Goal: Task Accomplishment & Management: Use online tool/utility

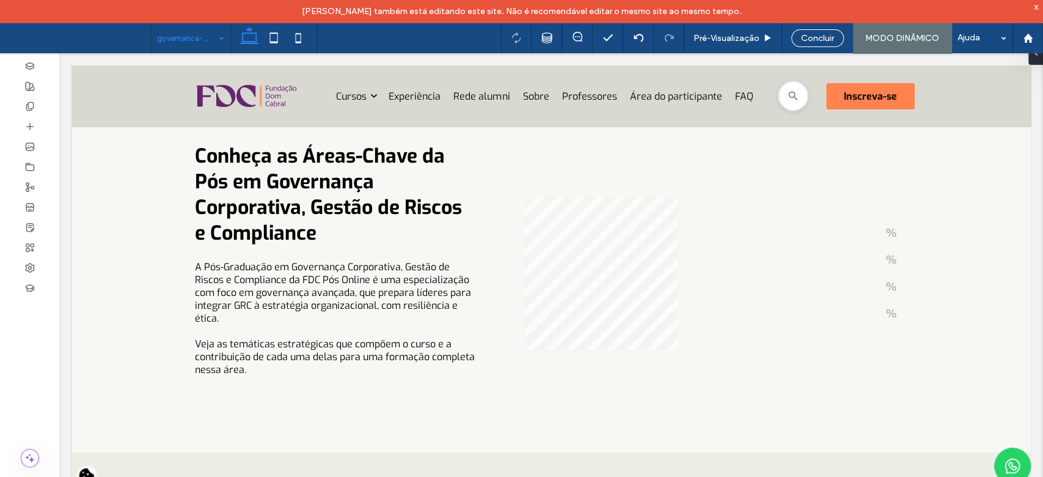
scroll to position [2871, 0]
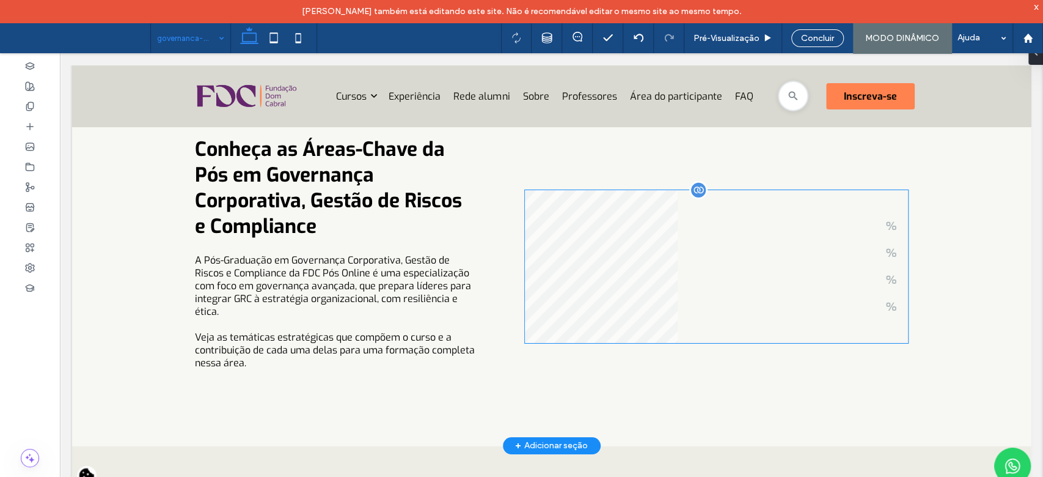
click at [855, 278] on summary "%" at bounding box center [805, 279] width 206 height 15
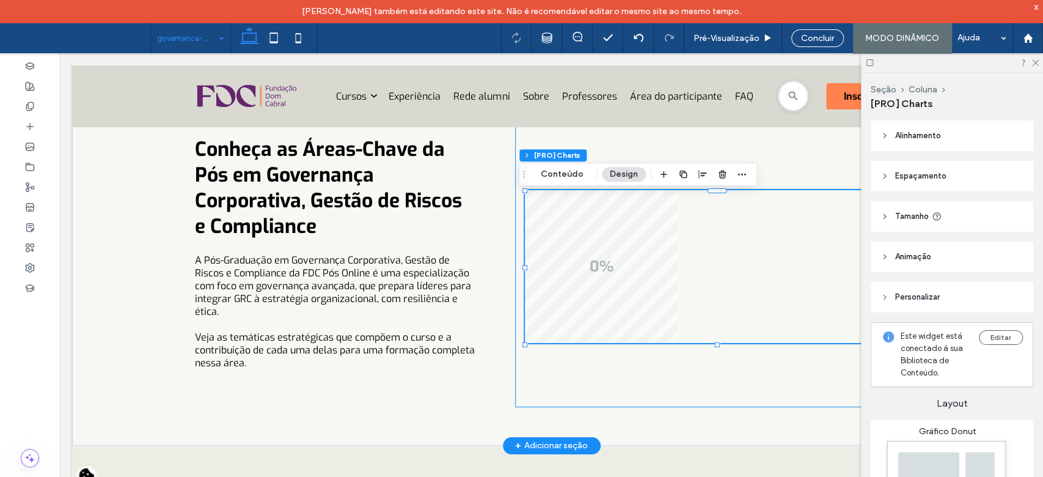
click at [823, 382] on div "0% % % % %" at bounding box center [716, 266] width 403 height 280
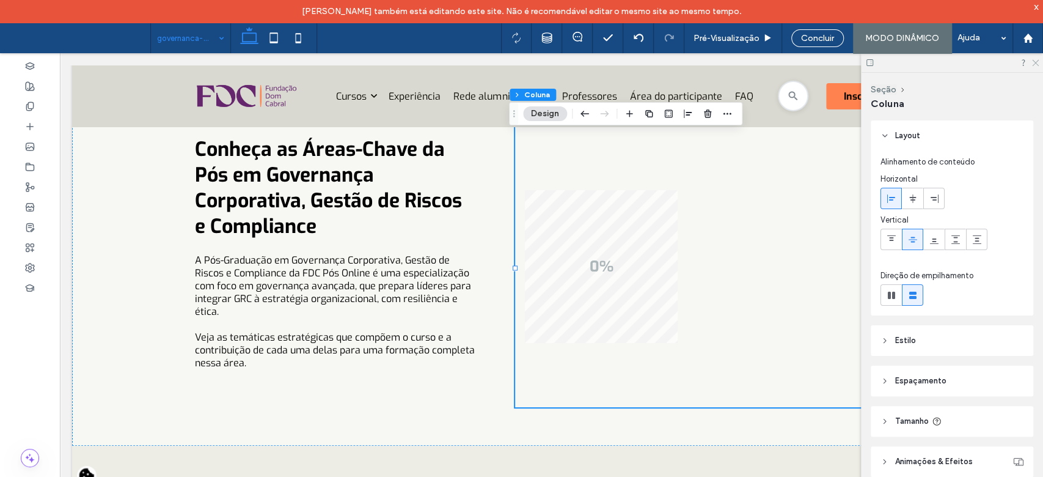
click at [1032, 64] on icon at bounding box center [1035, 62] width 8 height 8
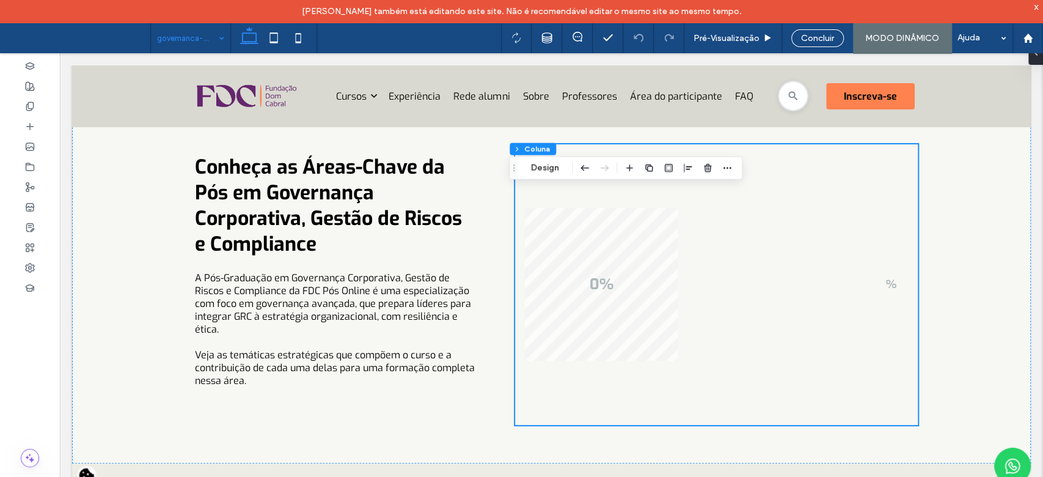
scroll to position [2812, 0]
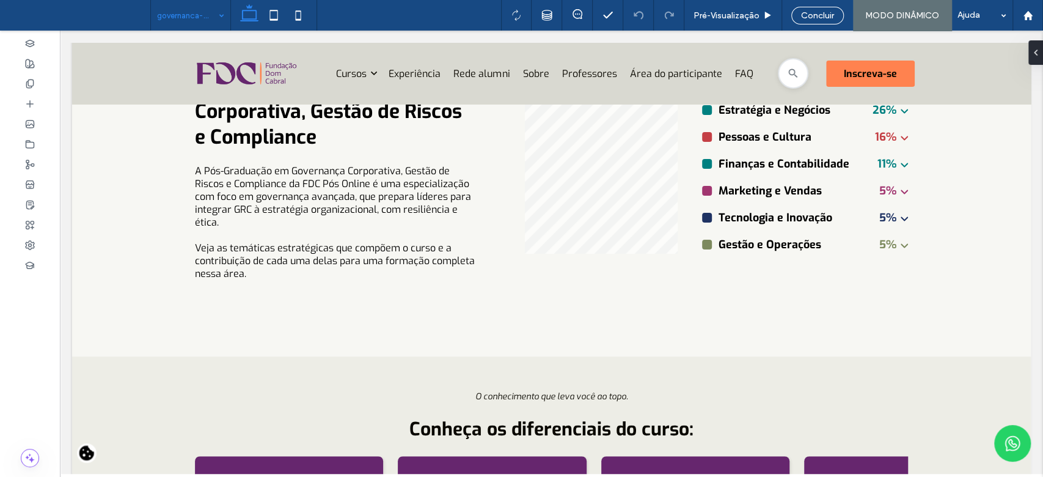
scroll to position [2923, 0]
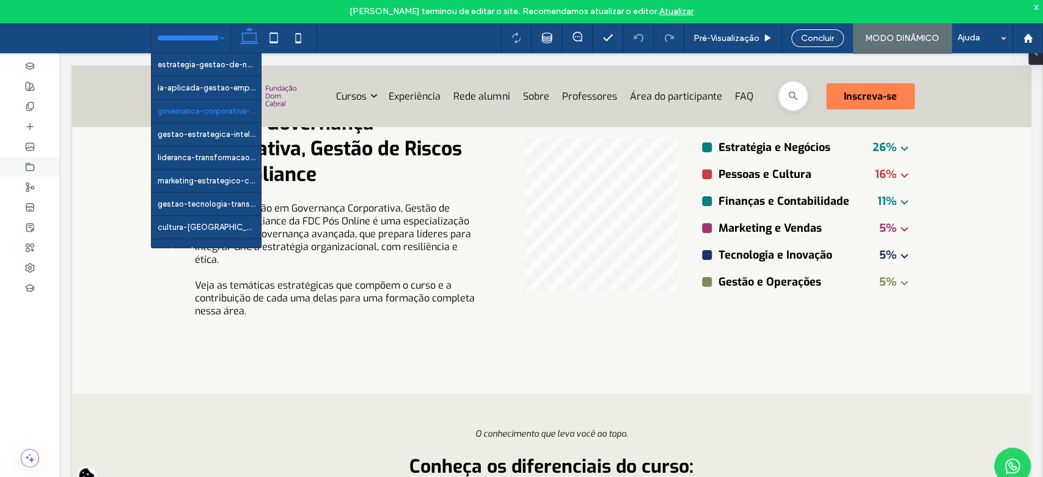
click at [26, 165] on use at bounding box center [30, 166] width 8 height 7
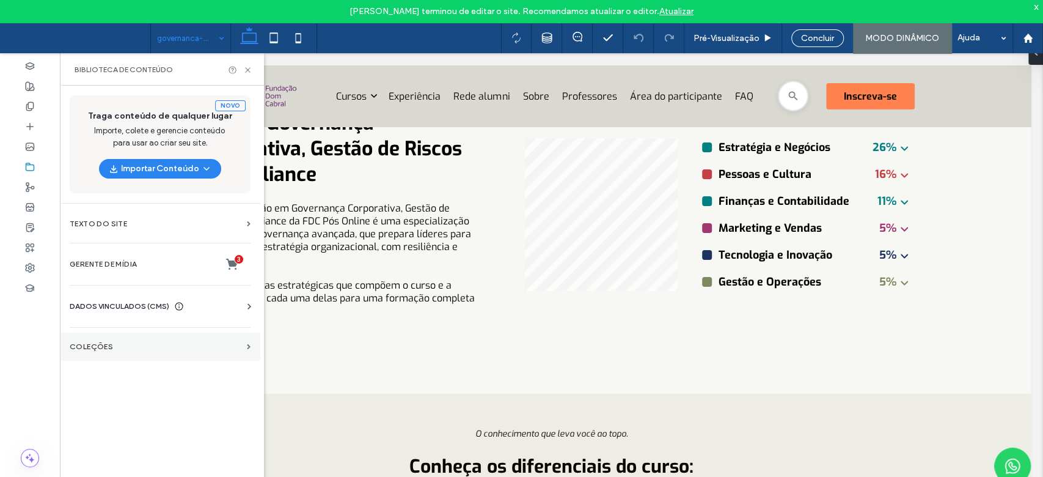
click at [118, 338] on section "COLEÇÕES" at bounding box center [160, 346] width 200 height 28
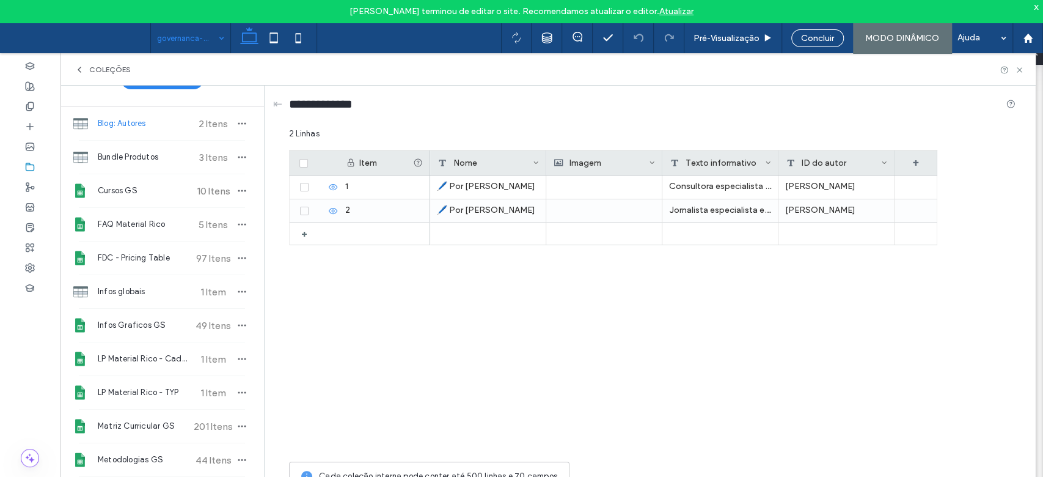
scroll to position [17, 0]
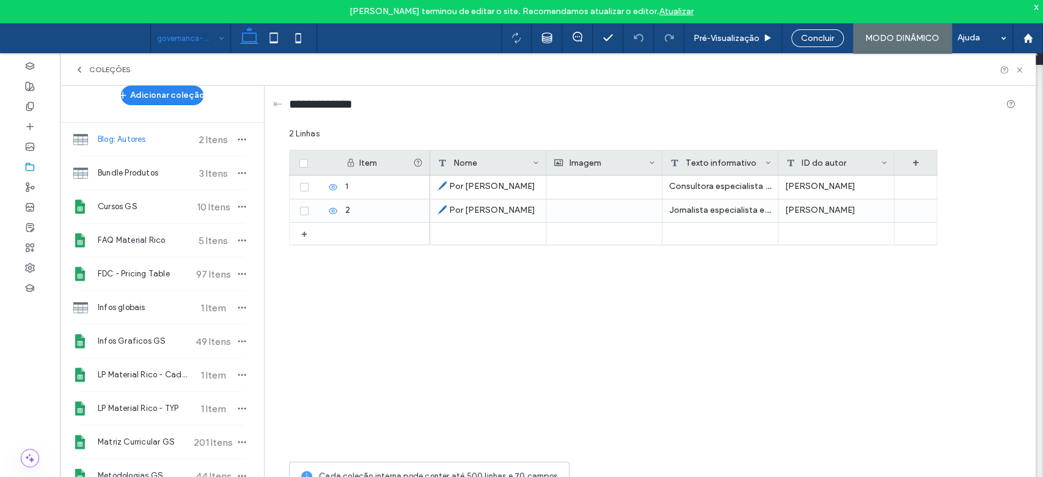
click at [79, 73] on icon at bounding box center [80, 70] width 10 height 10
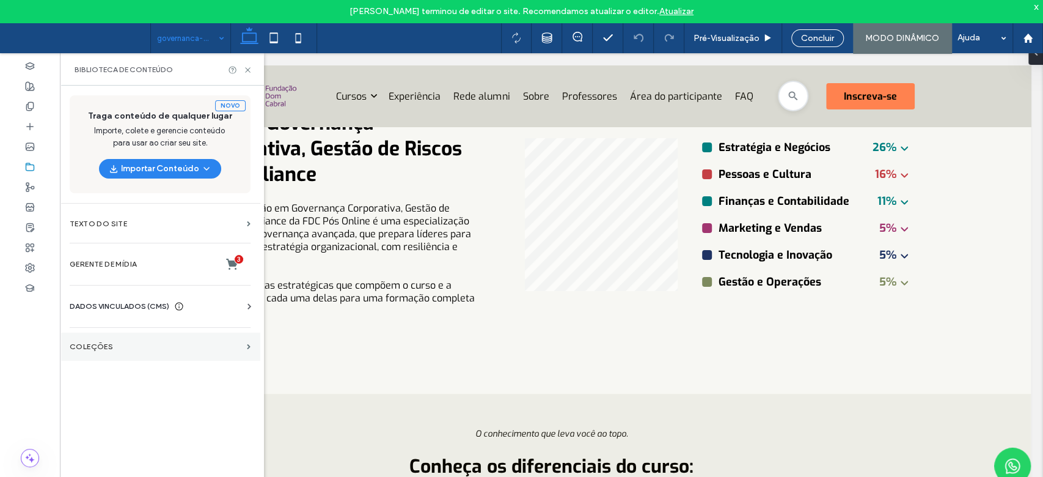
click at [161, 353] on section "COLEÇÕES" at bounding box center [160, 346] width 200 height 28
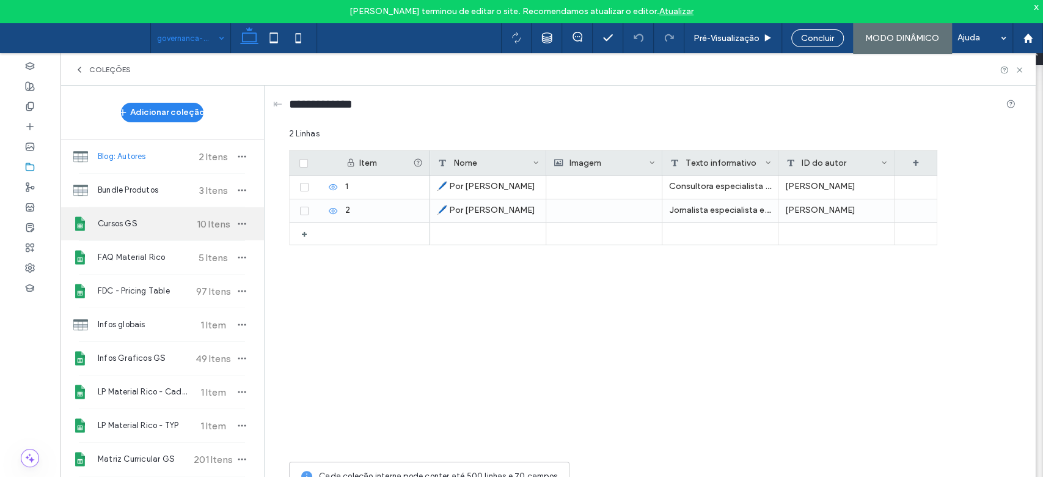
click at [147, 227] on span "Cursos GS" at bounding box center [143, 224] width 91 height 12
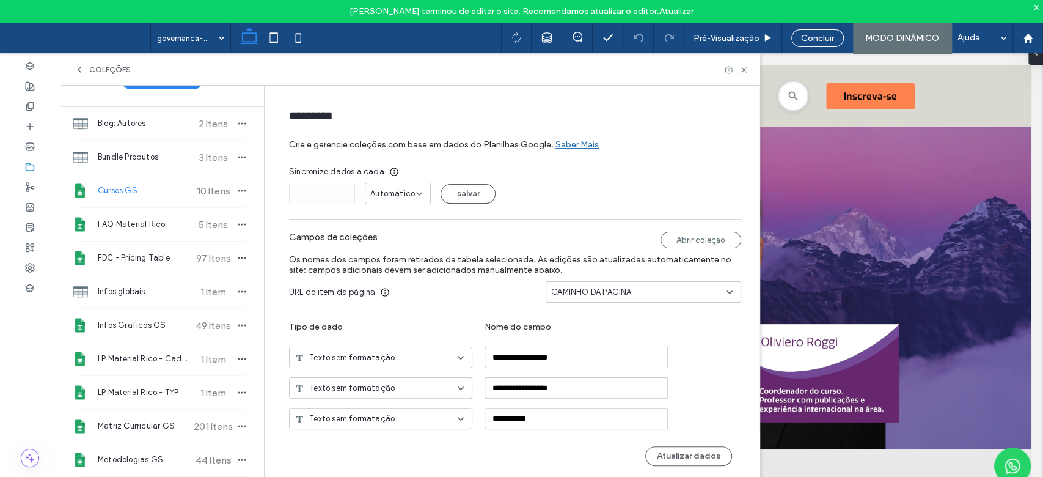
scroll to position [26, 0]
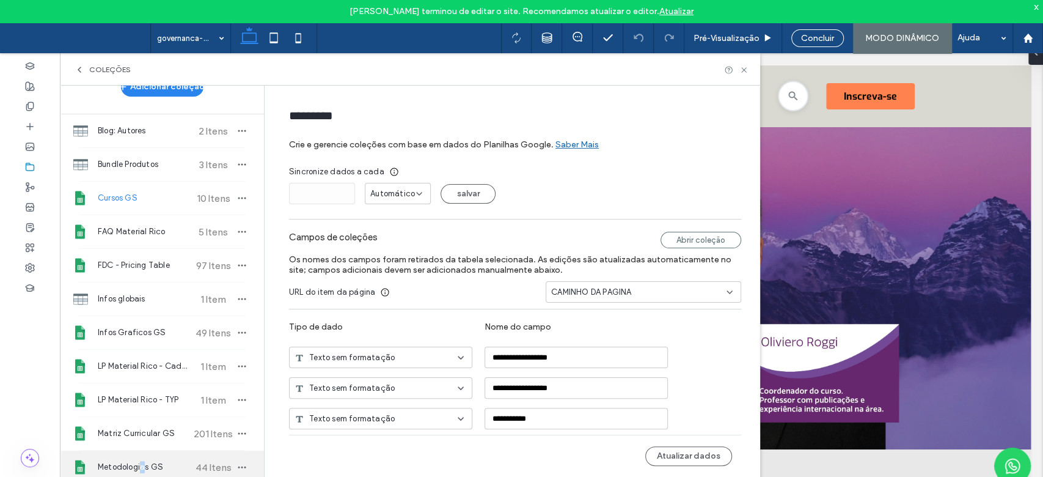
click at [142, 463] on span "Metodologias GS" at bounding box center [143, 467] width 91 height 12
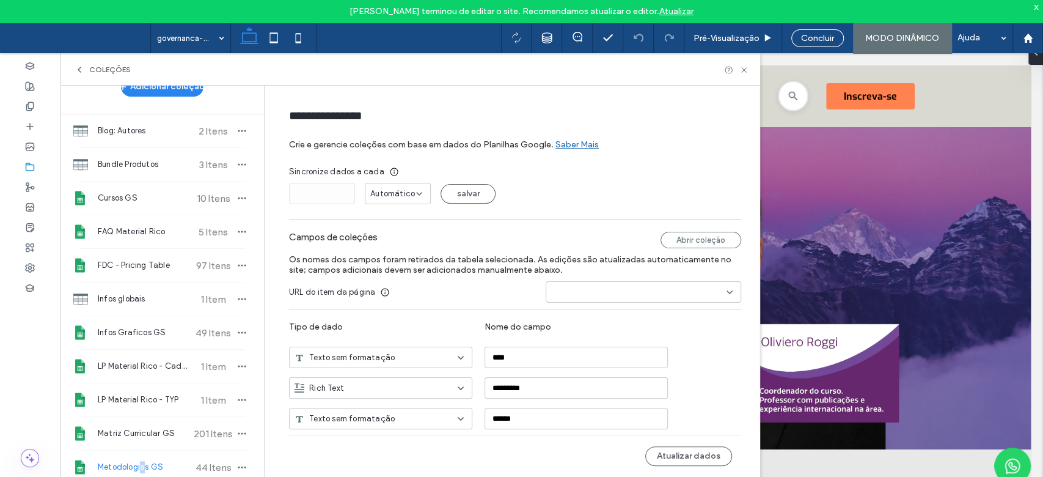
type input "**********"
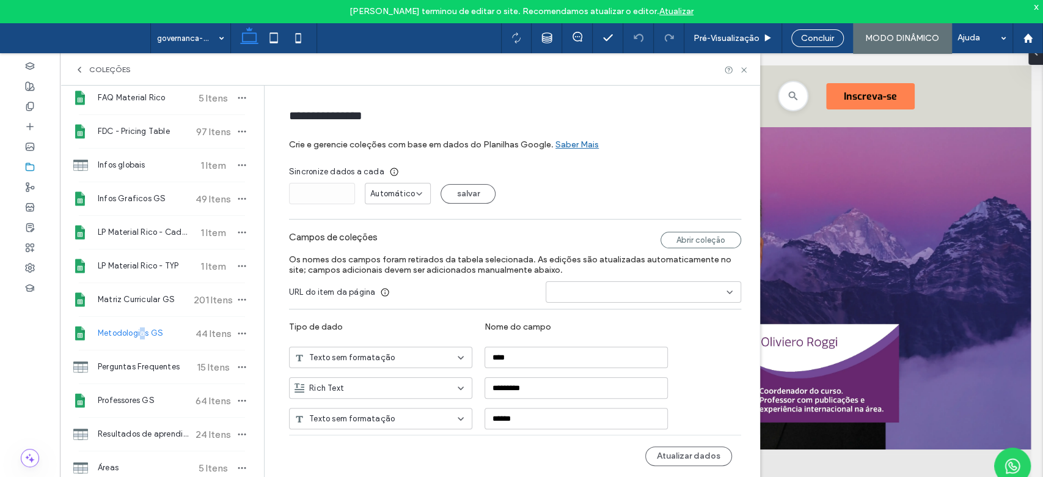
scroll to position [158, 0]
click at [79, 65] on icon at bounding box center [80, 70] width 10 height 10
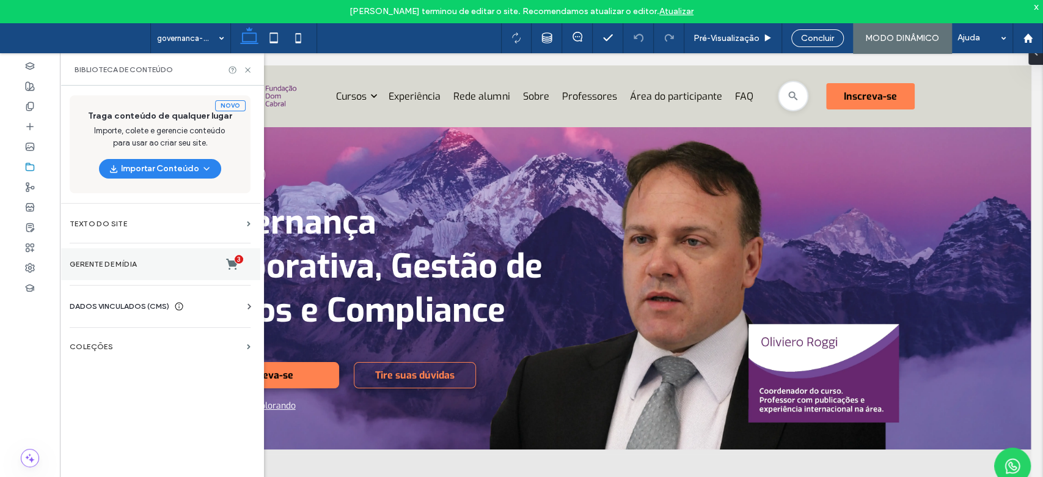
click at [136, 274] on section "Gerente de mídia 3" at bounding box center [160, 264] width 200 height 32
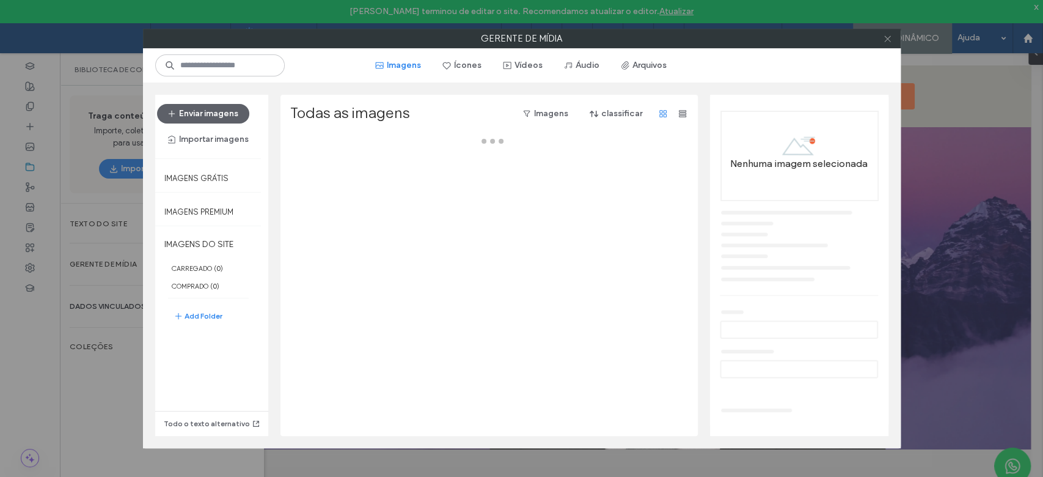
click at [885, 43] on span at bounding box center [887, 38] width 9 height 18
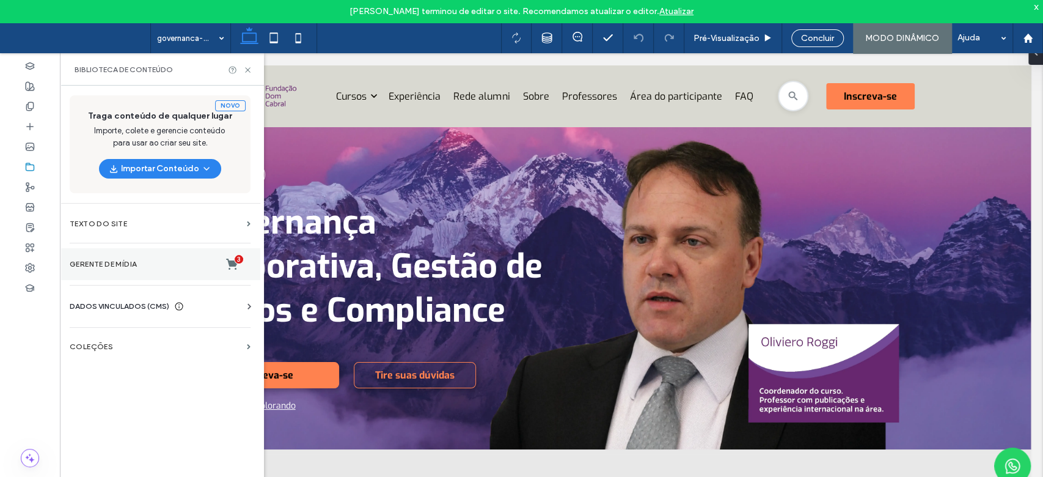
click at [170, 263] on label "Gerente de mídia 3" at bounding box center [160, 264] width 181 height 12
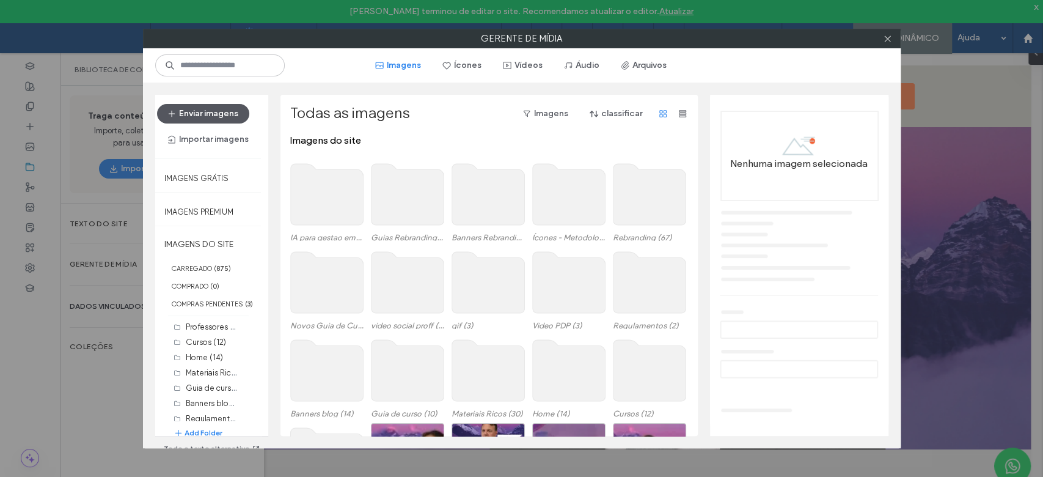
click at [200, 108] on button "Enviar imagens" at bounding box center [203, 114] width 92 height 20
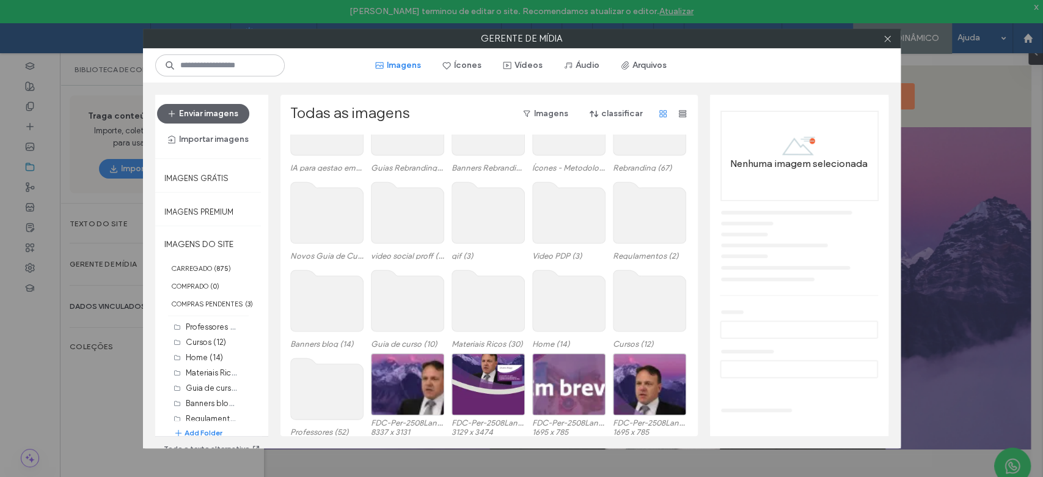
scroll to position [0, 0]
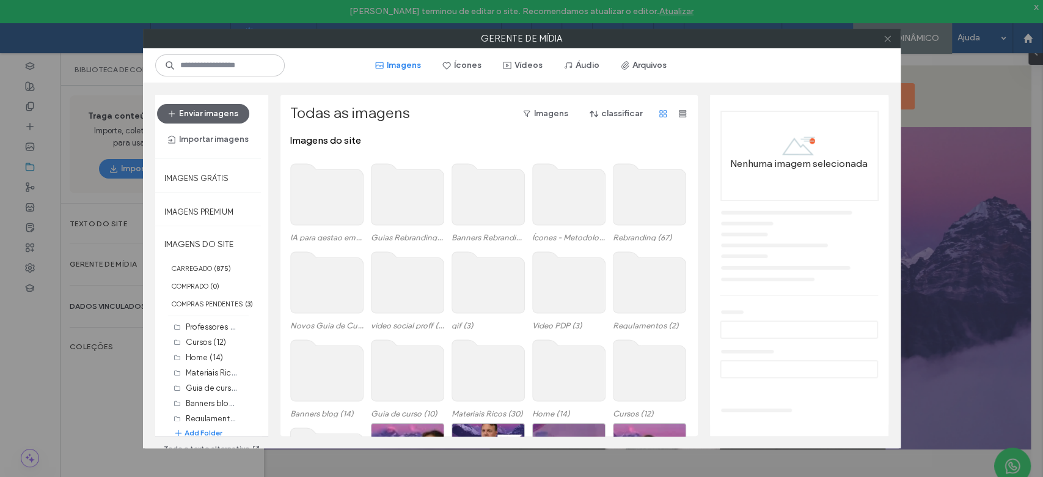
click at [884, 42] on icon at bounding box center [887, 38] width 9 height 9
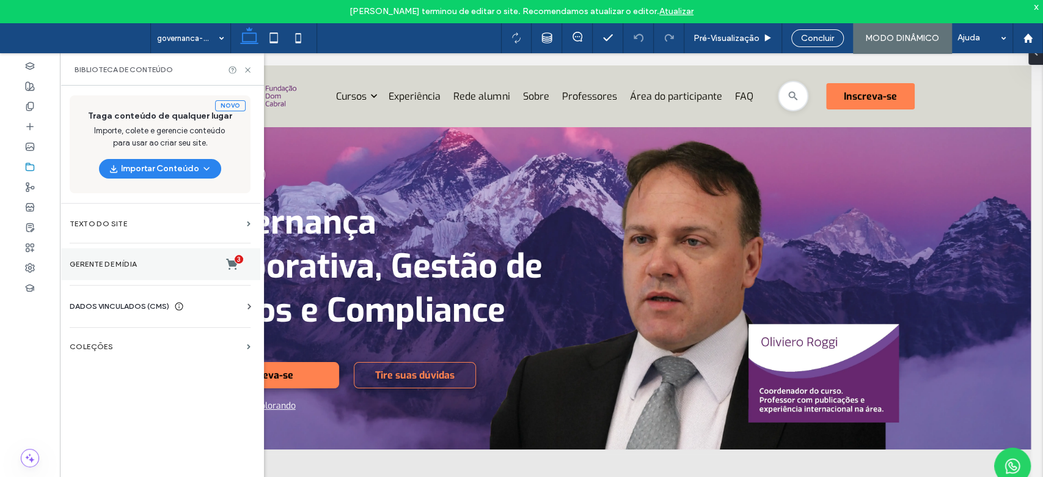
click at [122, 268] on label "Gerente de mídia 3" at bounding box center [160, 264] width 181 height 12
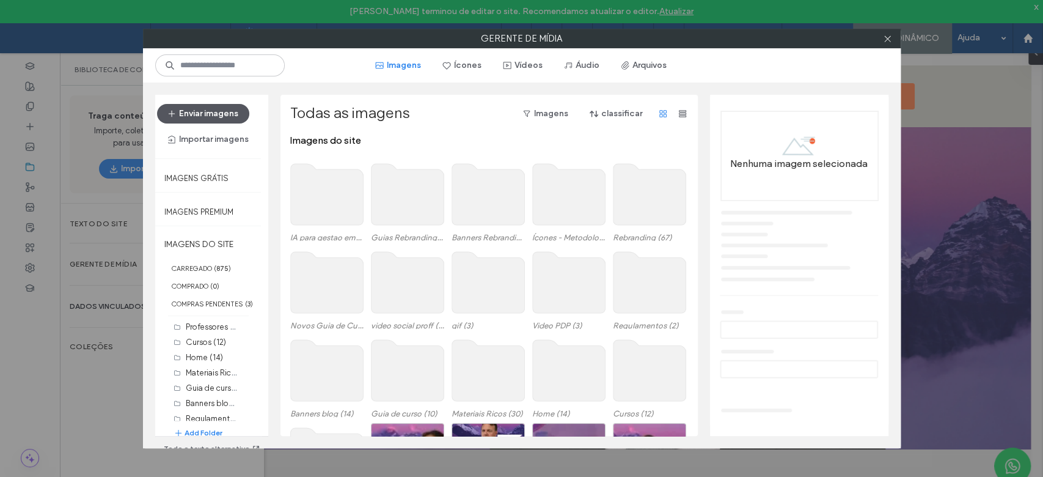
click at [175, 115] on span "button" at bounding box center [173, 113] width 12 height 18
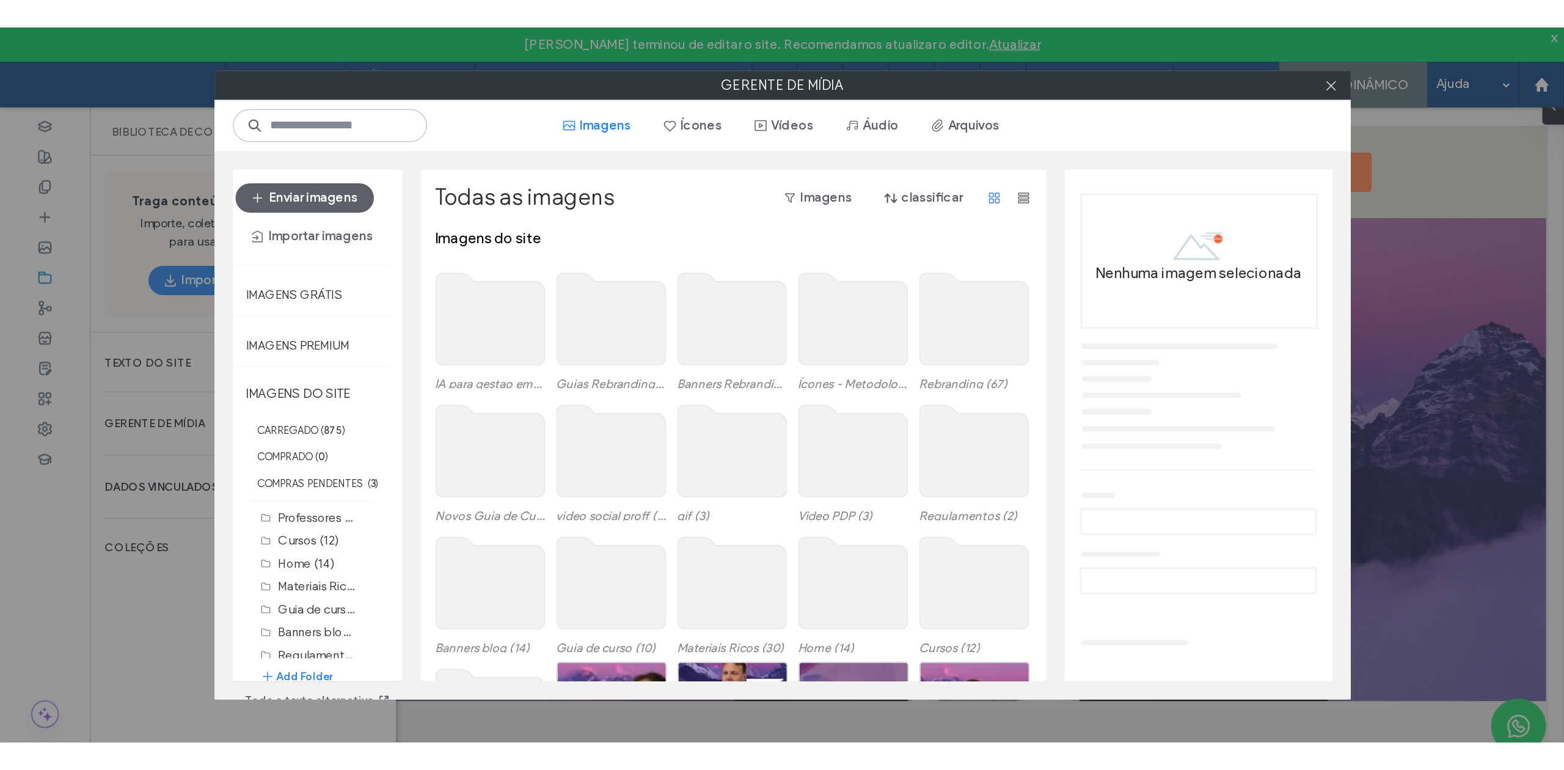
scroll to position [22, 0]
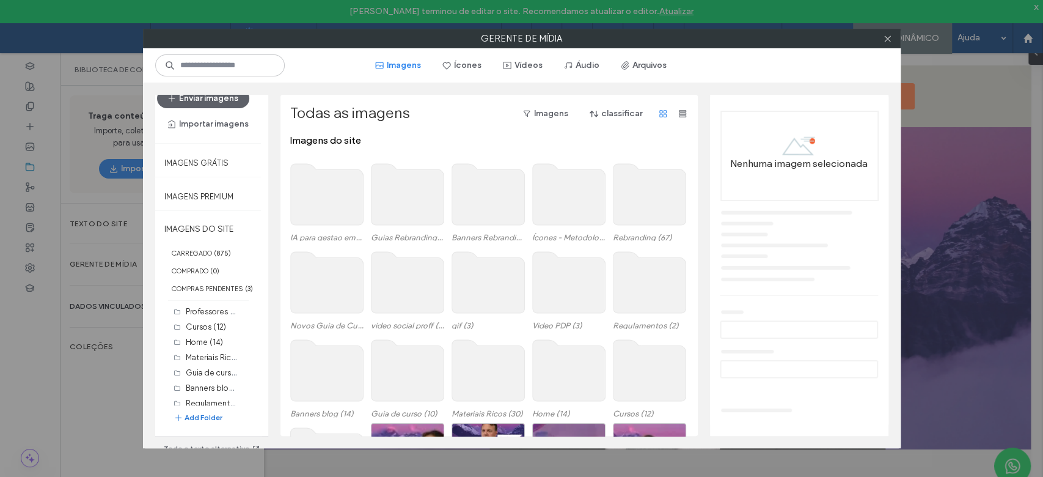
click at [211, 412] on button "Add Folder" at bounding box center [198, 417] width 49 height 12
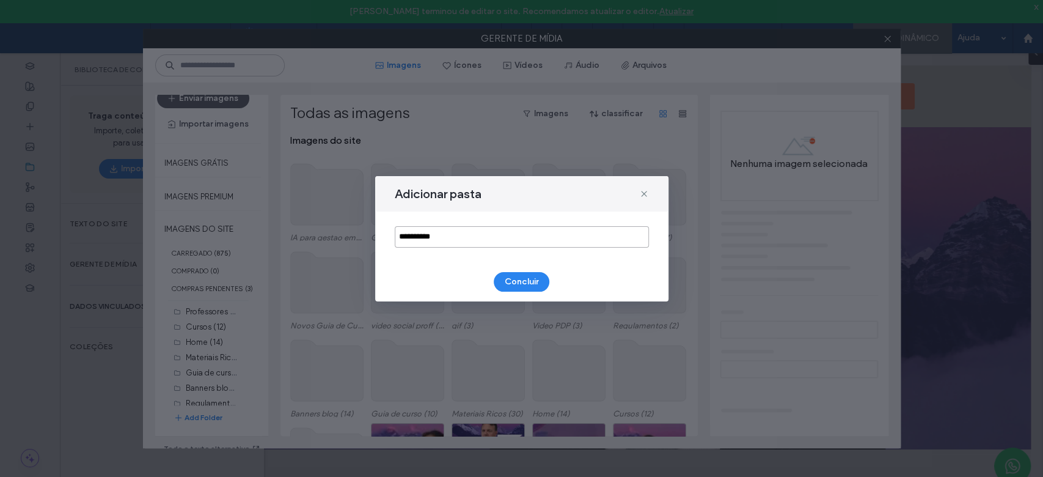
click at [444, 231] on input "**********" at bounding box center [522, 236] width 254 height 21
type input "******"
click at [494, 282] on div "Concluir" at bounding box center [522, 282] width 254 height 20
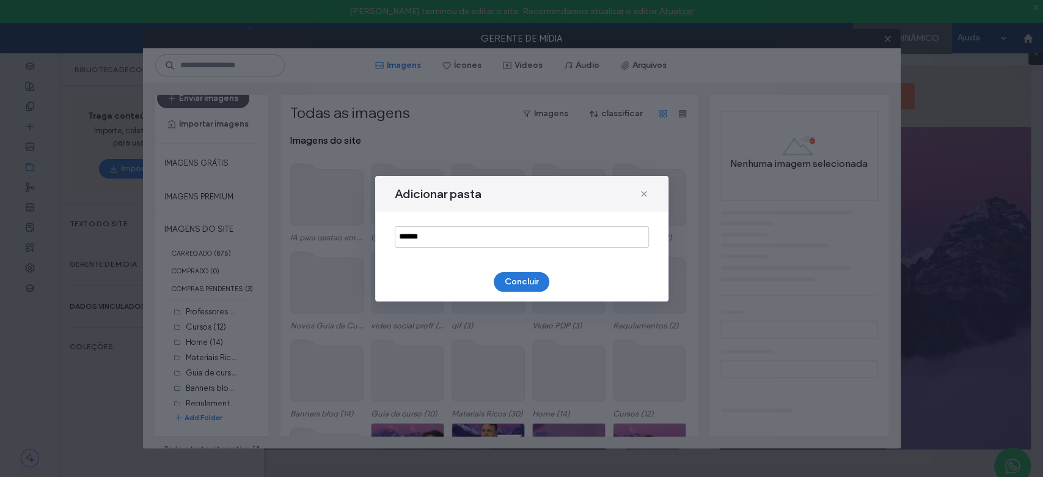
click at [513, 281] on button "Concluir" at bounding box center [522, 282] width 56 height 20
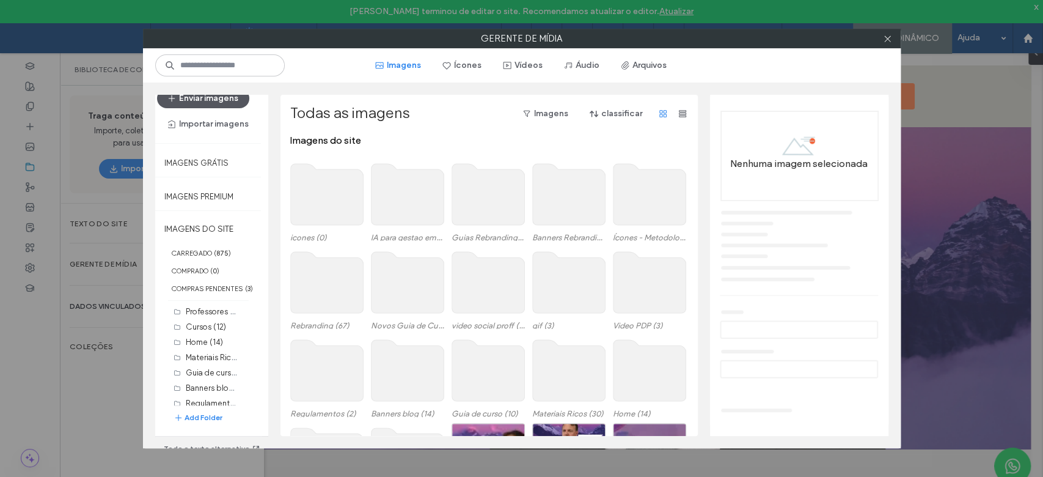
click at [221, 93] on div "Enviar imagens Importar imagens Imagens grátis Imagens Premium IMAGENS DO SITE …" at bounding box center [522, 264] width 758 height 365
click at [221, 97] on button "Enviar imagens" at bounding box center [203, 99] width 92 height 20
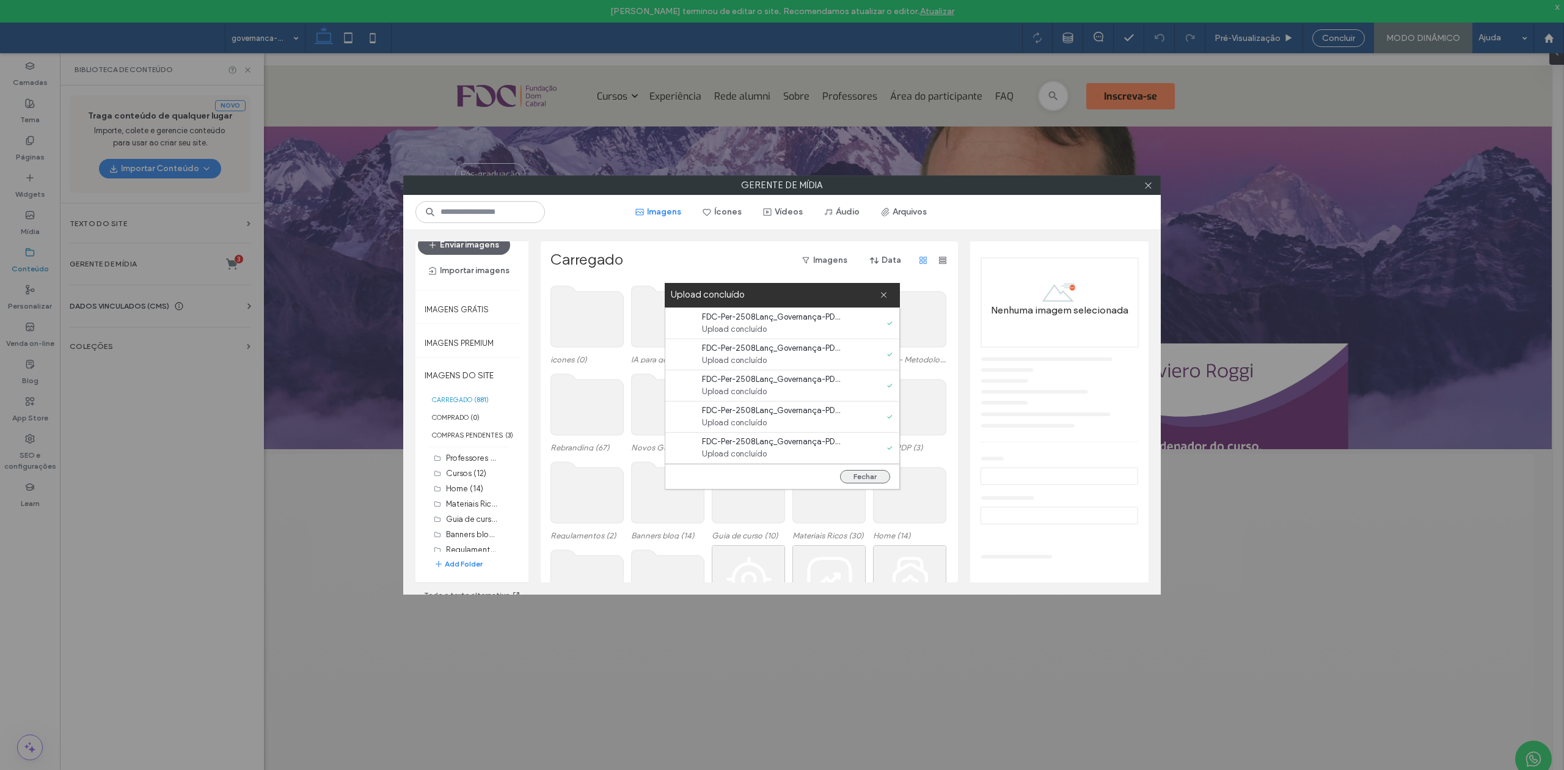
click at [844, 474] on button "Fechar" at bounding box center [865, 476] width 50 height 13
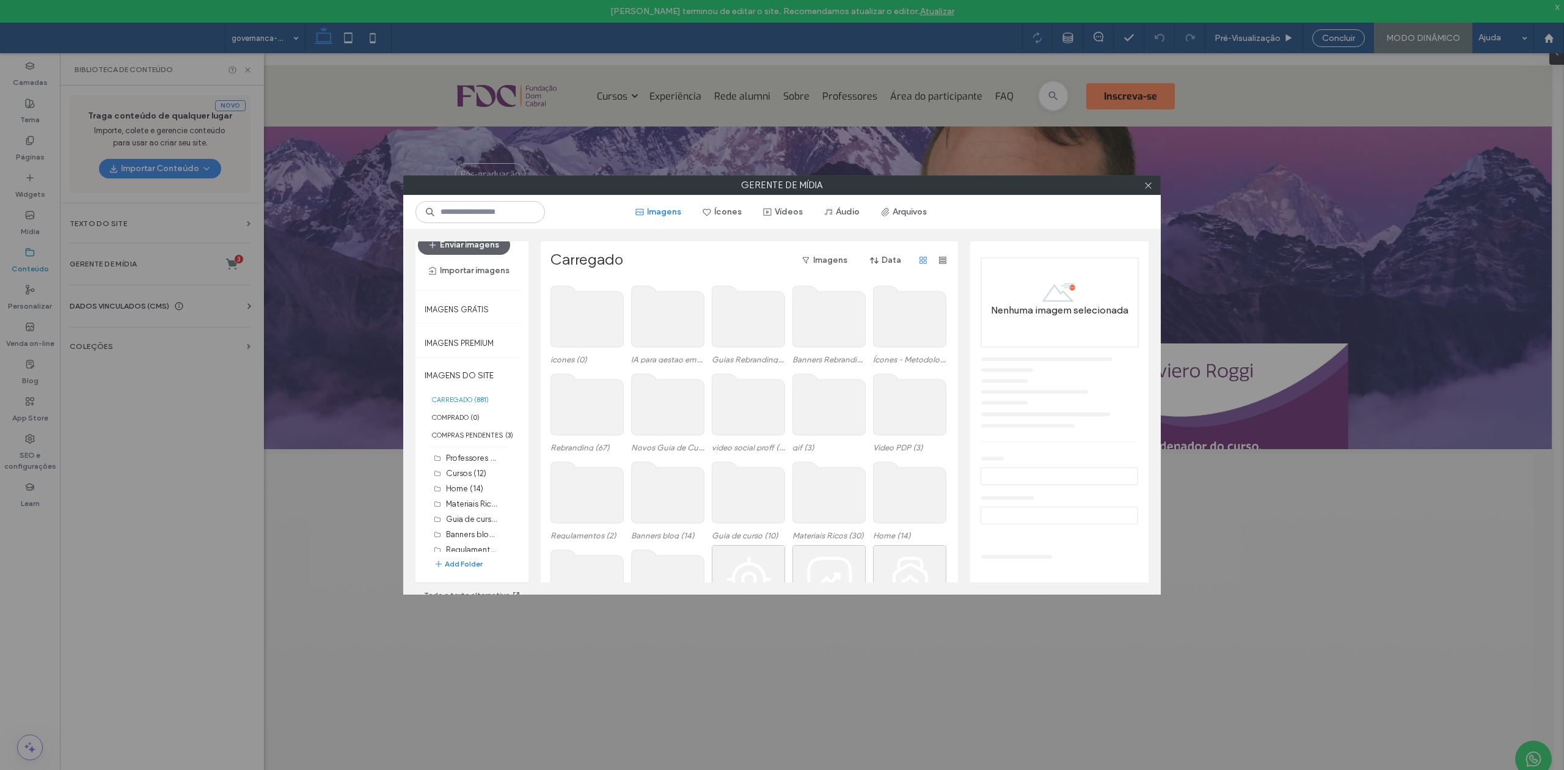
click at [956, 403] on div "Carregado Imagens Data icones (0) IA para gestao empresarial (25) Guias Rebrand…" at bounding box center [749, 411] width 417 height 341
click at [762, 476] on div "Escolher" at bounding box center [748, 514] width 73 height 62
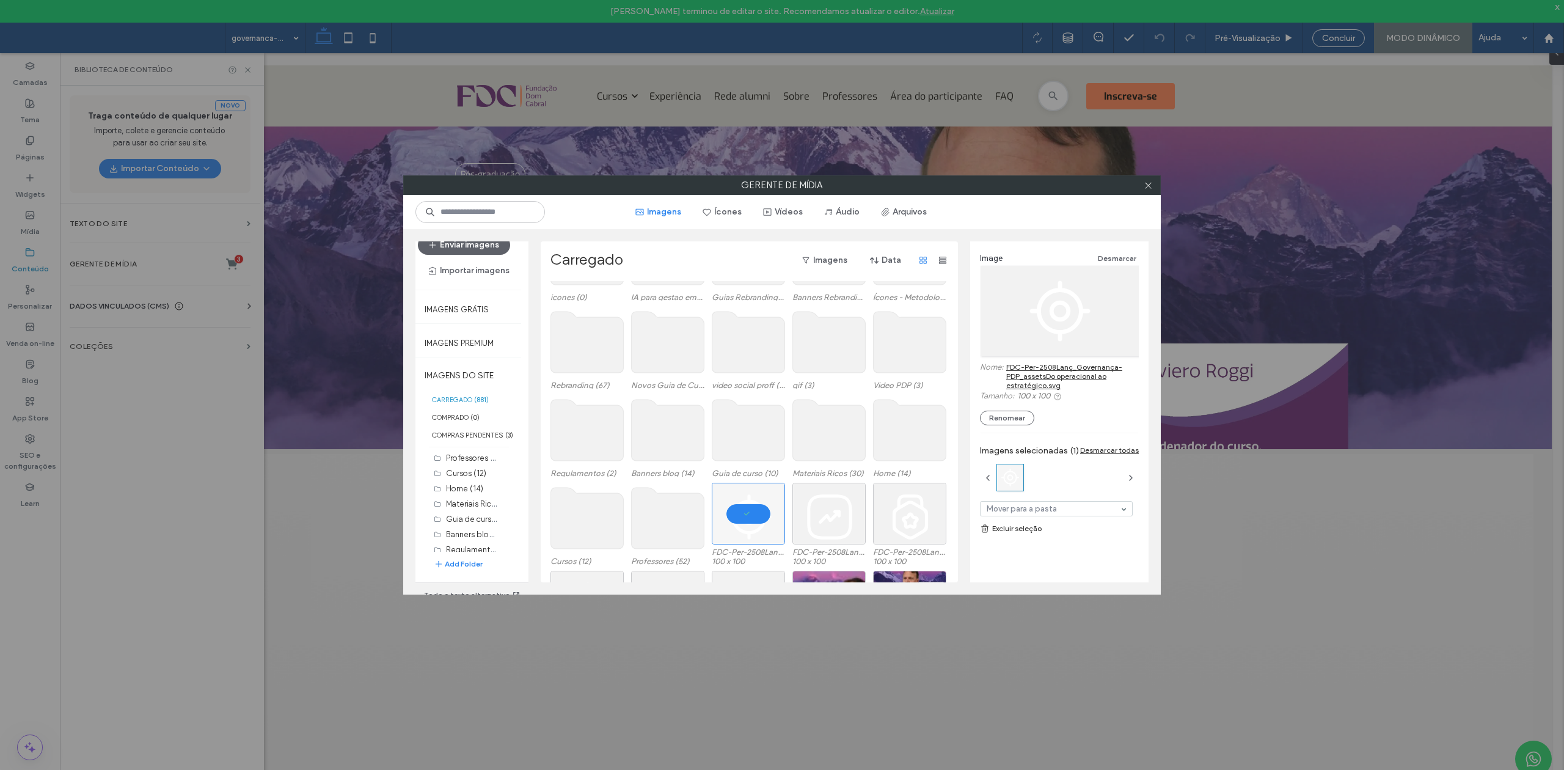
click at [1025, 381] on link "FDC-Per-2508Lanç_Governança-PDP_assetsDo operacional ao estratégico.svg" at bounding box center [1072, 375] width 133 height 27
click at [730, 476] on div at bounding box center [748, 514] width 73 height 62
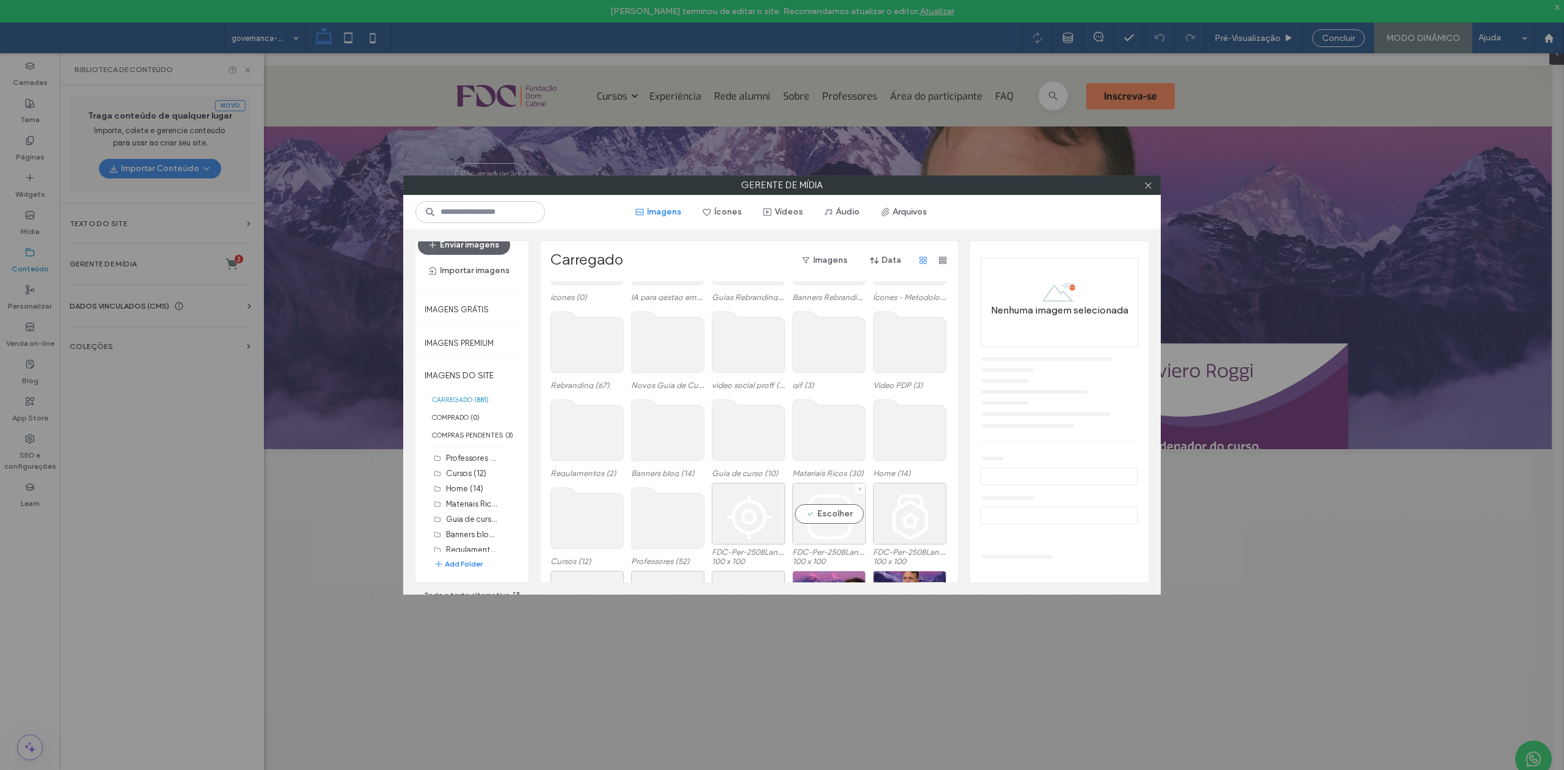
click at [807, 476] on div "Escolher" at bounding box center [828, 514] width 73 height 62
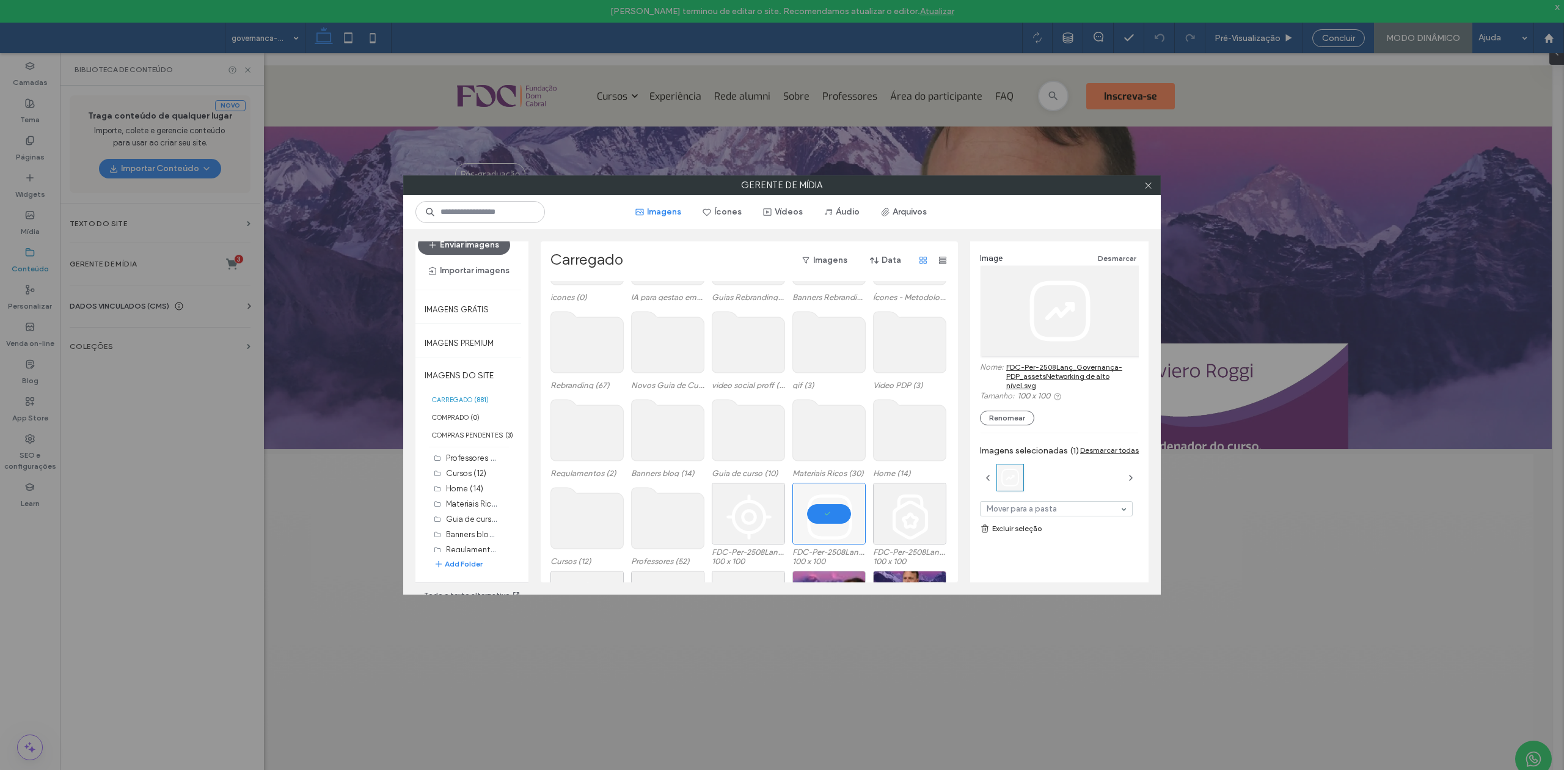
click at [1039, 371] on link "FDC-Per-2508Lanç_Governança-PDP_assetsNetworking de alto nível.svg" at bounding box center [1072, 375] width 133 height 27
click at [824, 476] on div at bounding box center [828, 514] width 73 height 62
click at [749, 476] on div at bounding box center [748, 514] width 73 height 62
click at [1035, 380] on link "FDC-Per-2508Lanç_Governança-PDP_assetsDo operacional ao estratégico.svg" at bounding box center [1072, 375] width 133 height 27
click at [744, 476] on div at bounding box center [748, 514] width 73 height 62
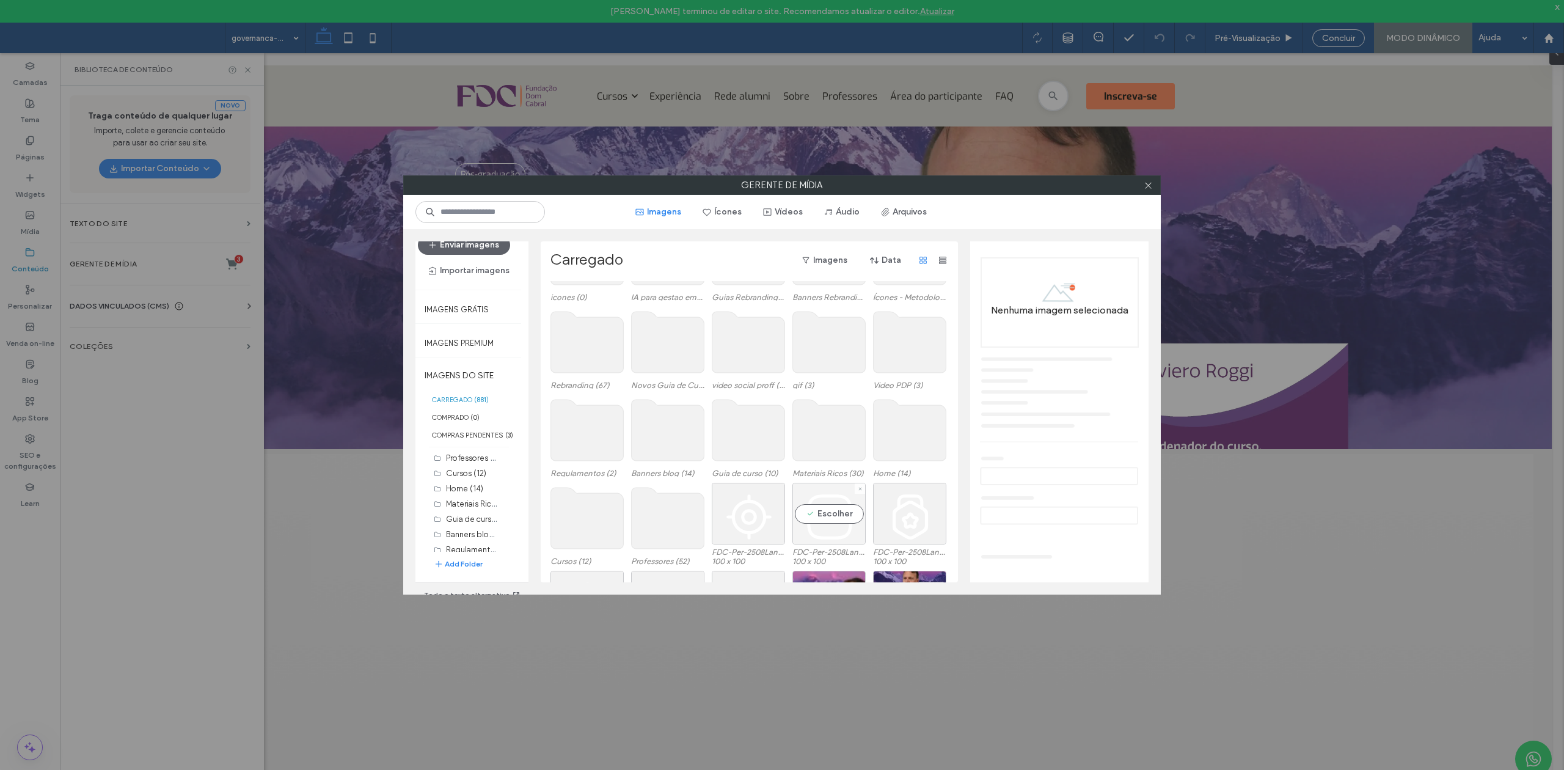
click at [806, 476] on div "Escolher" at bounding box center [828, 514] width 73 height 62
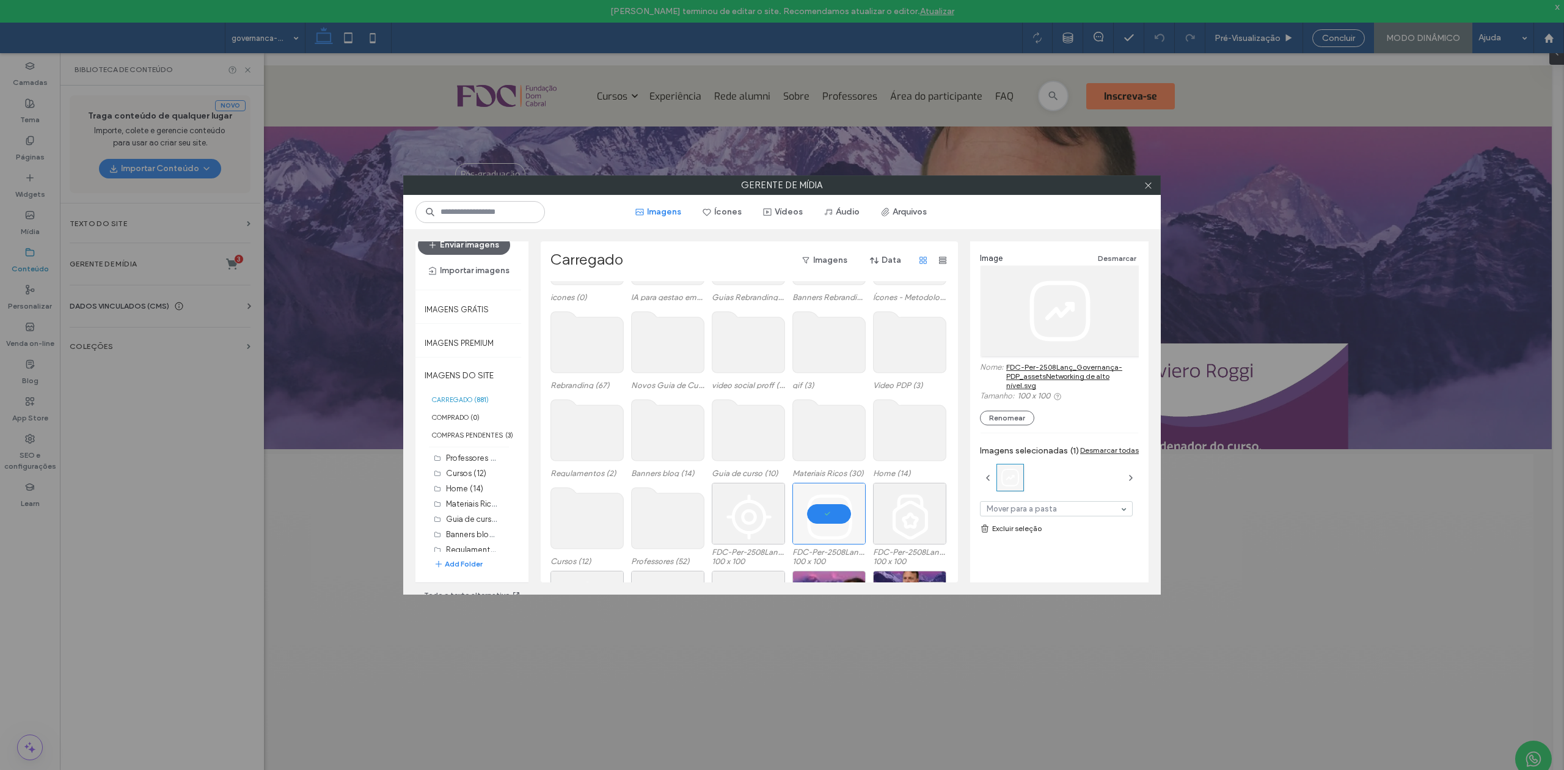
click at [1023, 379] on link "FDC-Per-2508Lanç_Governança-PDP_assetsNetworking de alto nível.svg" at bounding box center [1072, 375] width 133 height 27
click at [828, 476] on div at bounding box center [828, 514] width 73 height 62
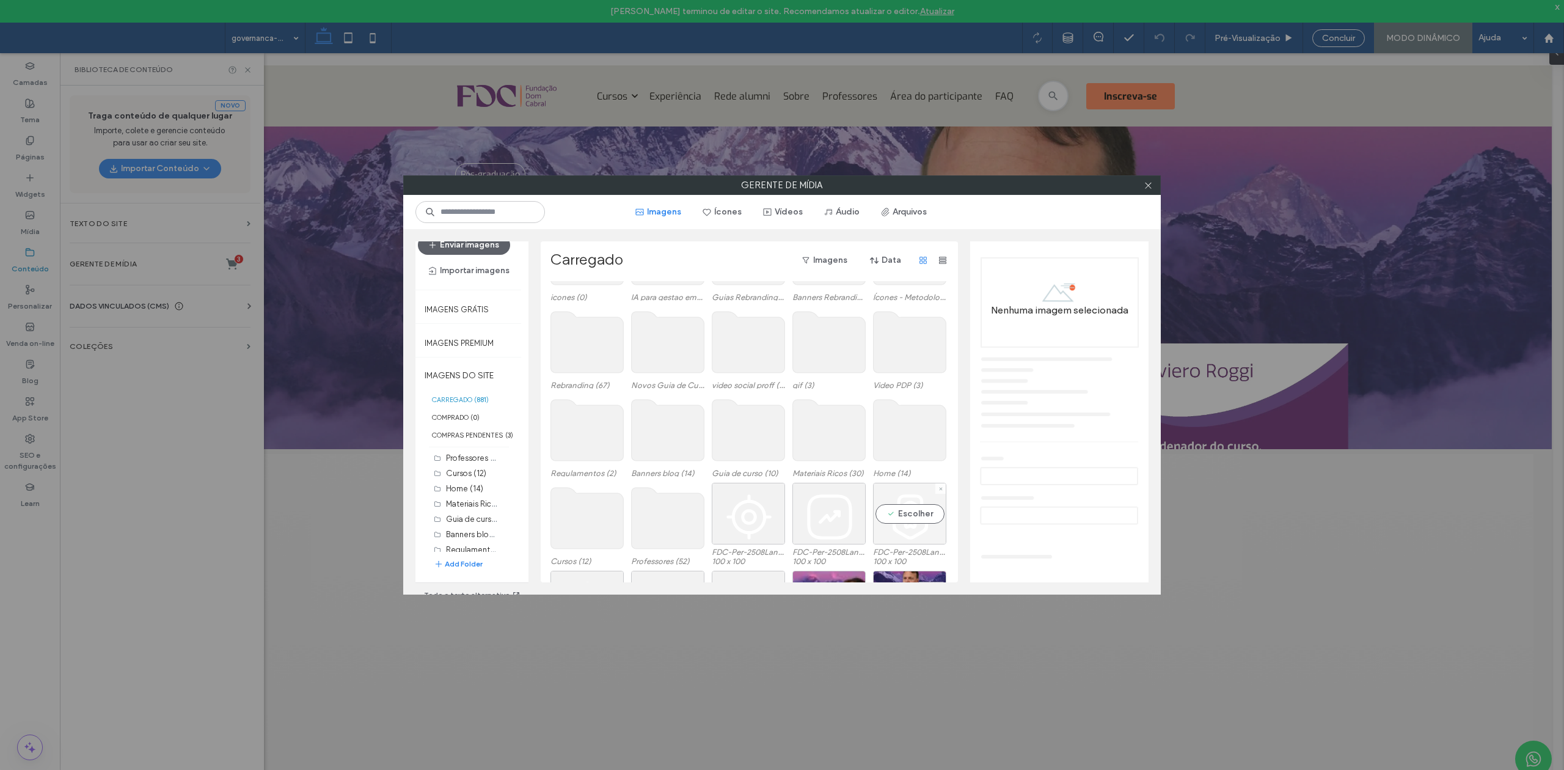
click at [891, 476] on div "Escolher" at bounding box center [909, 514] width 73 height 62
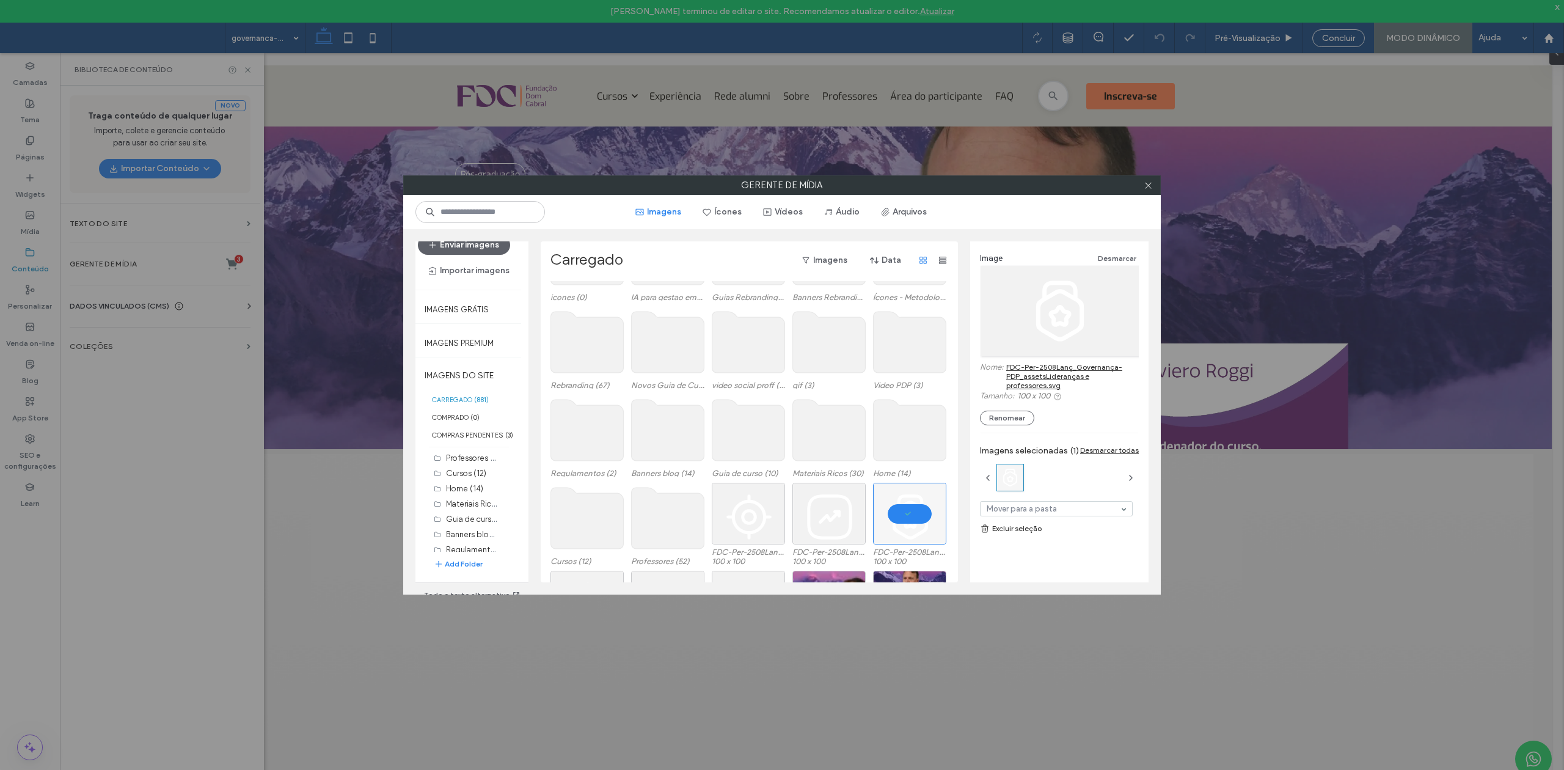
click at [1036, 371] on link "FDC-Per-2508Lanç_Governança-PDP_assetsLideranças e professores.svg" at bounding box center [1072, 375] width 133 height 27
click at [902, 476] on div at bounding box center [909, 514] width 73 height 62
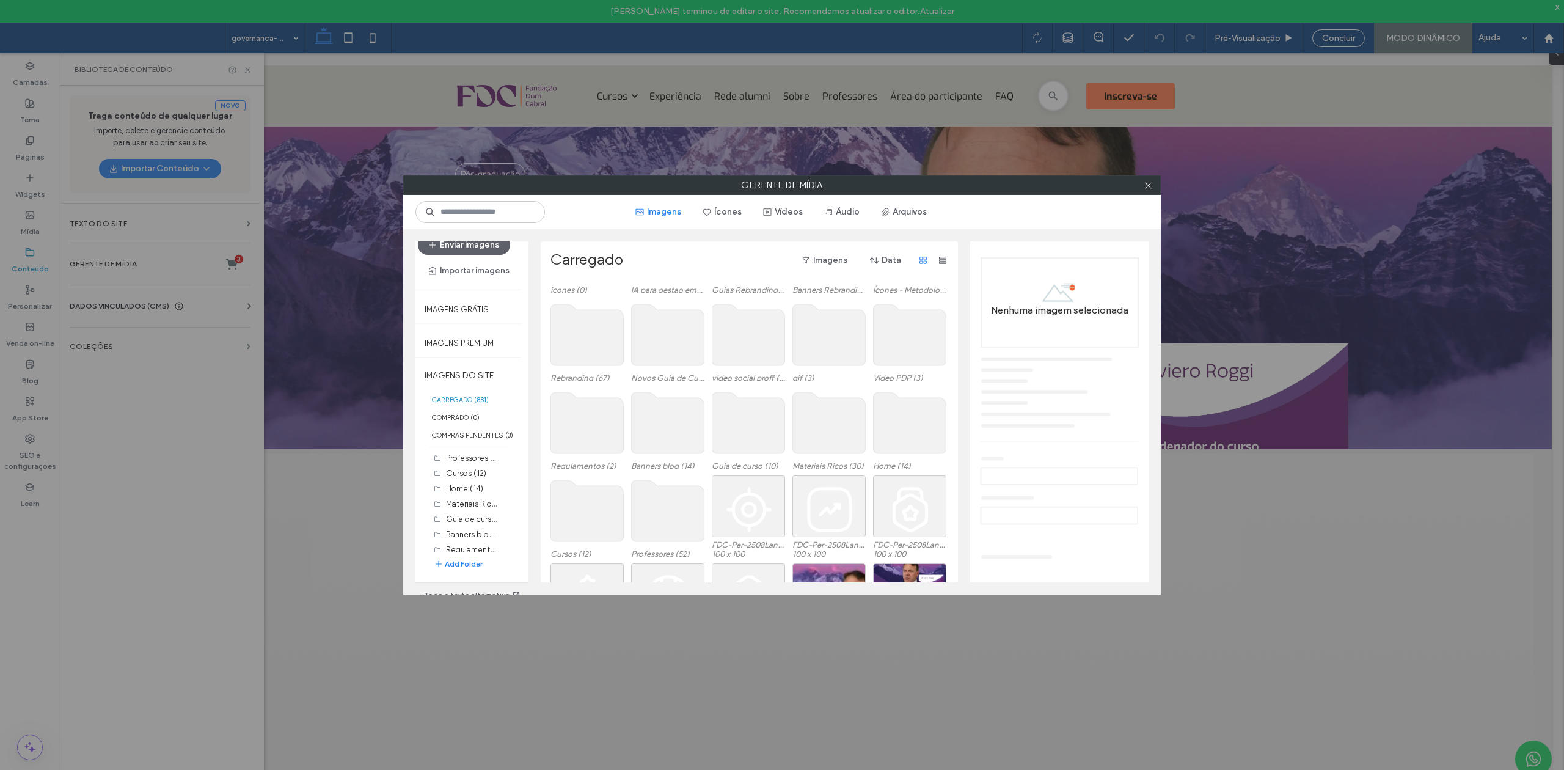
scroll to position [169, 0]
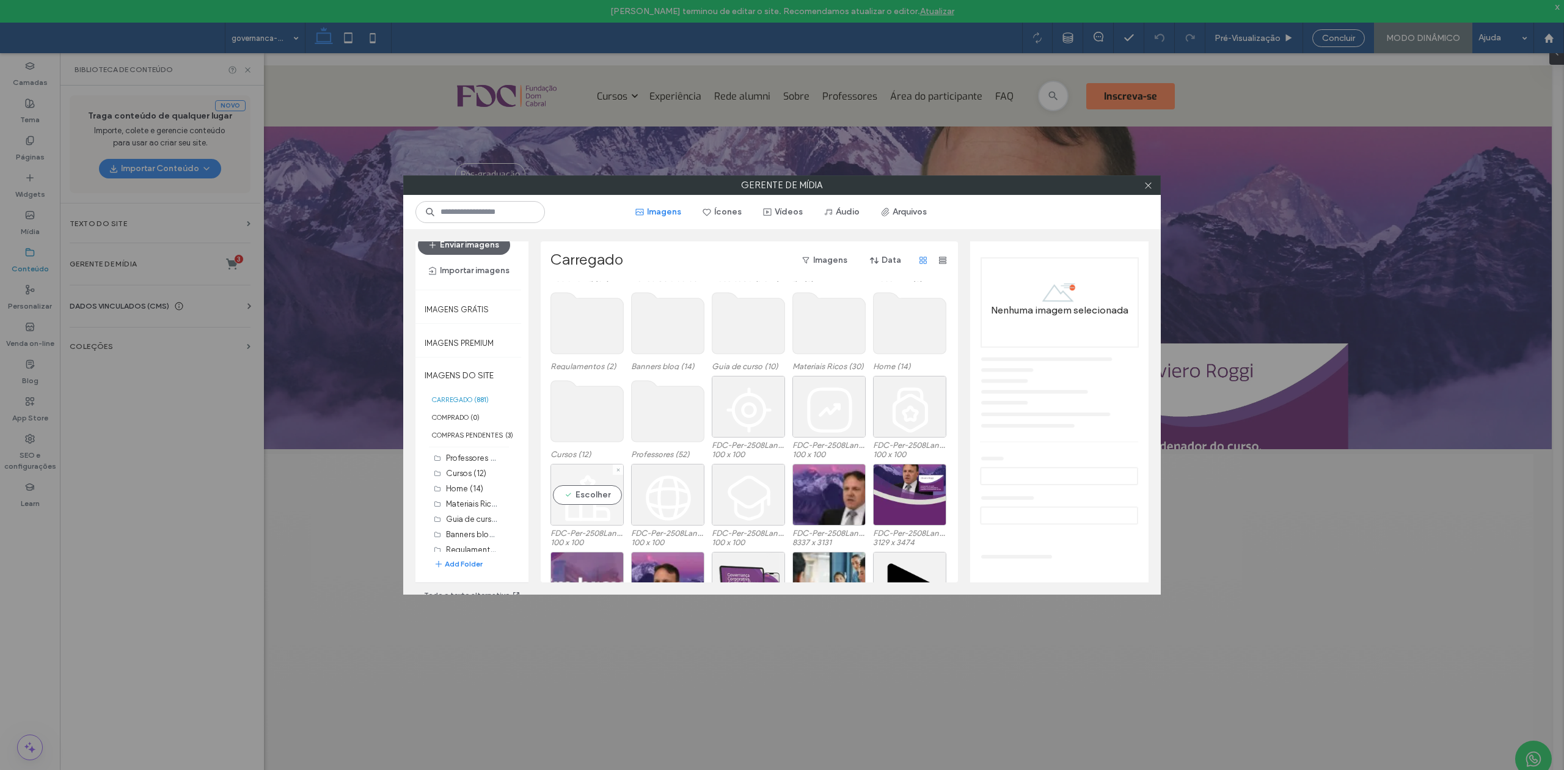
click at [578, 476] on div "Escolher" at bounding box center [586, 495] width 73 height 62
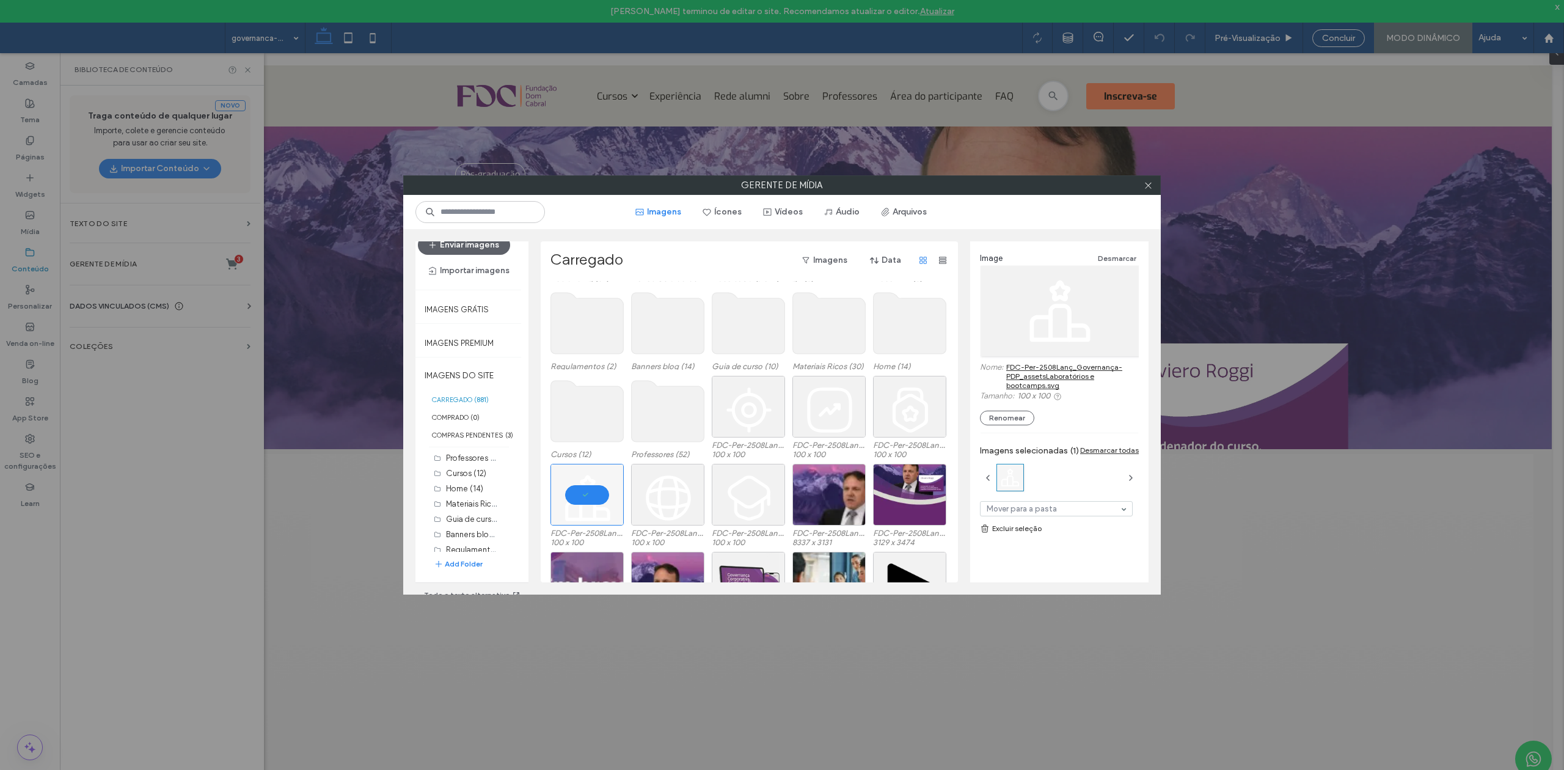
click at [1041, 379] on link "FDC-Per-2508Lanç_Governança-PDP_assetsLaboratórios e bootcamps.svg" at bounding box center [1072, 375] width 133 height 27
click at [585, 476] on div at bounding box center [586, 495] width 73 height 62
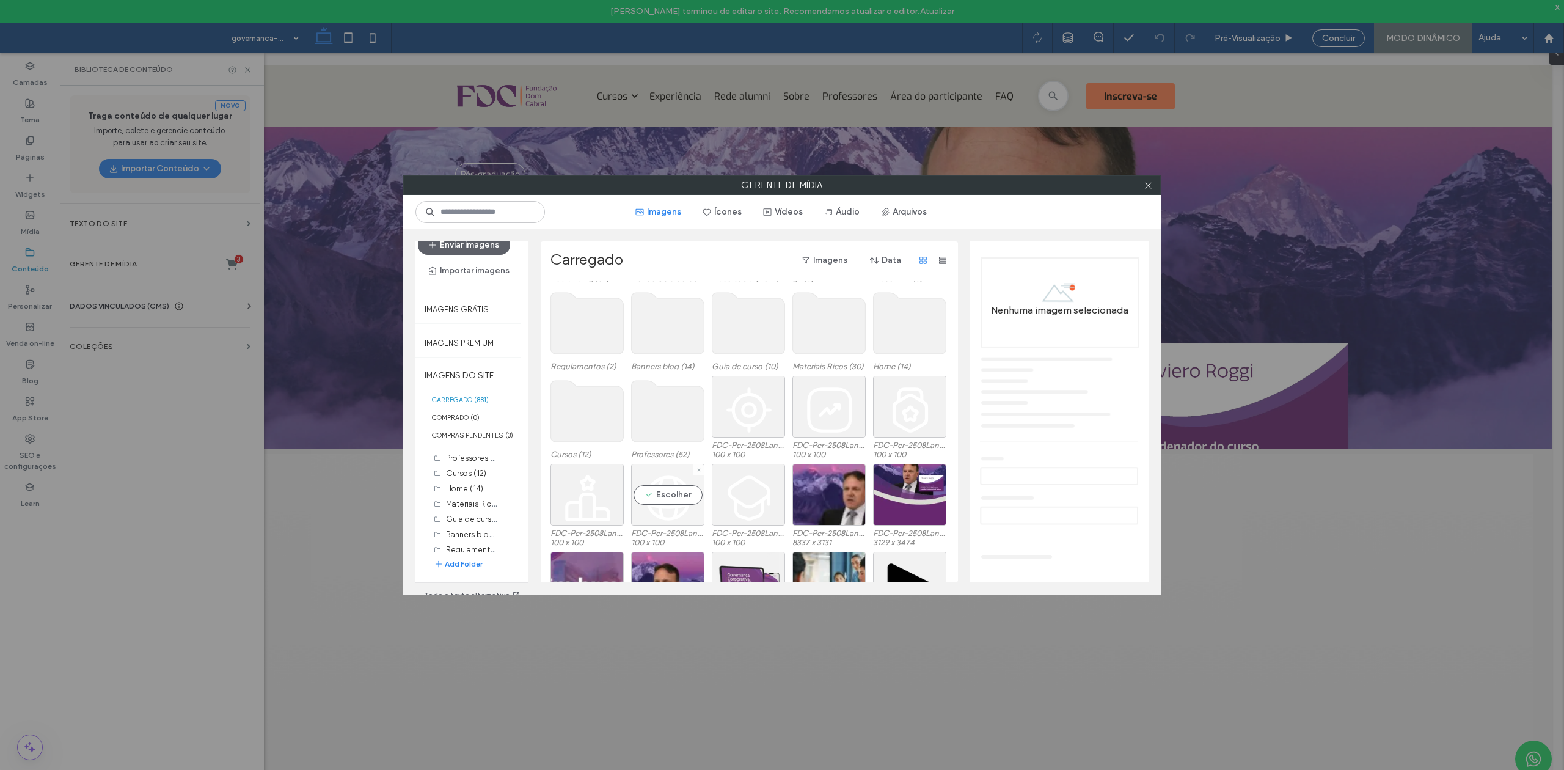
click at [663, 476] on div "Escolher" at bounding box center [667, 495] width 73 height 62
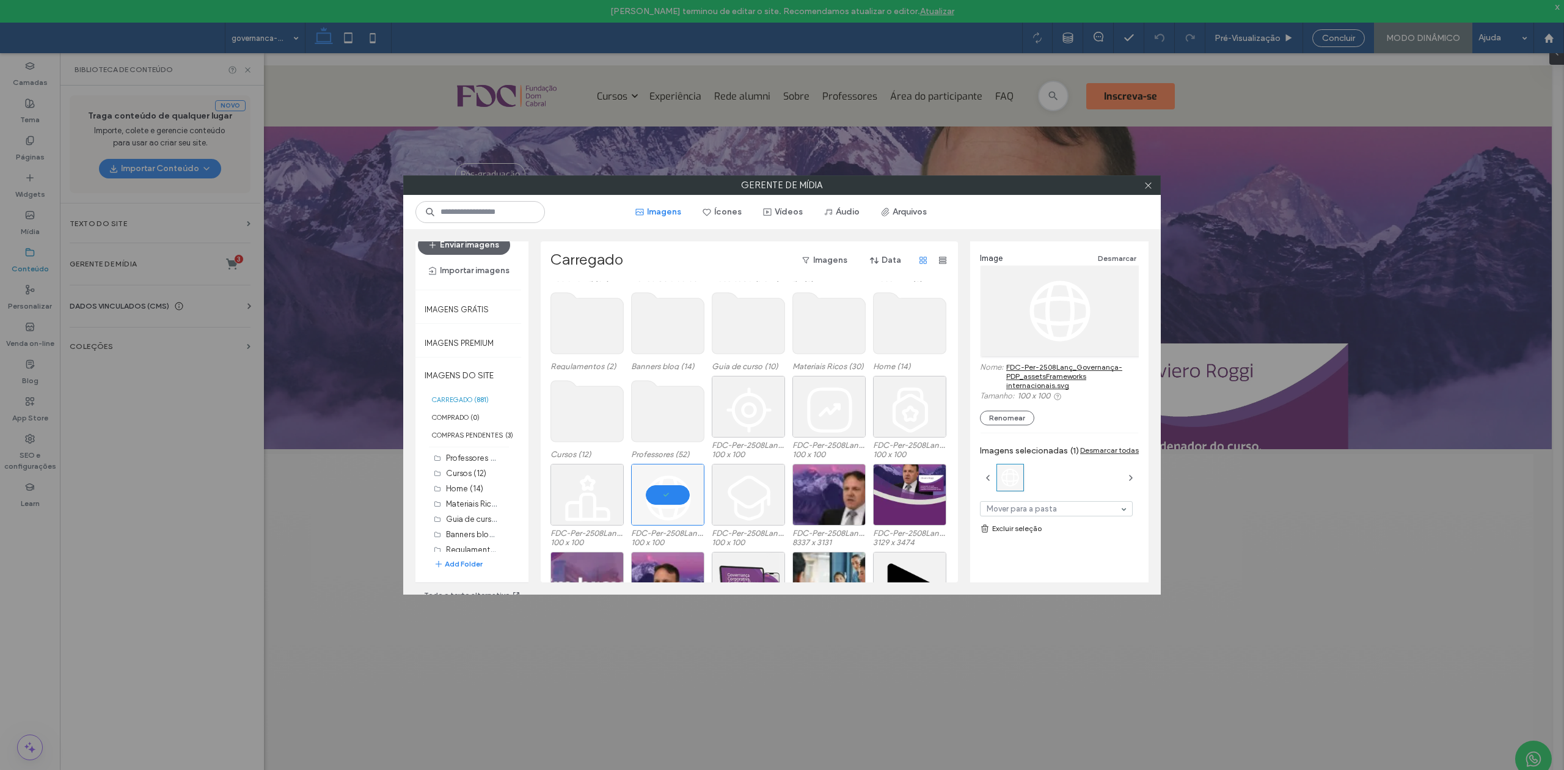
click at [1042, 372] on link "FDC-Per-2508Lanç_Governança-PDP_assetsFrameworks internacionais.svg" at bounding box center [1072, 375] width 133 height 27
click at [759, 476] on div "Escolher" at bounding box center [748, 495] width 73 height 62
click at [655, 476] on div at bounding box center [667, 495] width 73 height 62
click at [1019, 373] on link "FDC-Per-2508Lanç_Governança-PDP_assetsFormação estratégica FDC.svg" at bounding box center [1072, 375] width 133 height 27
click at [759, 476] on div at bounding box center [748, 495] width 73 height 62
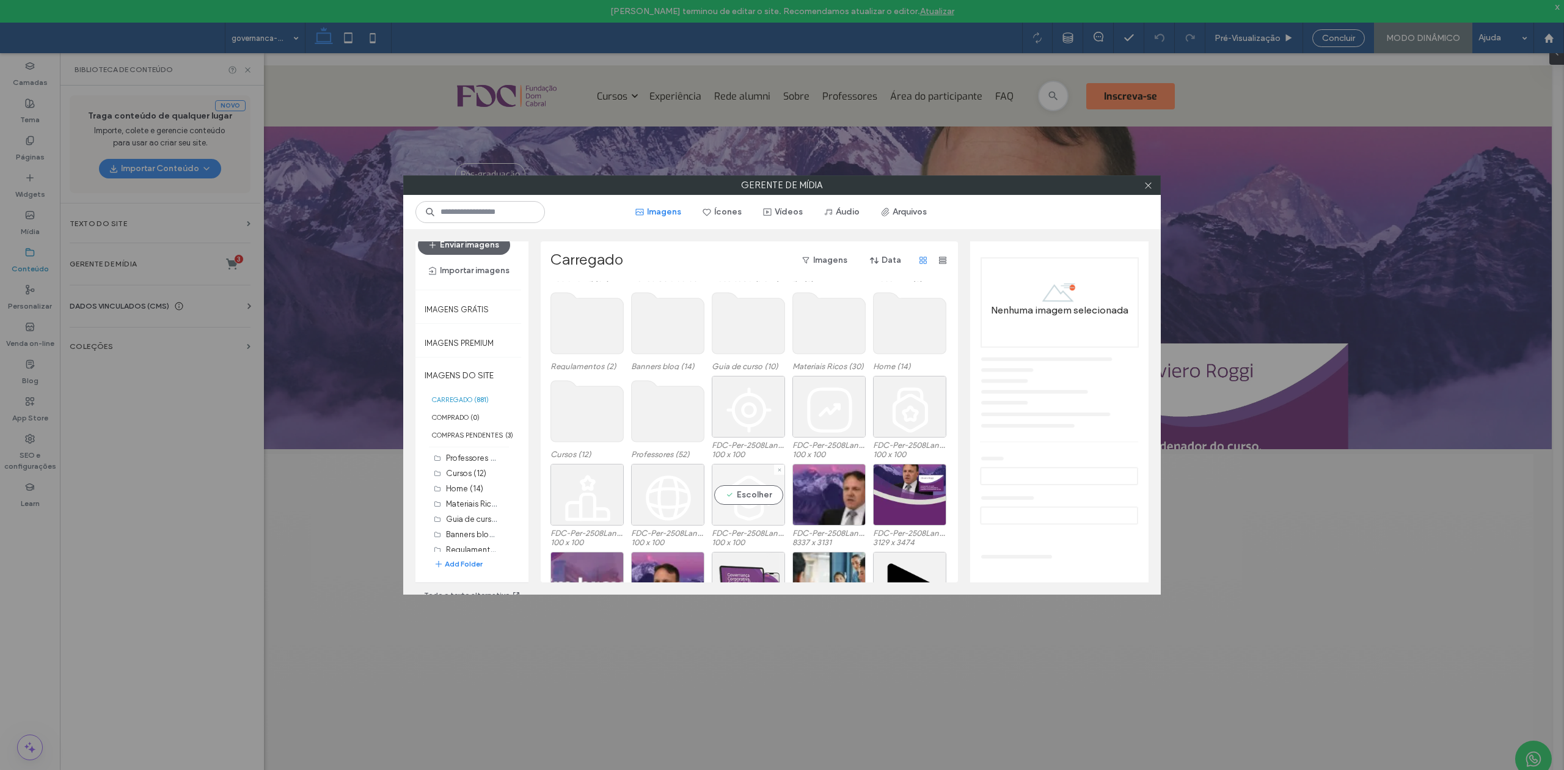
click at [759, 476] on div "Escolher" at bounding box center [748, 495] width 73 height 62
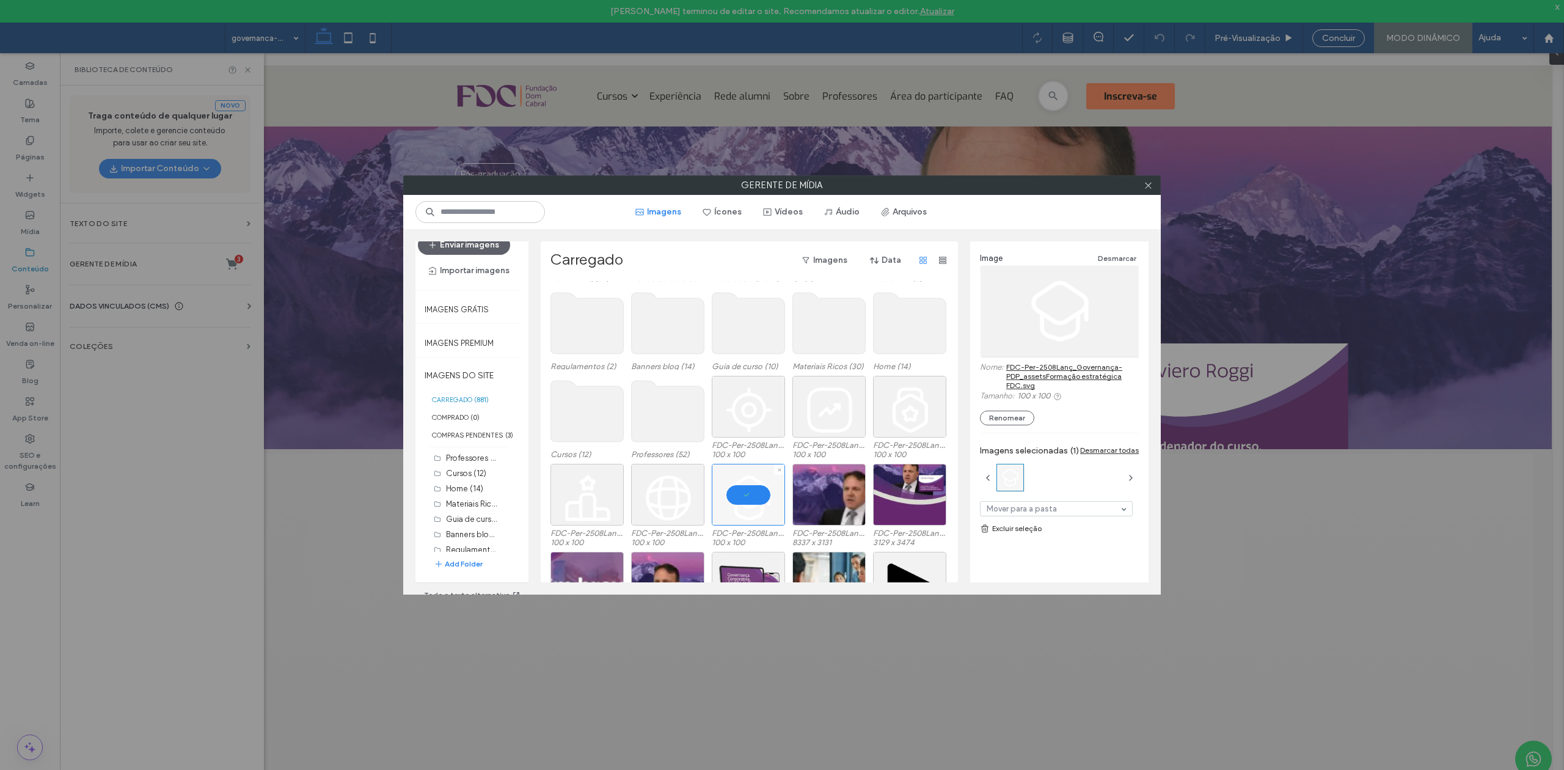
click at [759, 476] on div at bounding box center [748, 495] width 73 height 62
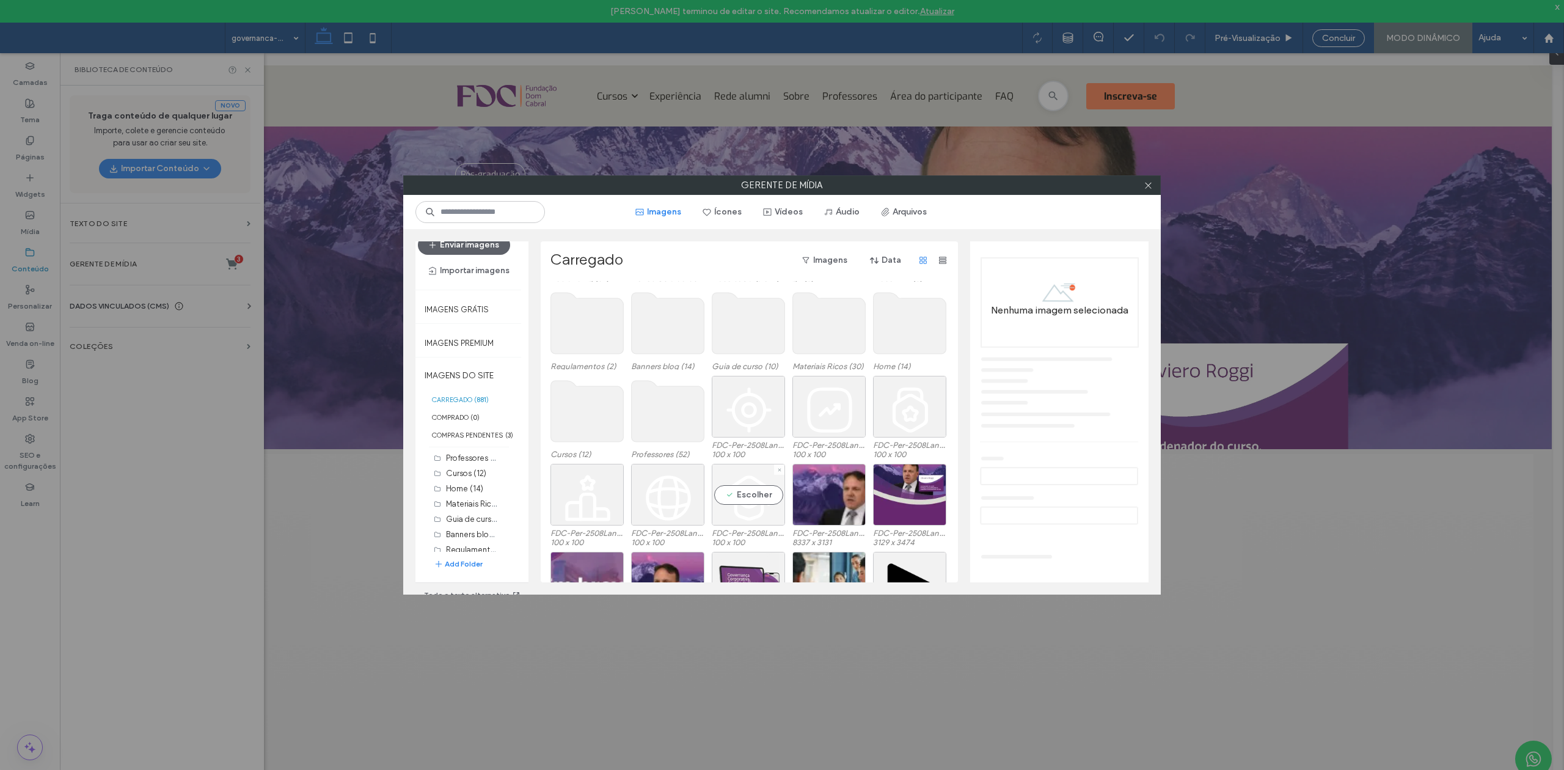
click at [759, 476] on div "Escolher" at bounding box center [748, 495] width 73 height 62
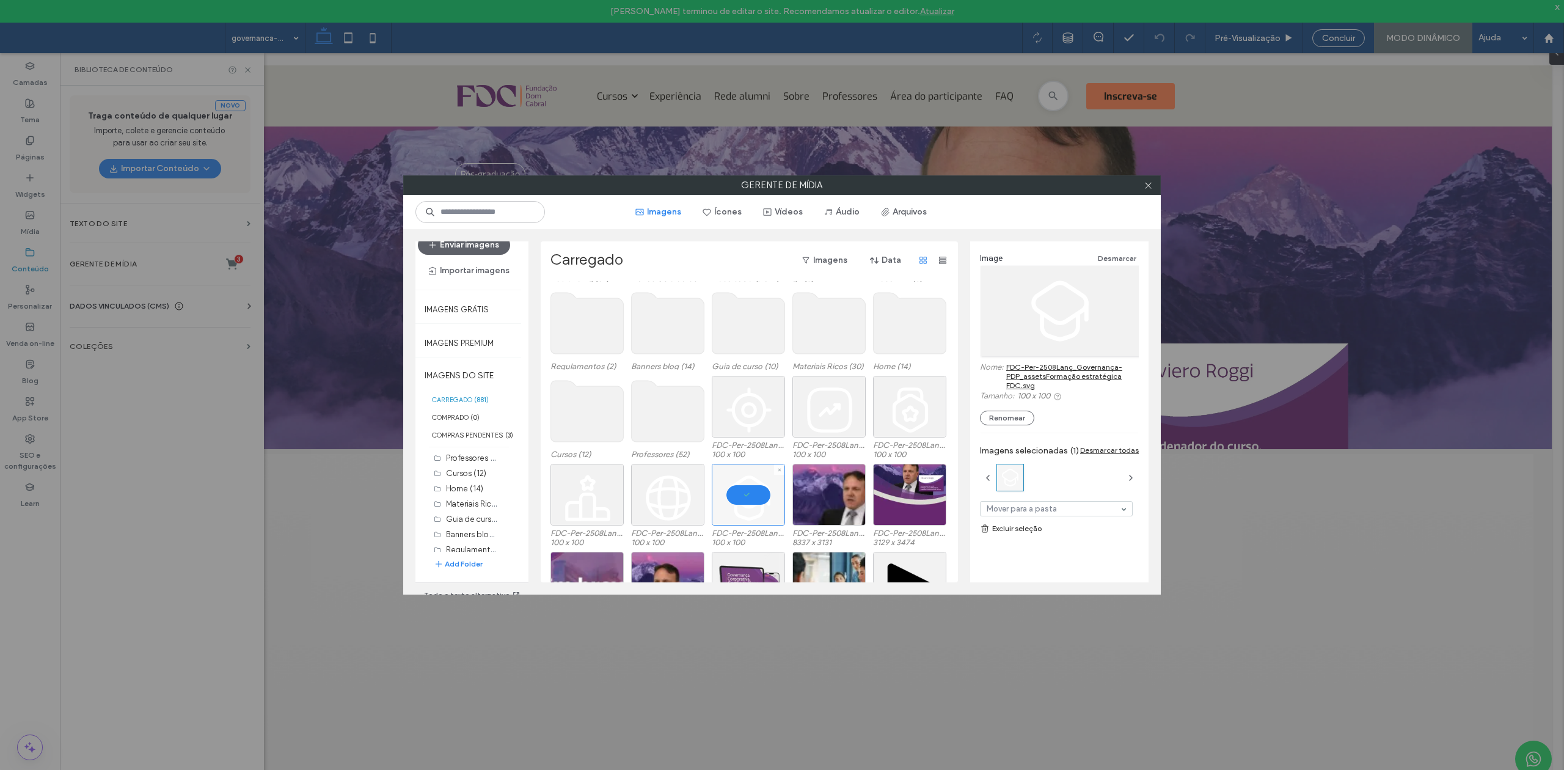
click at [759, 476] on div at bounding box center [748, 495] width 73 height 62
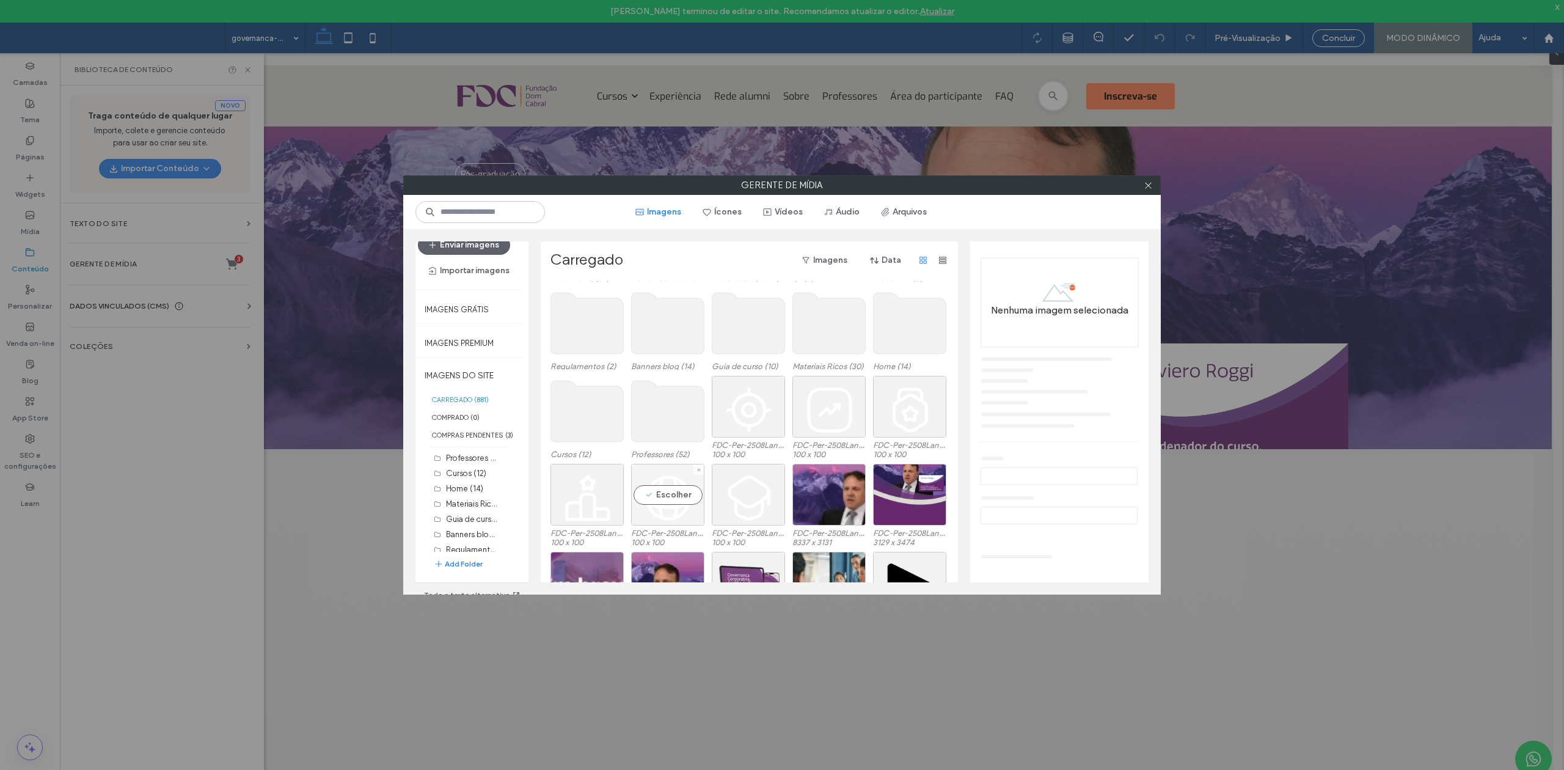
click at [653, 476] on div "Escolher" at bounding box center [667, 495] width 73 height 62
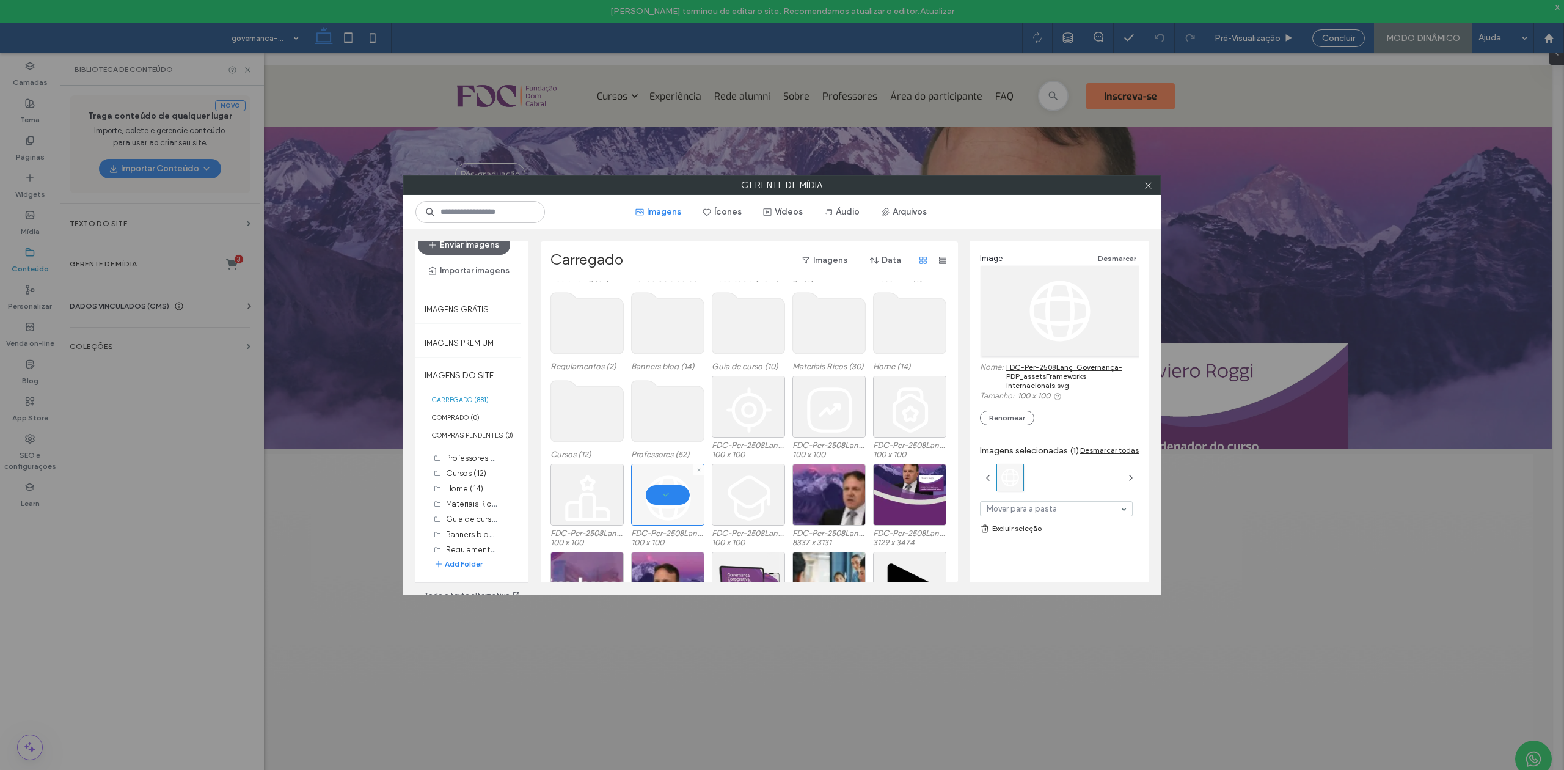
click at [653, 476] on div at bounding box center [667, 495] width 73 height 62
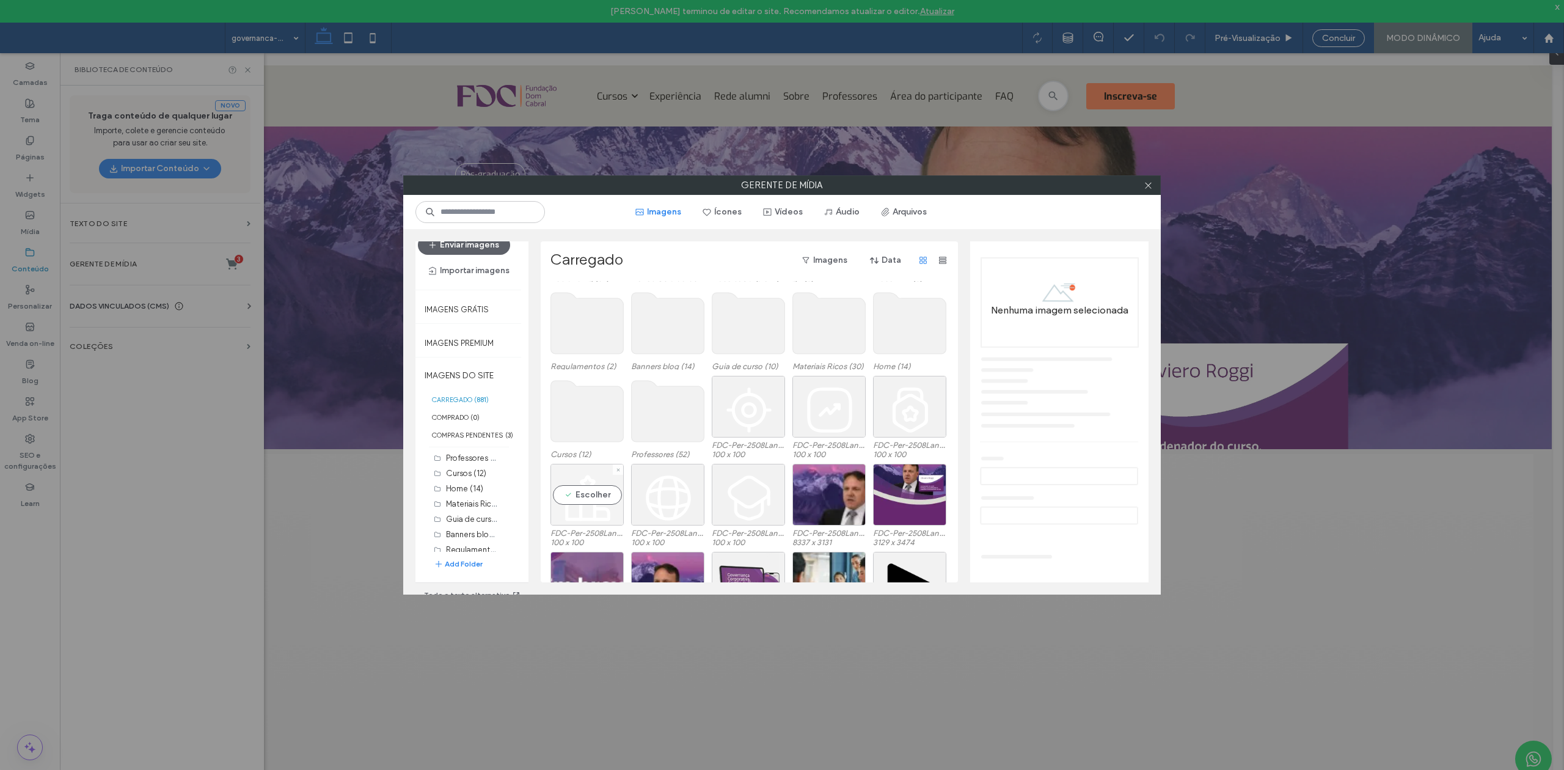
click at [600, 476] on div "Escolher" at bounding box center [586, 495] width 73 height 62
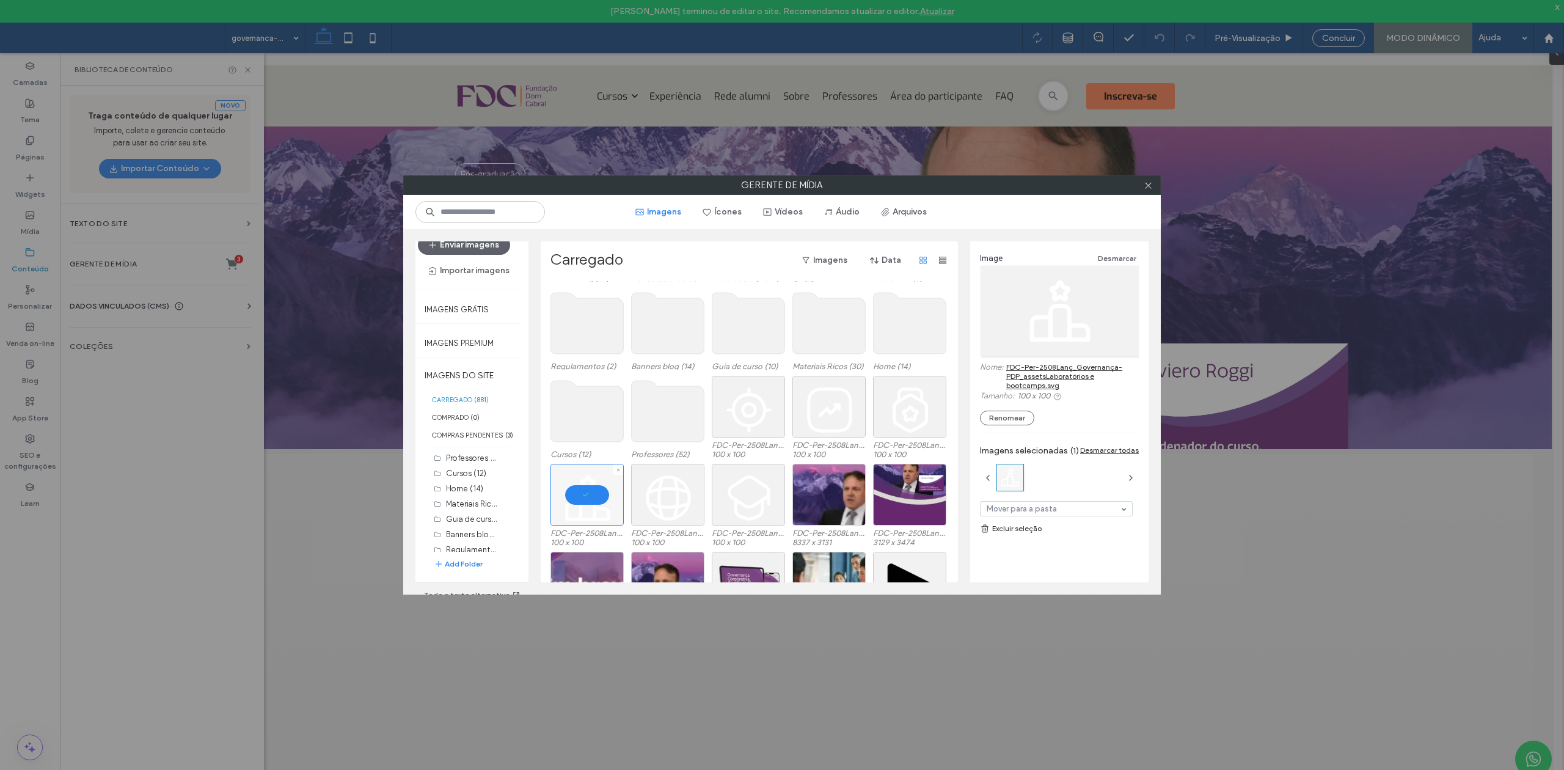
click at [600, 476] on div at bounding box center [586, 495] width 73 height 62
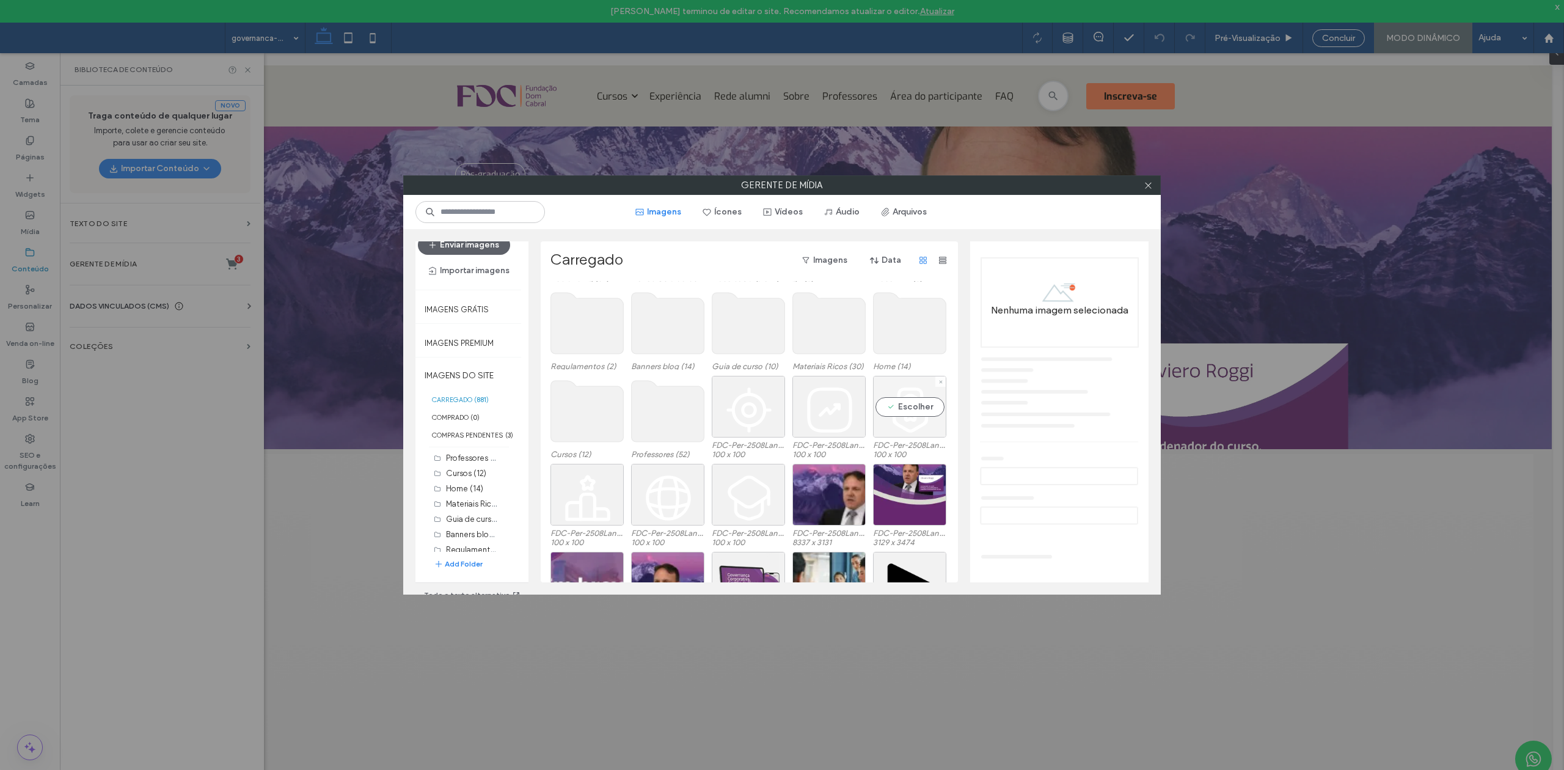
click at [922, 423] on div "Escolher" at bounding box center [909, 407] width 73 height 62
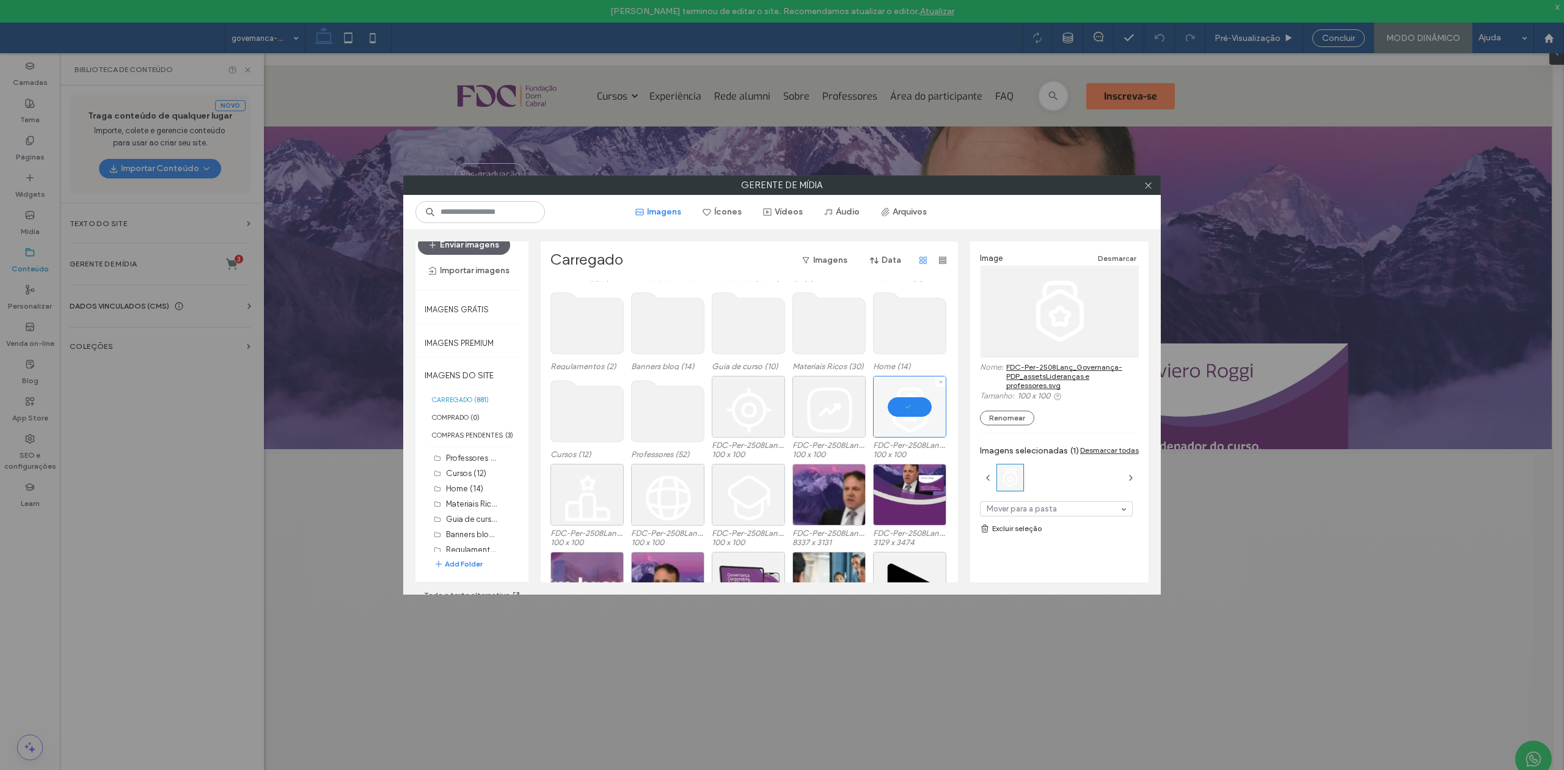
click at [922, 423] on div at bounding box center [909, 407] width 73 height 62
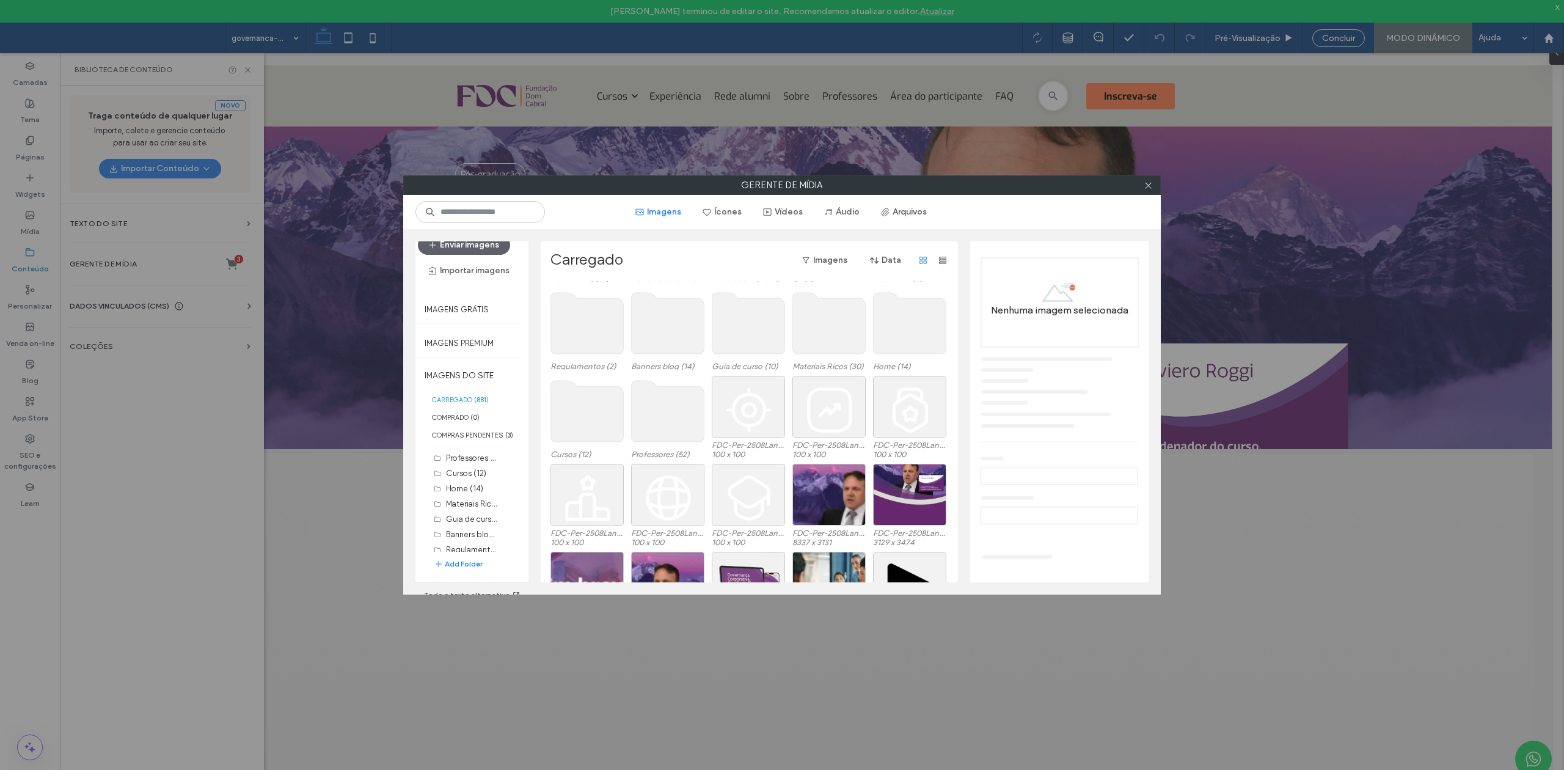
click at [863, 425] on div "Cursos (12) Professores (52) FDC-Per-2508Lanç_Governança-PDP_assetsDo operacion…" at bounding box center [752, 420] width 404 height 88
click at [839, 430] on div "Escolher" at bounding box center [828, 407] width 73 height 62
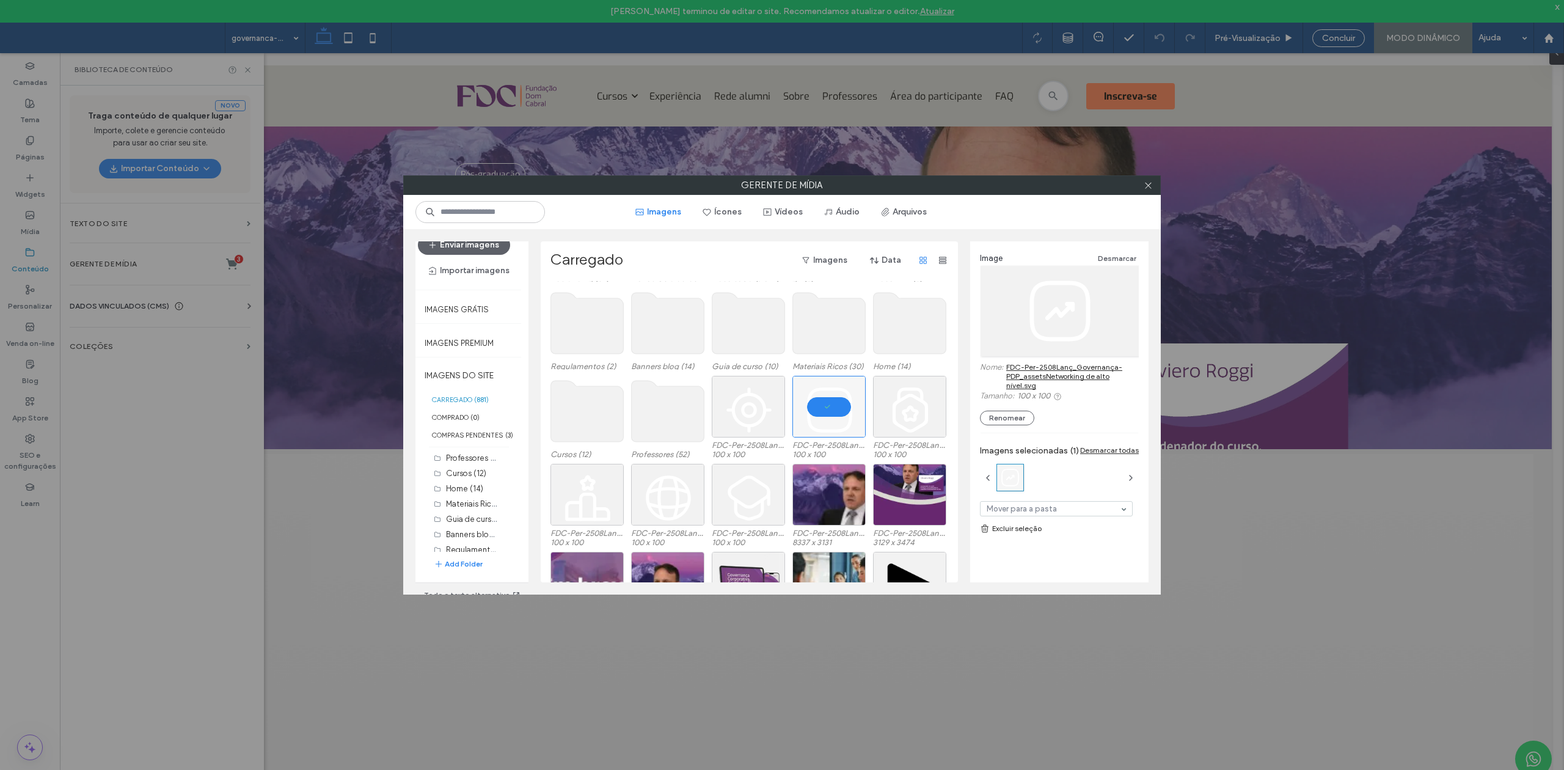
click at [1028, 381] on link "FDC-Per-2508Lanç_Governança-PDP_assetsNetworking de alto nível.svg" at bounding box center [1072, 375] width 133 height 27
click at [832, 421] on div at bounding box center [828, 407] width 73 height 62
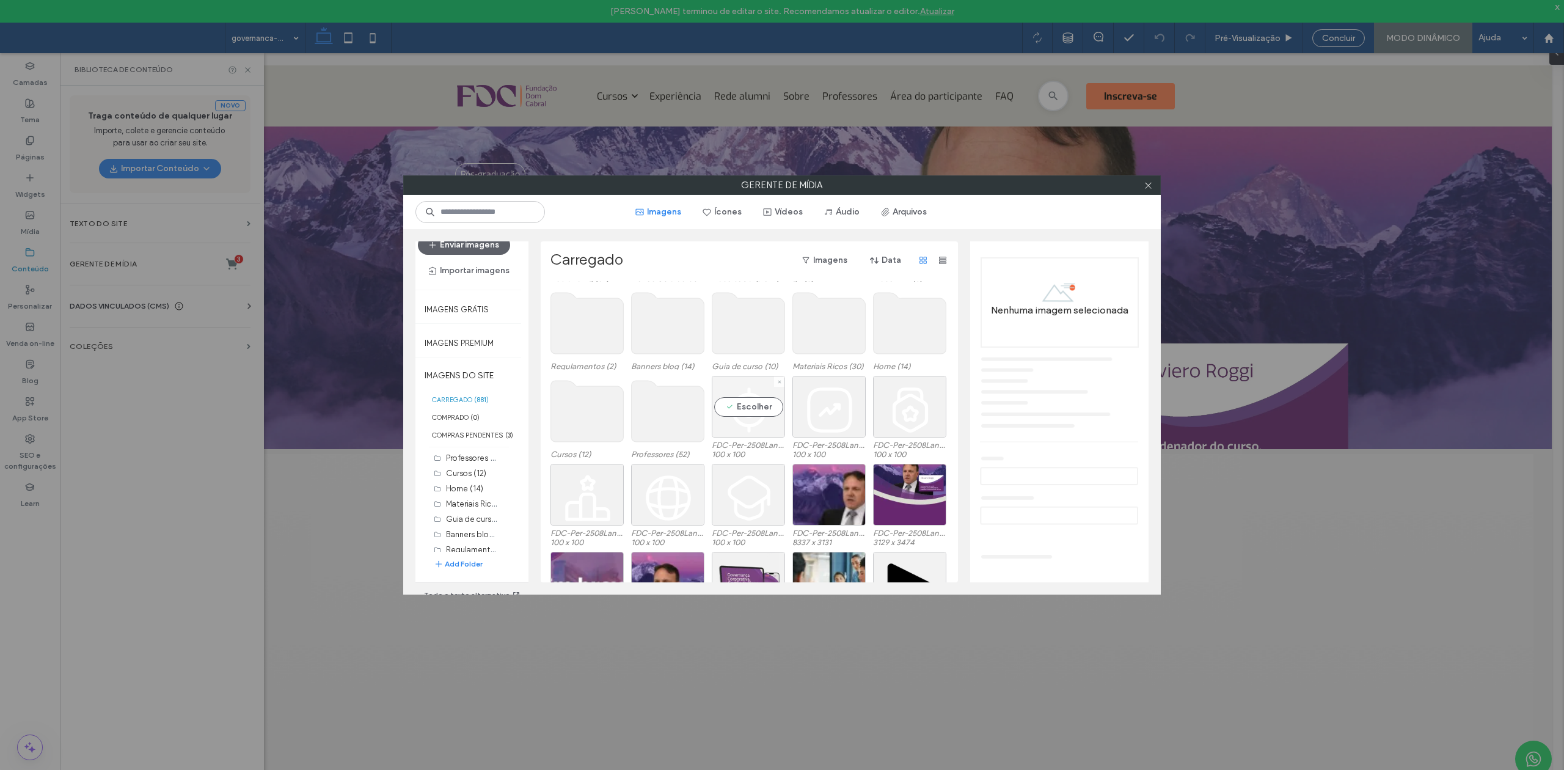
click at [766, 419] on div "Escolher" at bounding box center [748, 407] width 73 height 62
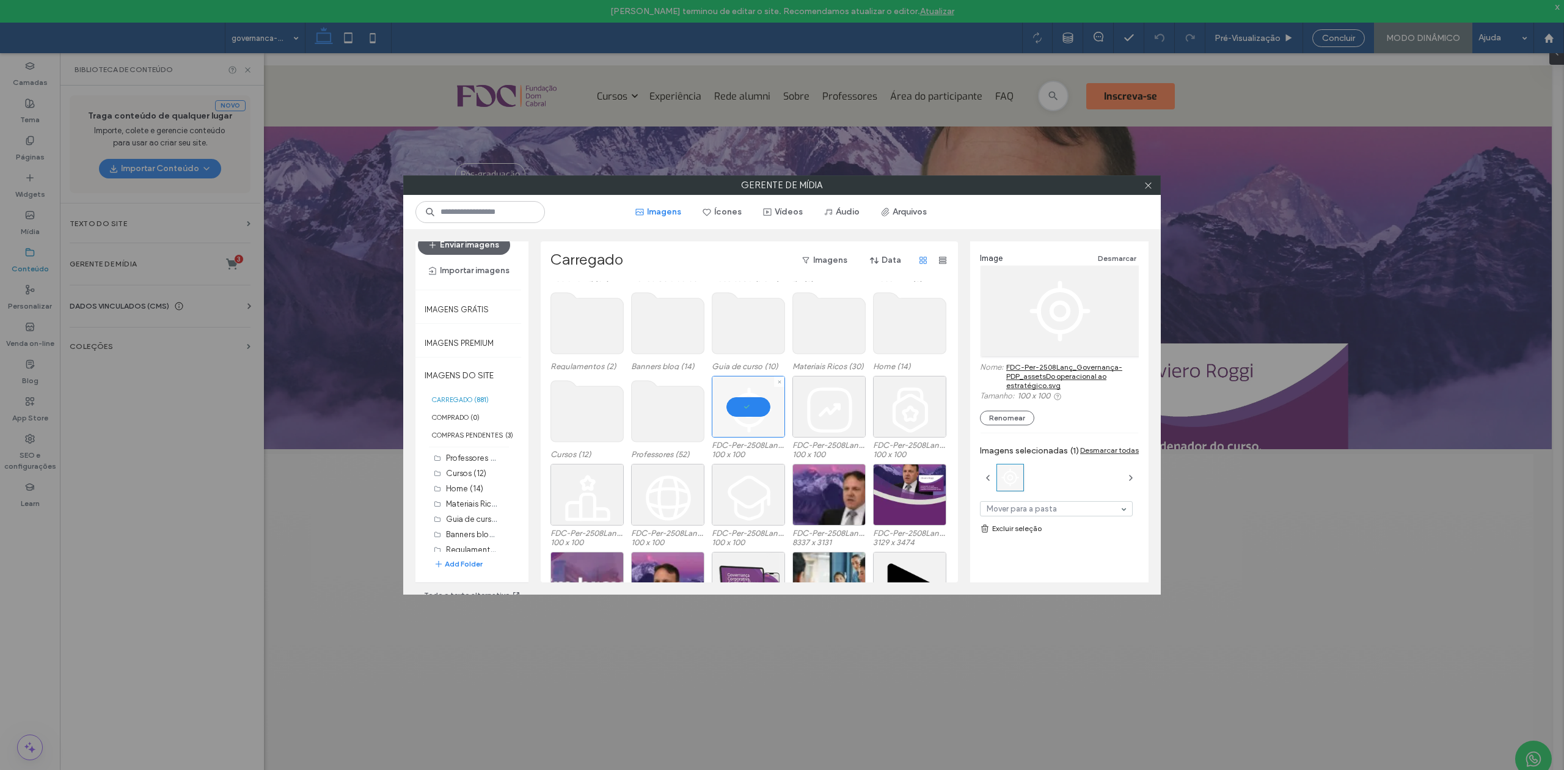
click at [766, 419] on div at bounding box center [748, 407] width 73 height 62
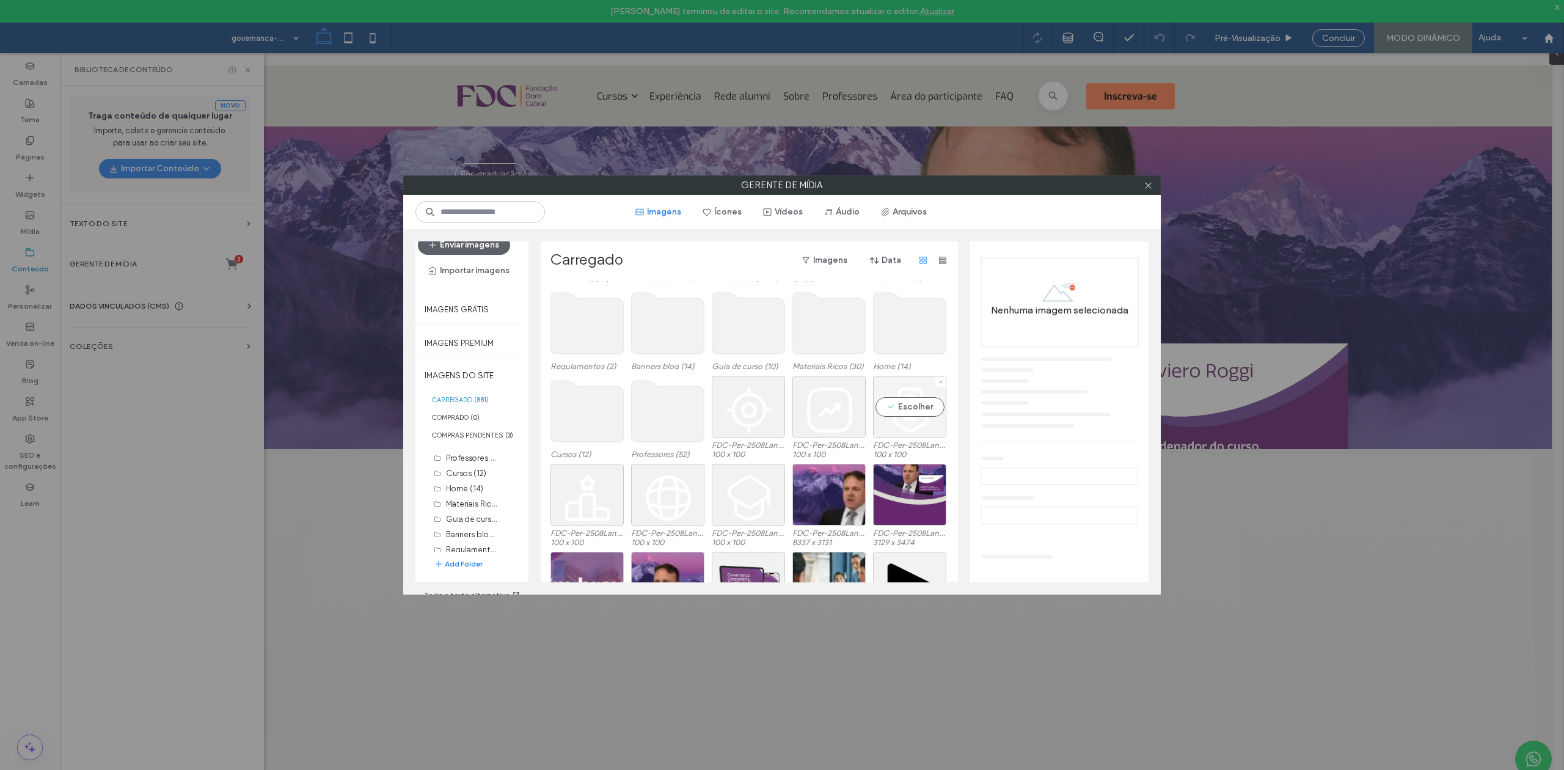
click at [876, 418] on div "Escolher" at bounding box center [909, 407] width 73 height 62
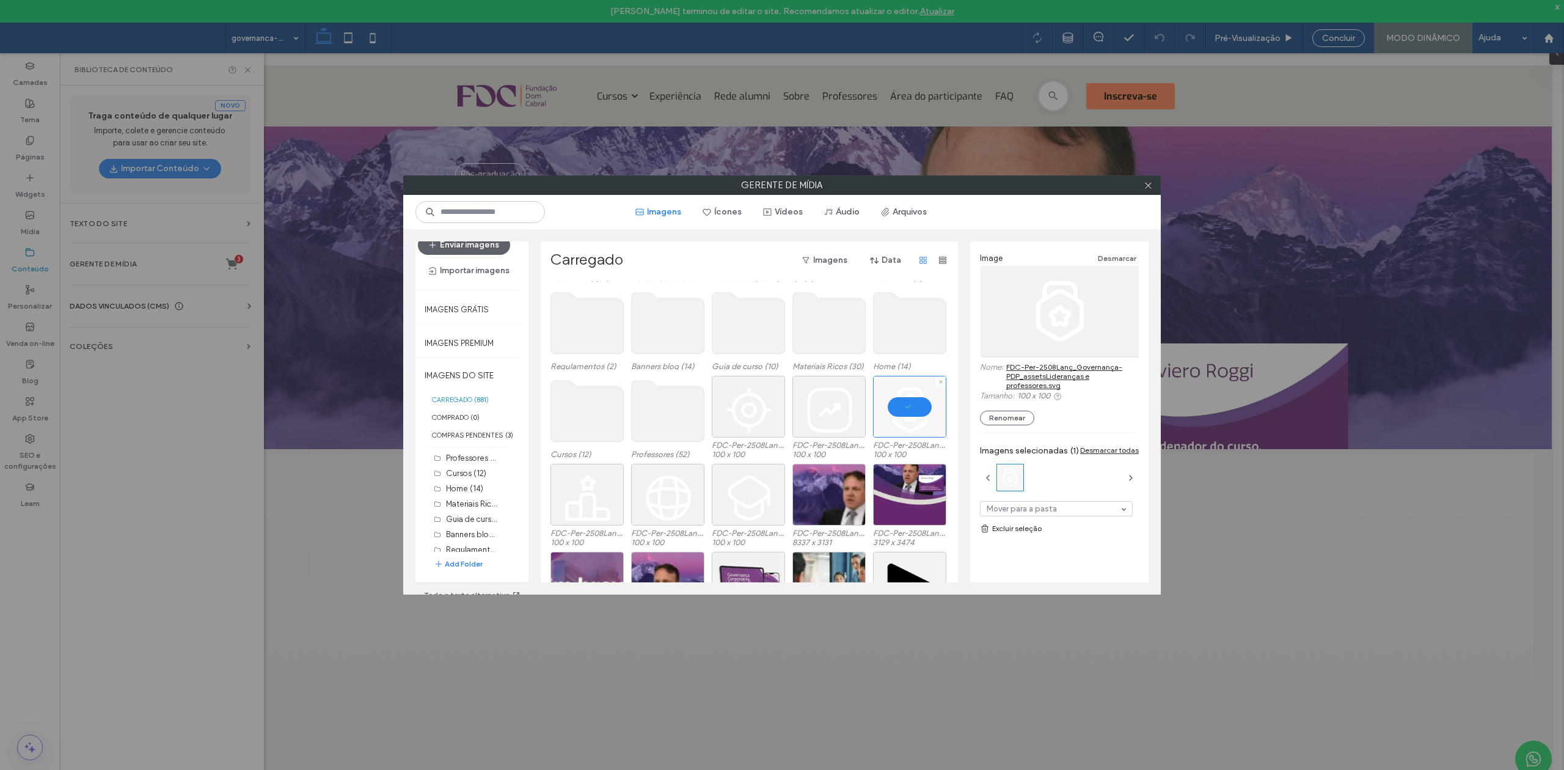
click at [876, 418] on div at bounding box center [909, 407] width 73 height 62
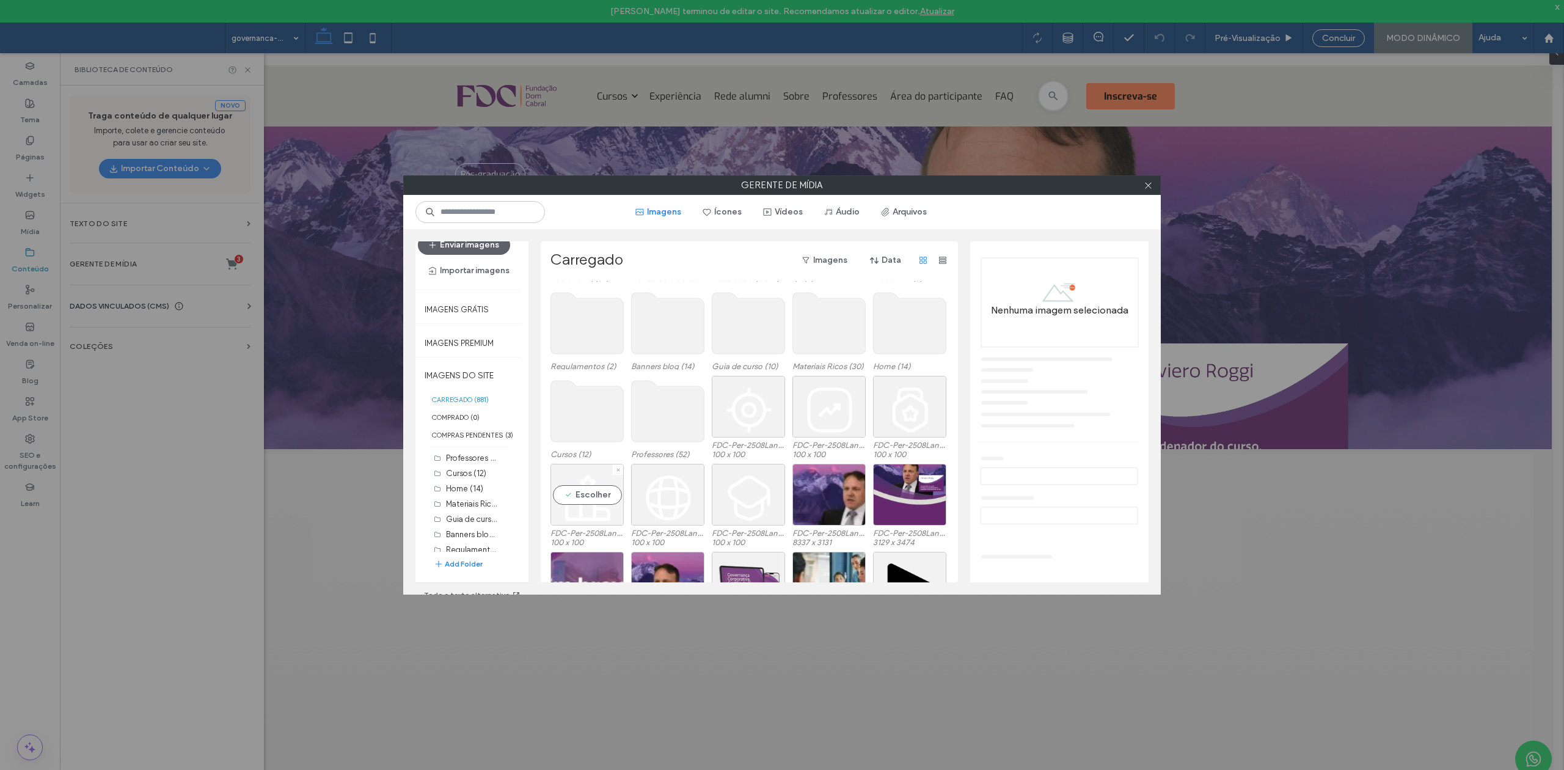
click at [606, 476] on div "Escolher" at bounding box center [586, 495] width 73 height 62
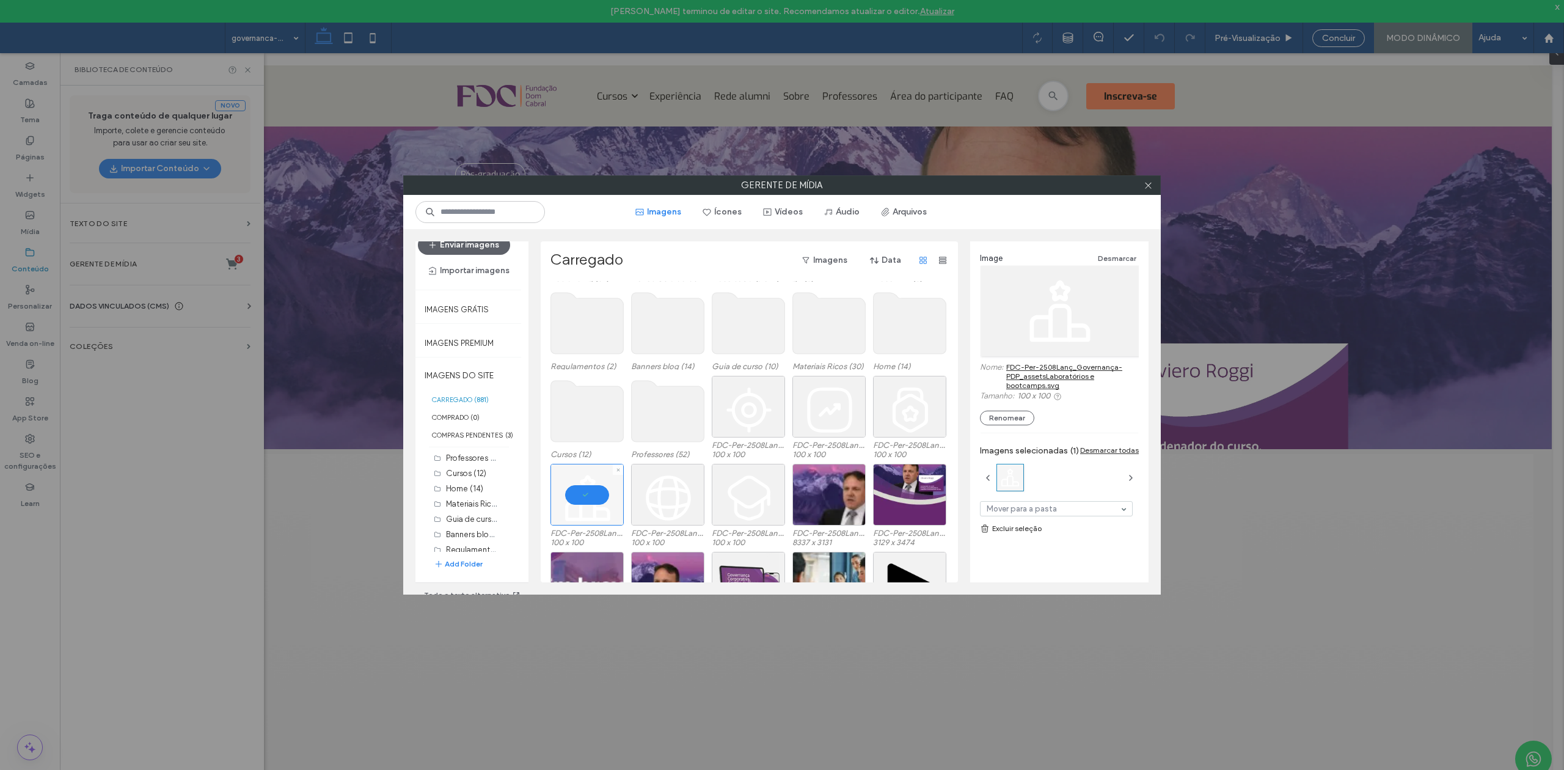
click at [606, 476] on div at bounding box center [586, 495] width 73 height 62
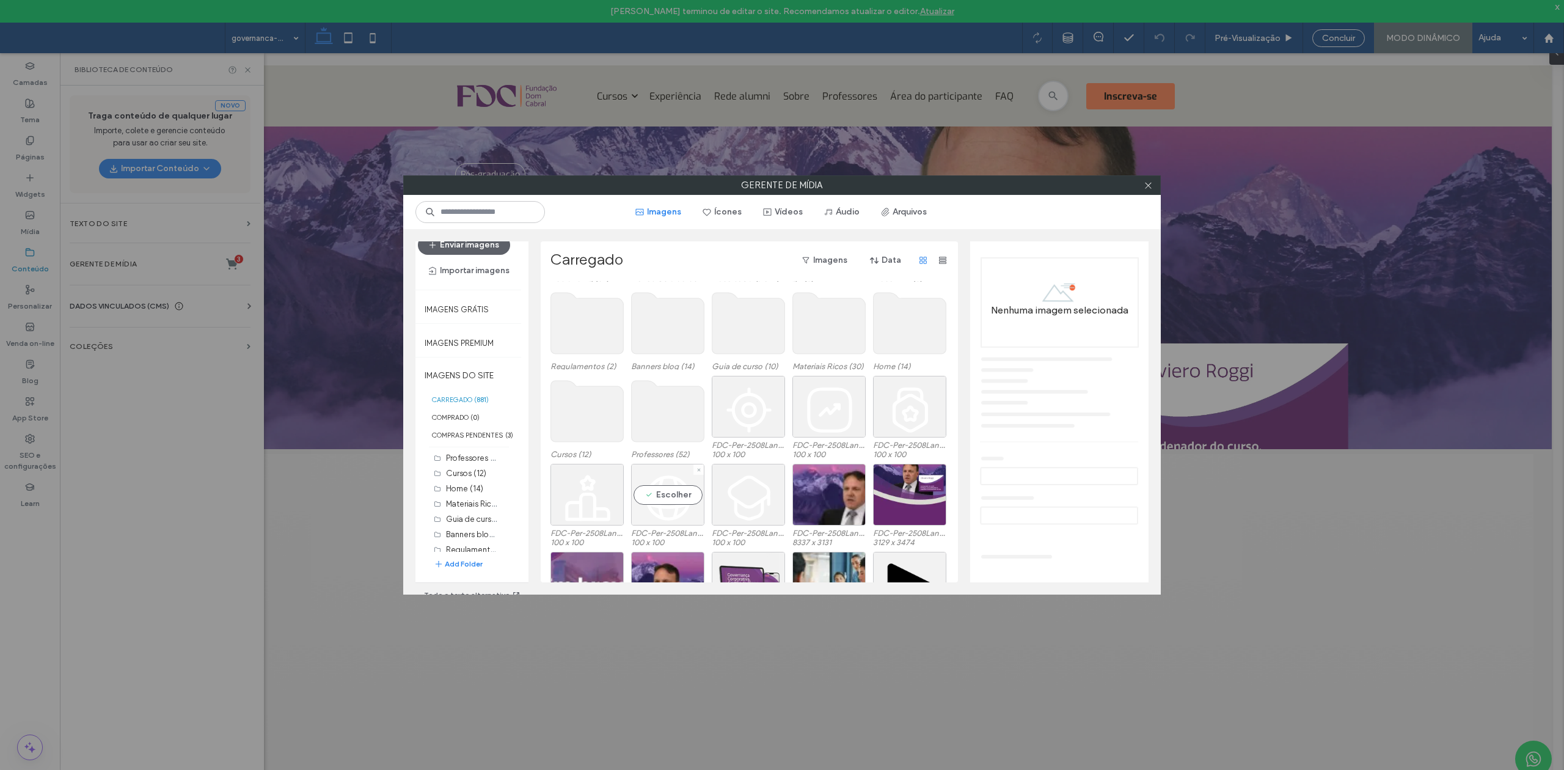
click at [663, 476] on div "Escolher" at bounding box center [667, 495] width 73 height 62
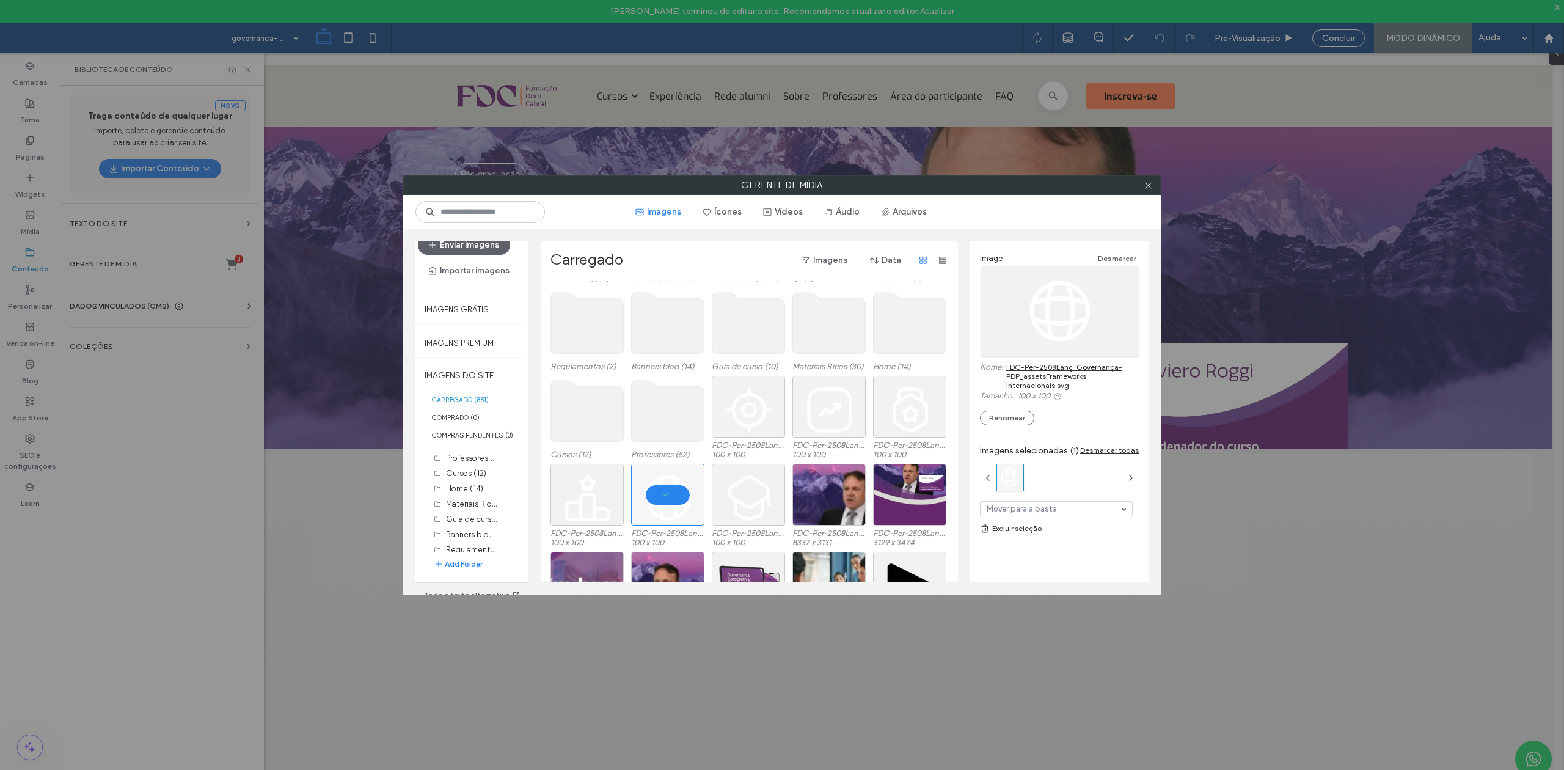
click at [1042, 375] on link "FDC-Per-2508Lanç_Governança-PDP_assetsFrameworks internacionais.svg" at bounding box center [1072, 375] width 133 height 27
click at [1042, 181] on div at bounding box center [1148, 185] width 18 height 18
click at [1042, 183] on icon at bounding box center [1148, 185] width 9 height 9
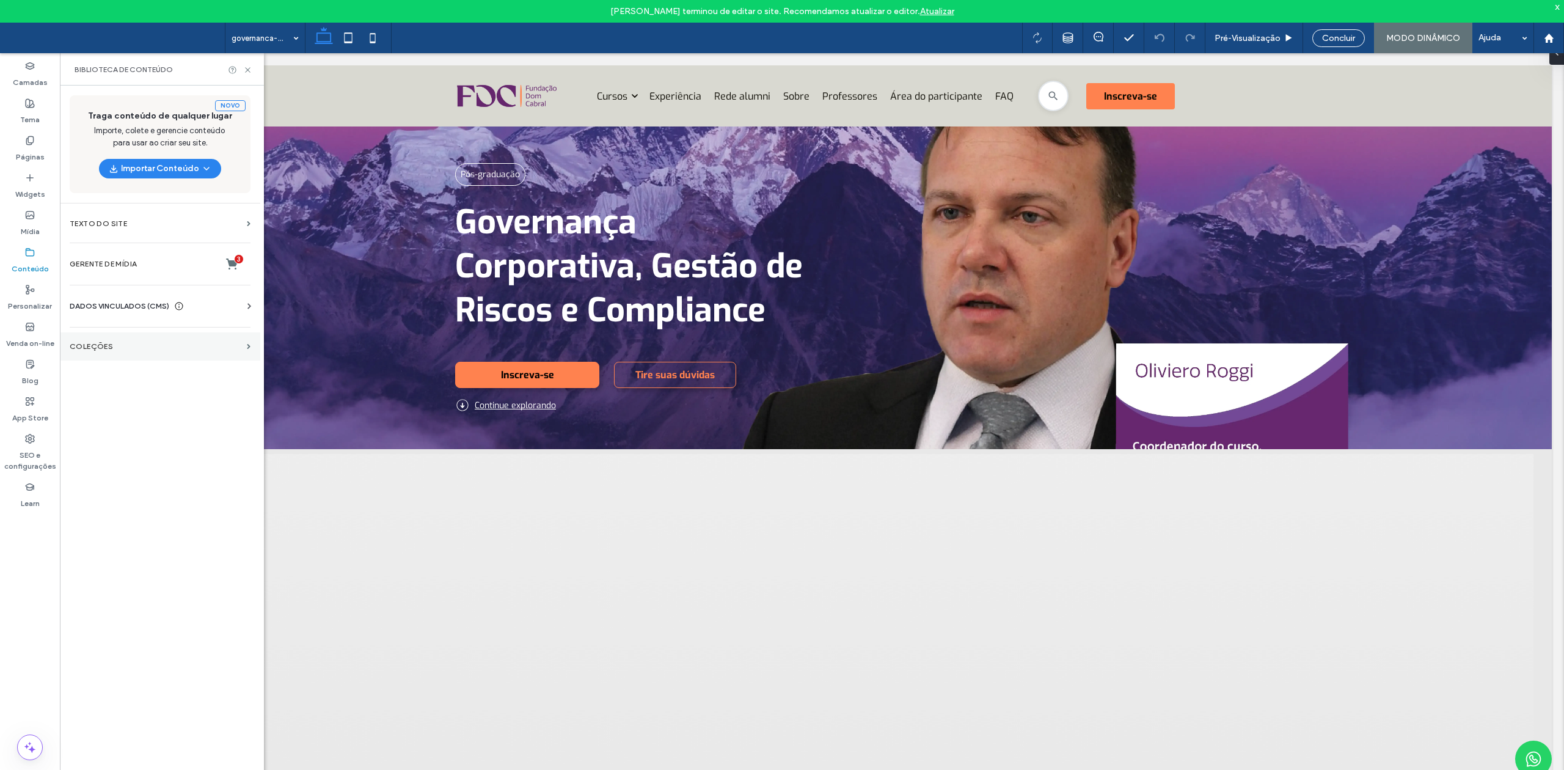
click at [141, 341] on section "COLEÇÕES" at bounding box center [160, 346] width 200 height 28
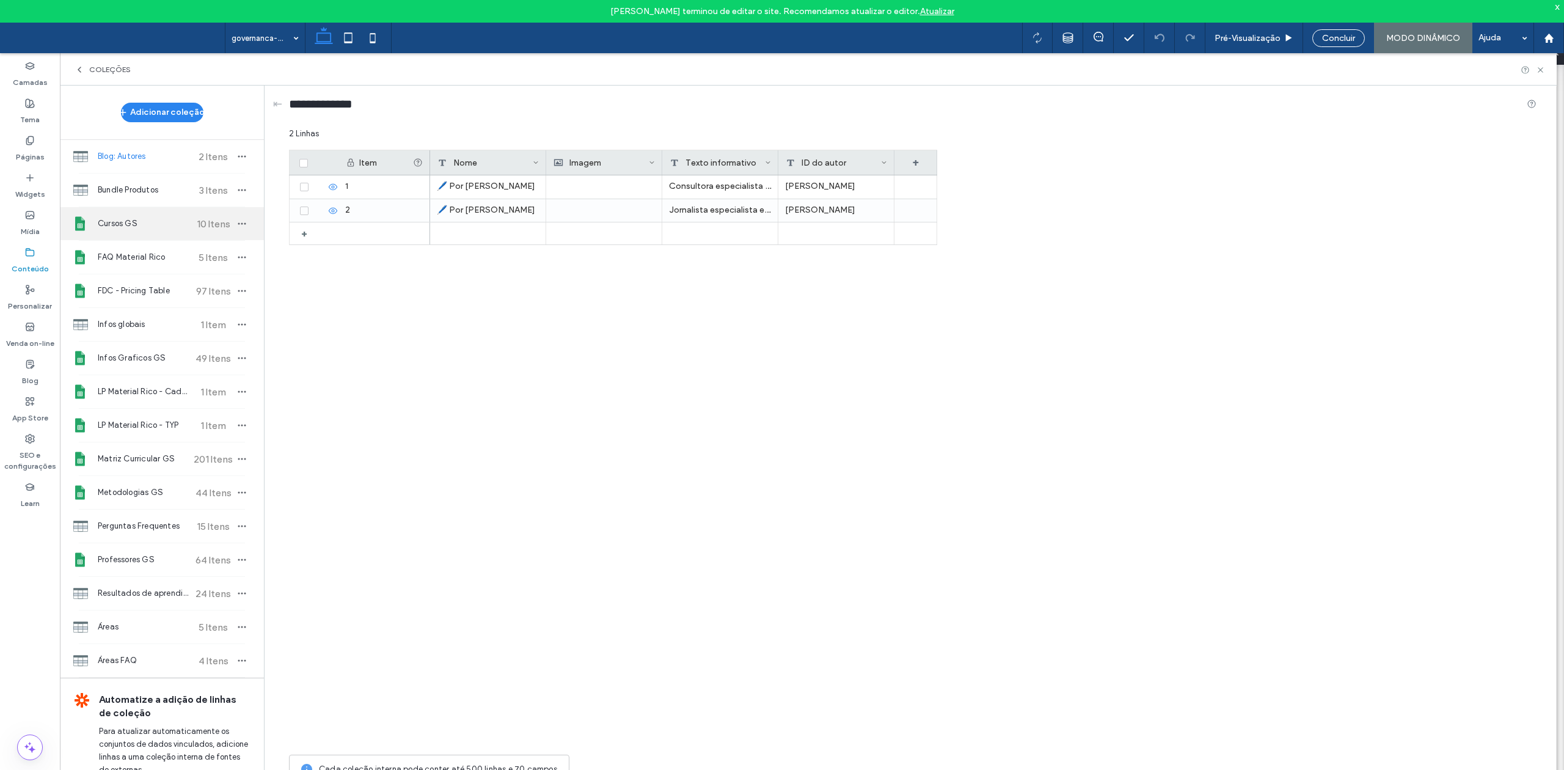
click at [113, 224] on span "Cursos GS" at bounding box center [143, 224] width 91 height 12
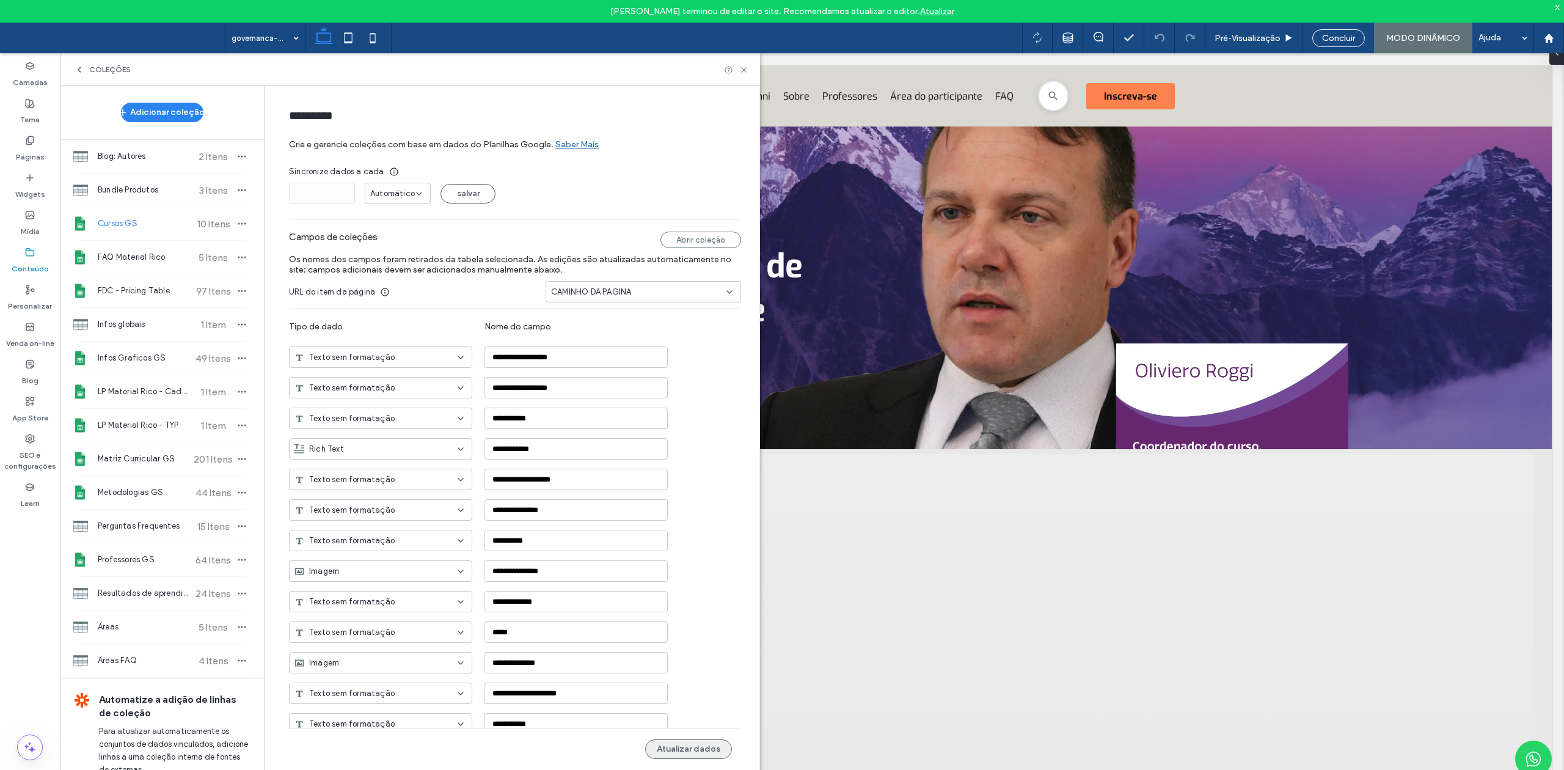
click at [693, 476] on button "Atualizar dados" at bounding box center [688, 749] width 87 height 20
click at [237, 226] on icon "button" at bounding box center [242, 224] width 10 height 10
click at [264, 245] on span at bounding box center [259, 247] width 15 height 13
click at [741, 71] on icon at bounding box center [743, 69] width 9 height 9
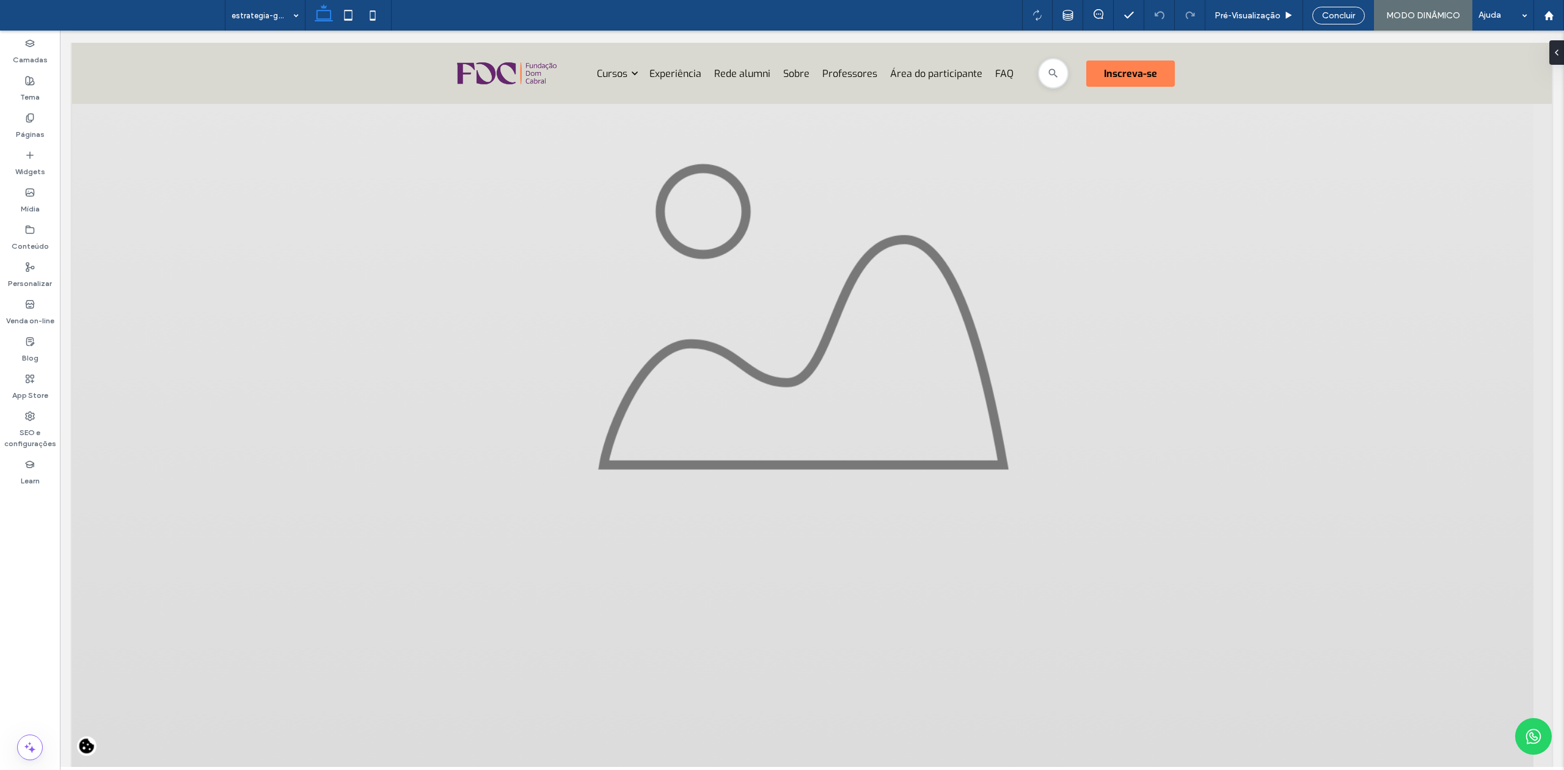
scroll to position [1829, 0]
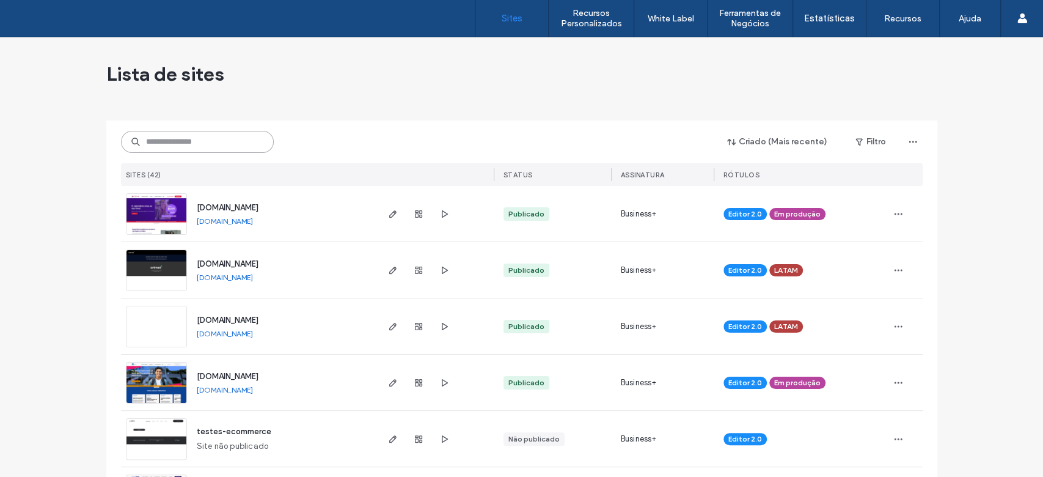
click at [211, 145] on input at bounding box center [197, 142] width 153 height 22
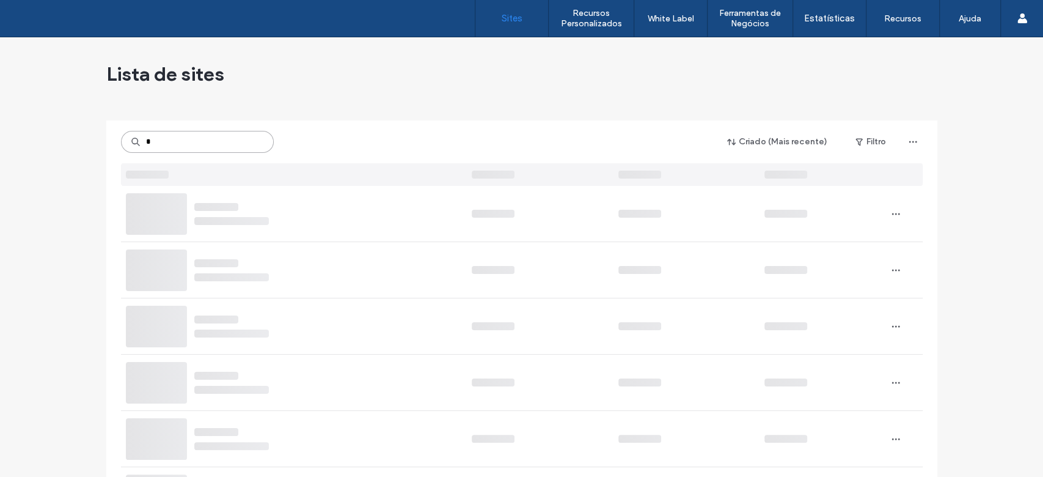
type input "*"
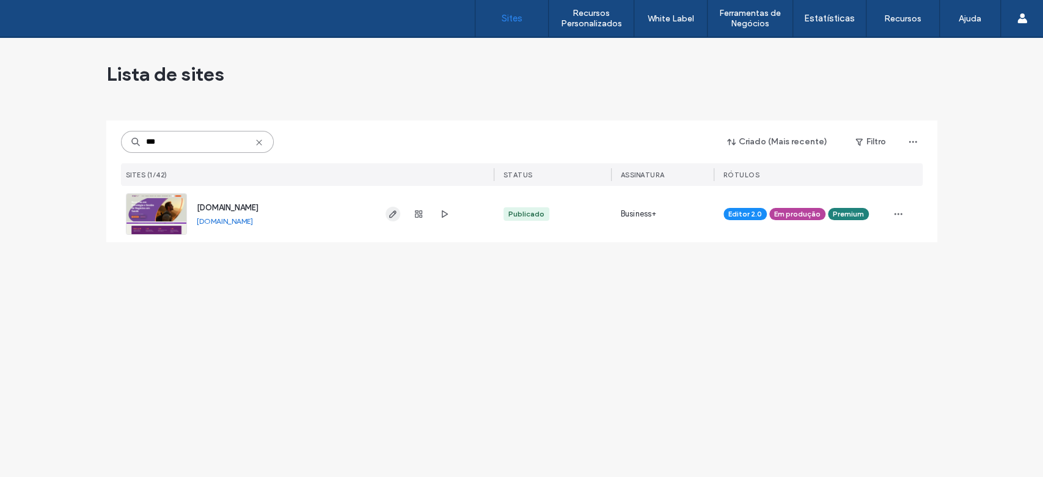
type input "***"
click at [395, 213] on use "button" at bounding box center [392, 213] width 7 height 7
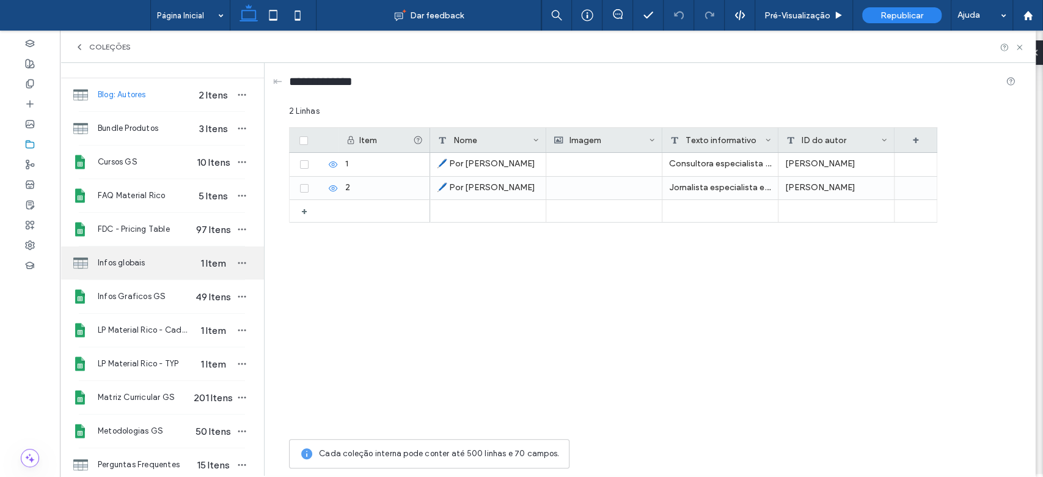
scroll to position [38, 0]
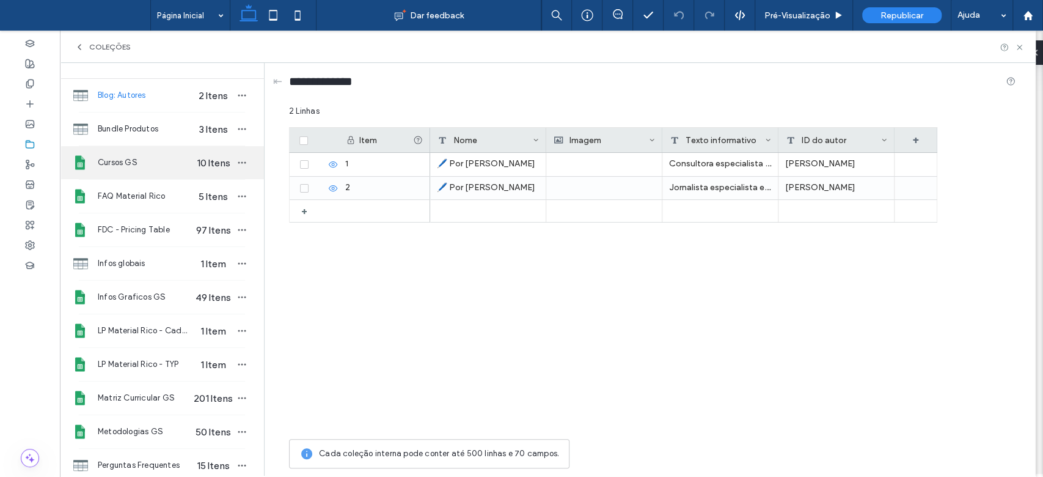
click at [156, 166] on span "Cursos GS" at bounding box center [145, 162] width 94 height 12
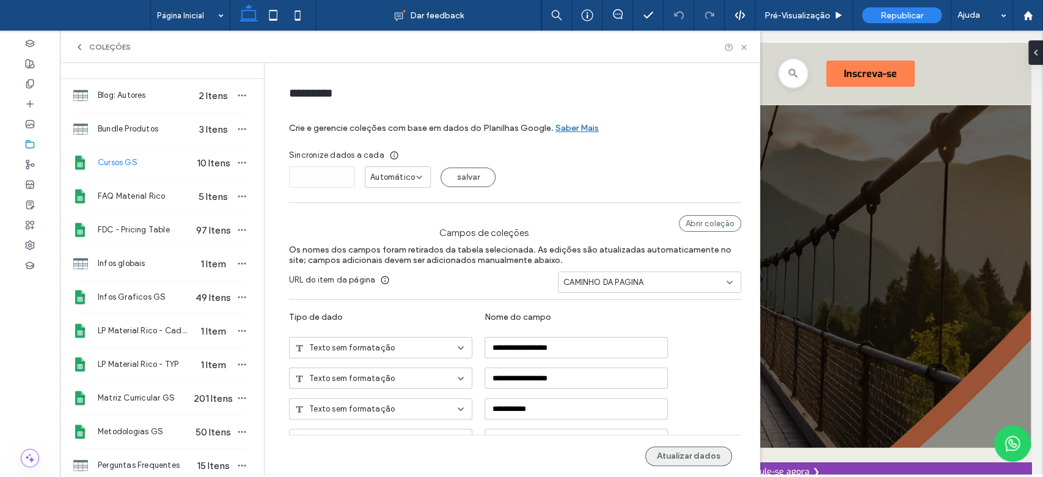
click at [690, 455] on button "Atualizar dados" at bounding box center [688, 456] width 87 height 20
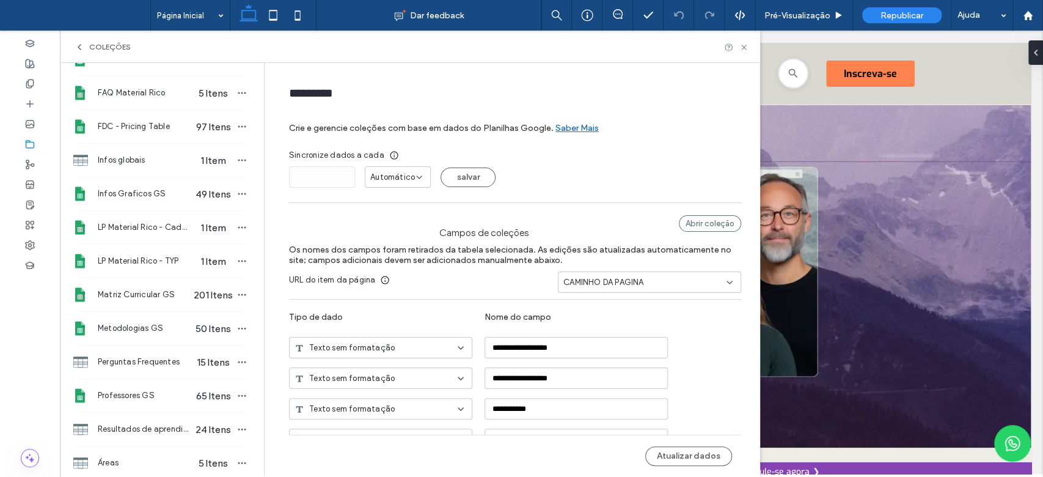
scroll to position [152, 0]
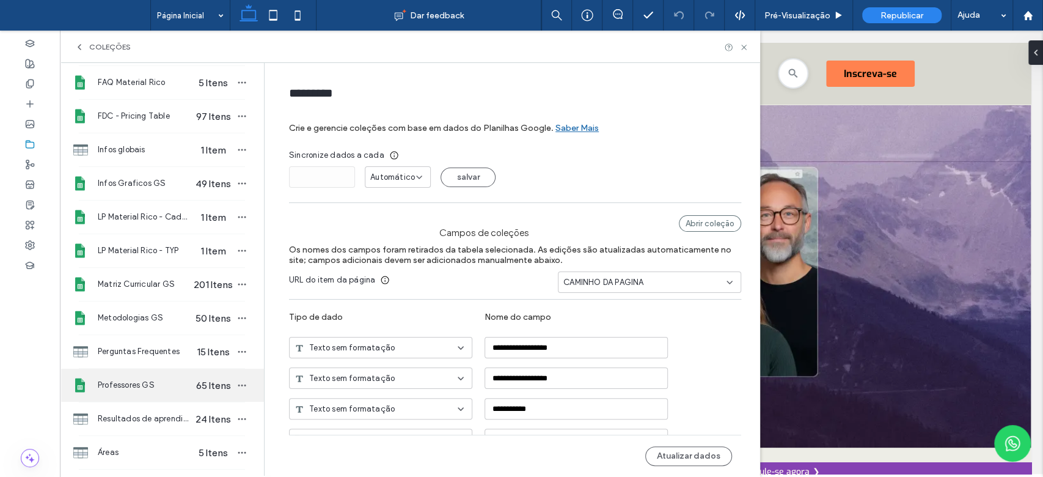
click at [167, 384] on span "Professores GS" at bounding box center [145, 385] width 94 height 12
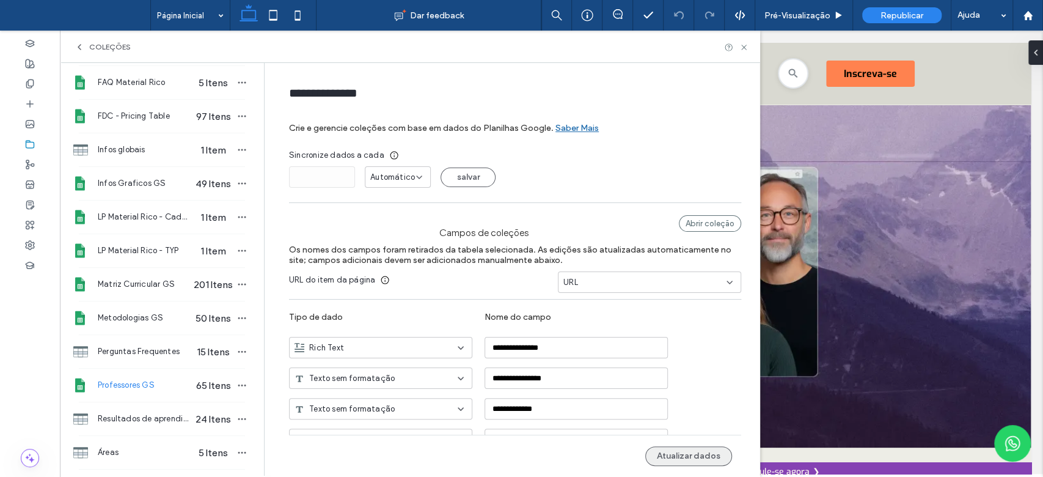
click at [681, 452] on button "Atualizar dados" at bounding box center [688, 456] width 87 height 20
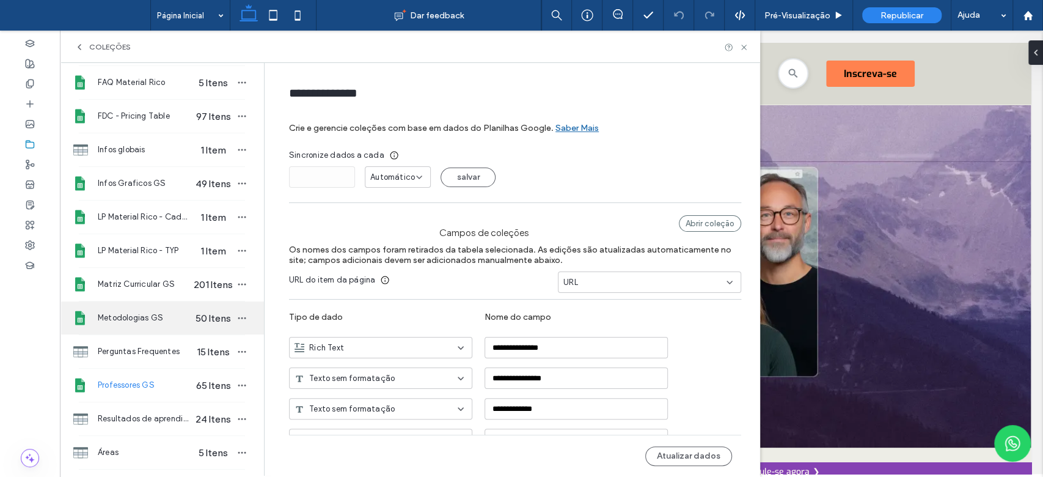
click at [142, 320] on span "Metodologias GS" at bounding box center [145, 318] width 94 height 12
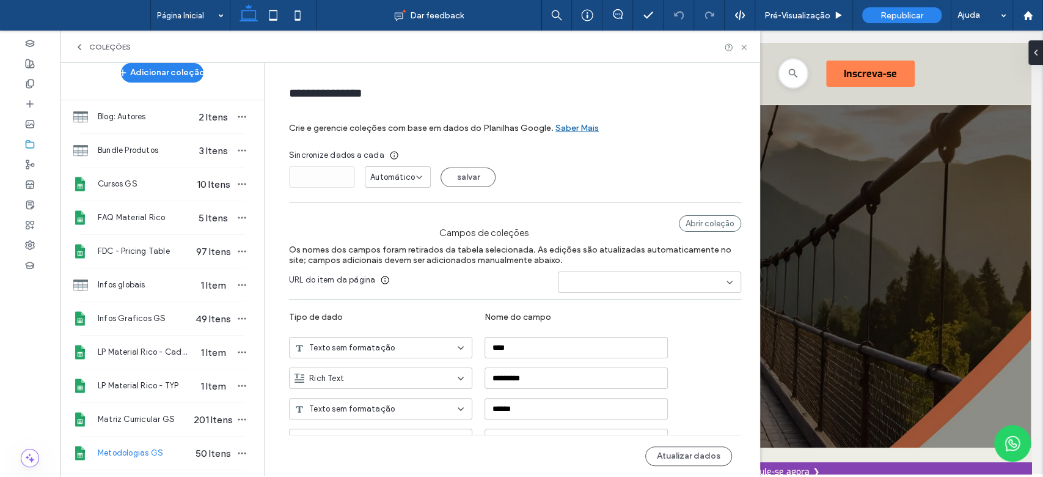
scroll to position [14, 0]
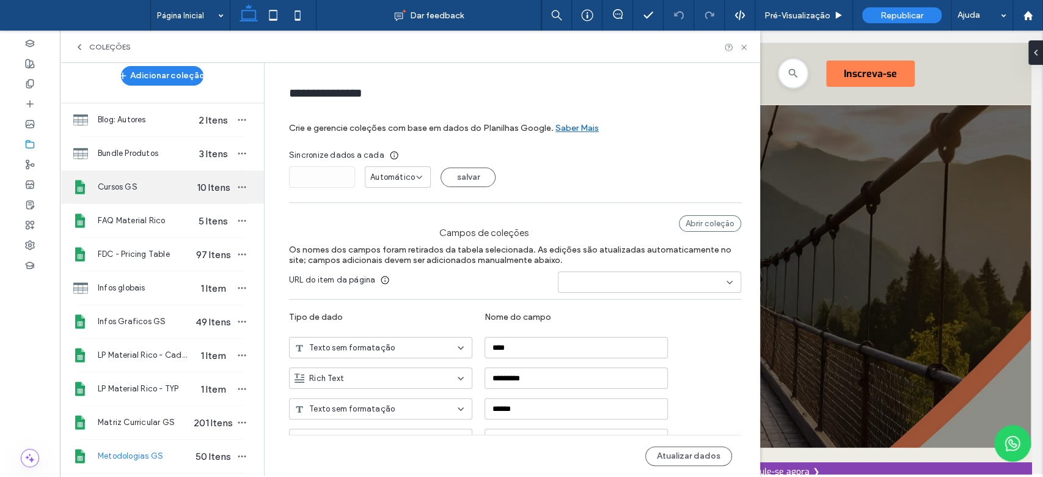
click at [125, 181] on span "Cursos GS" at bounding box center [145, 187] width 94 height 12
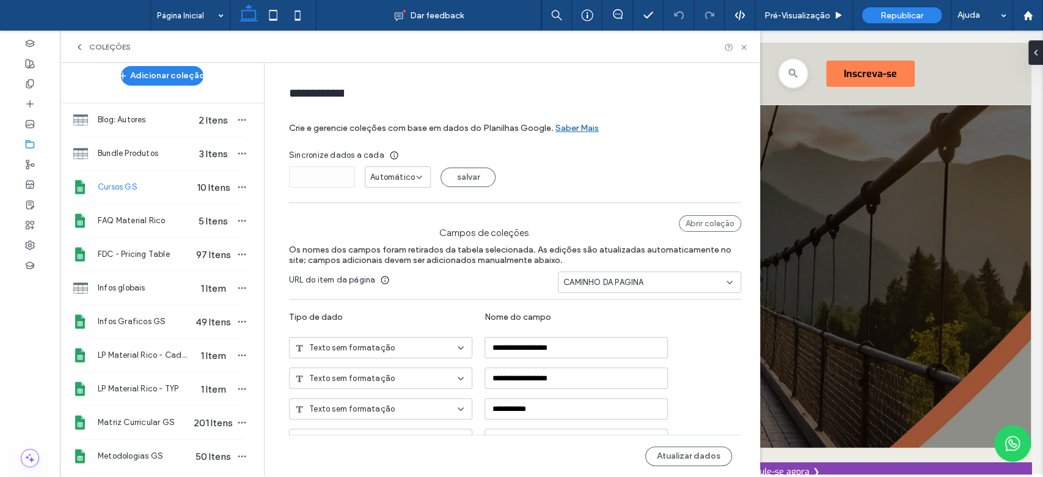
type input "*********"
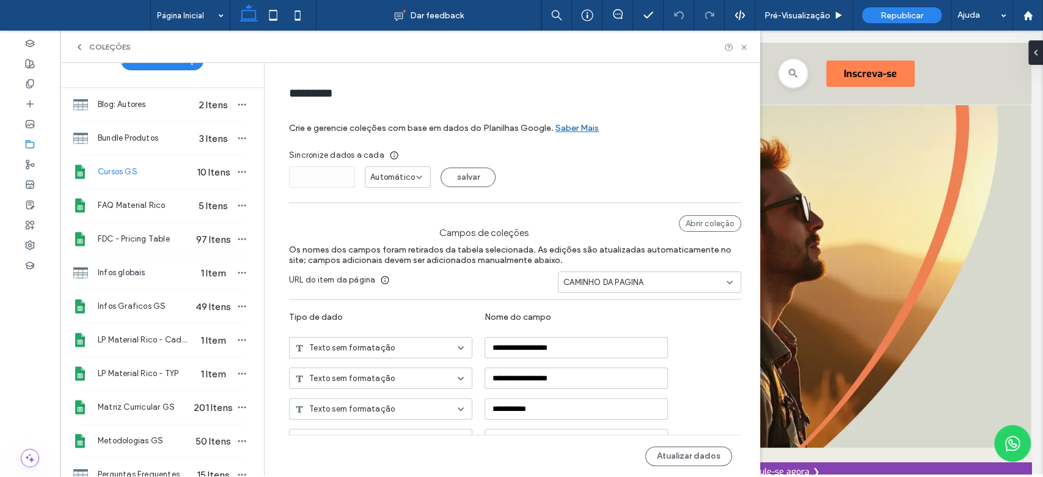
scroll to position [28, 0]
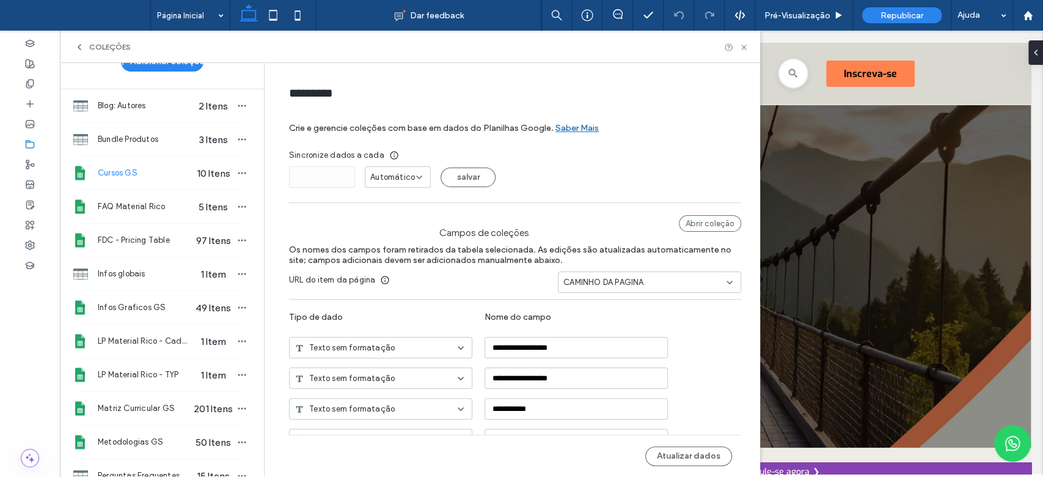
click at [77, 48] on icon at bounding box center [80, 47] width 10 height 10
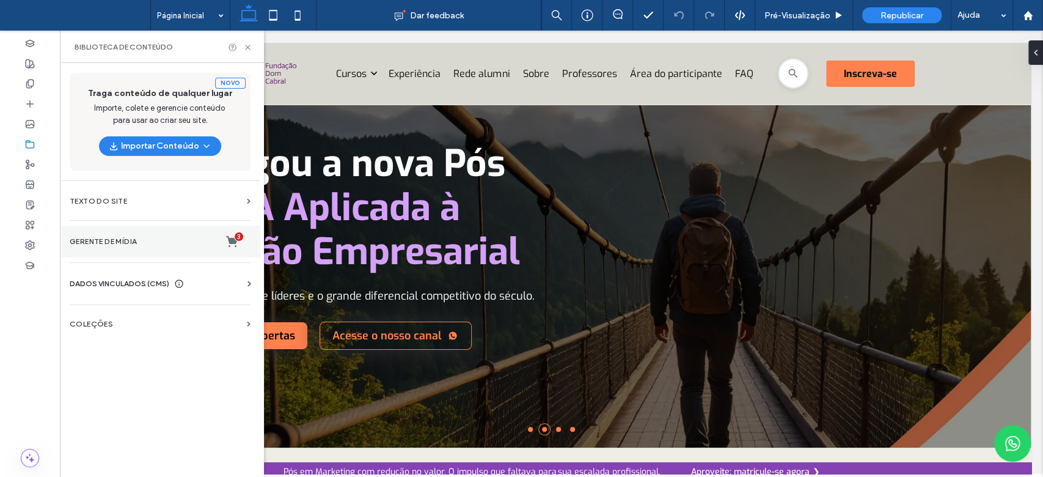
click at [141, 240] on label "Gerente de mídia 3" at bounding box center [160, 241] width 181 height 12
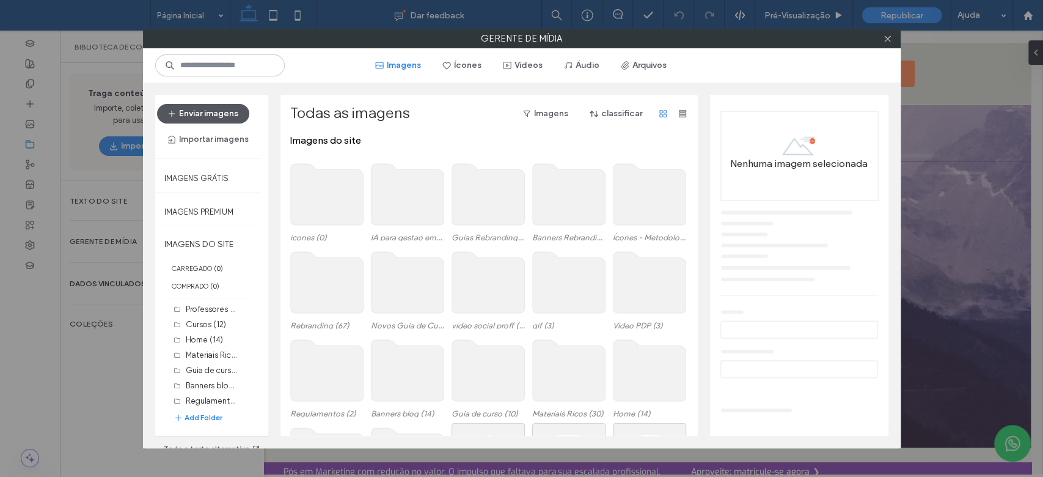
click at [200, 114] on button "Enviar imagens" at bounding box center [203, 114] width 92 height 20
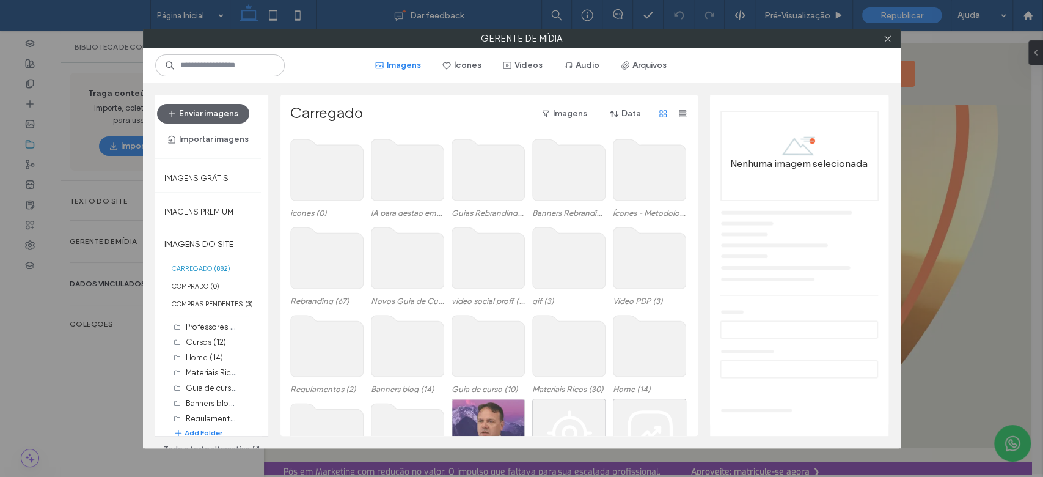
scroll to position [0, 0]
click at [485, 419] on div "Escolher" at bounding box center [488, 429] width 73 height 62
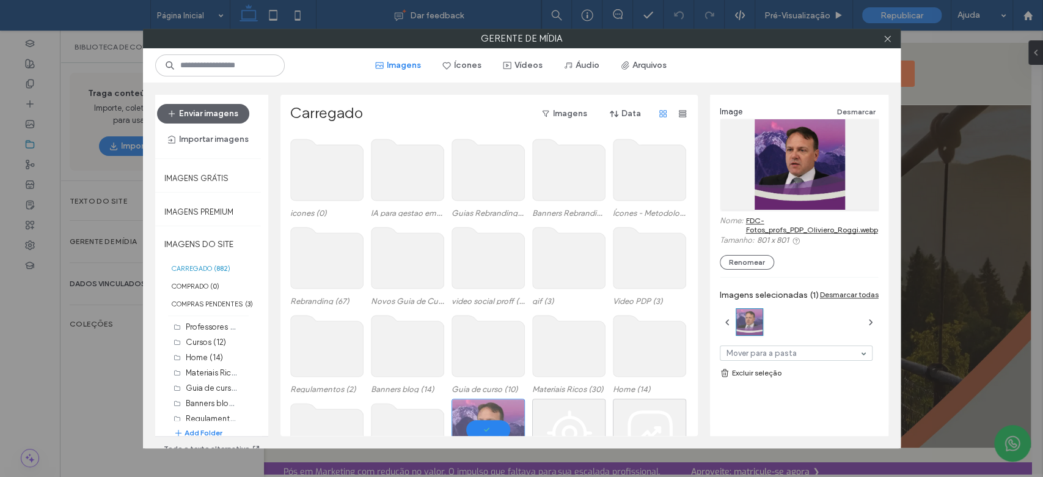
click at [771, 224] on link "FDC-Fotos_profs_PDP_Oliviero_Roggi.webp" at bounding box center [812, 225] width 133 height 18
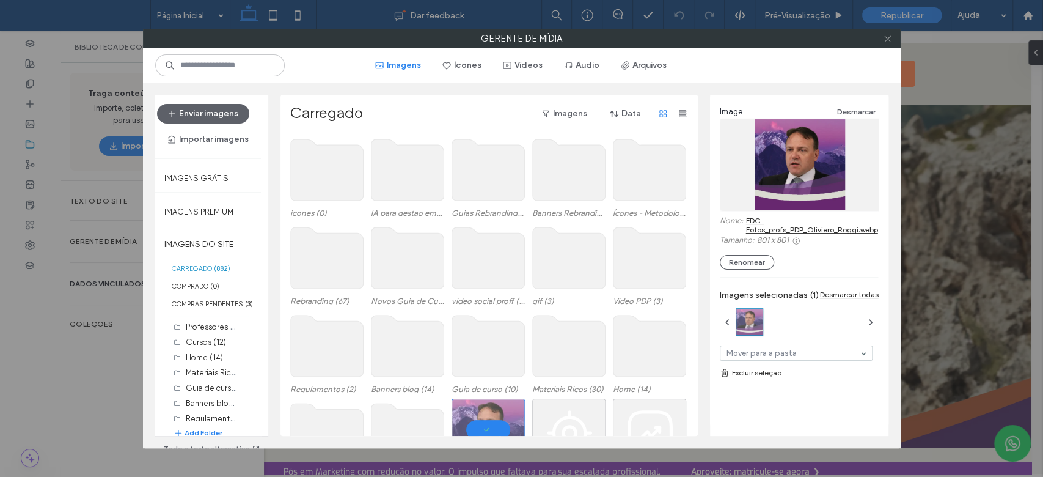
click at [890, 40] on use at bounding box center [887, 38] width 6 height 6
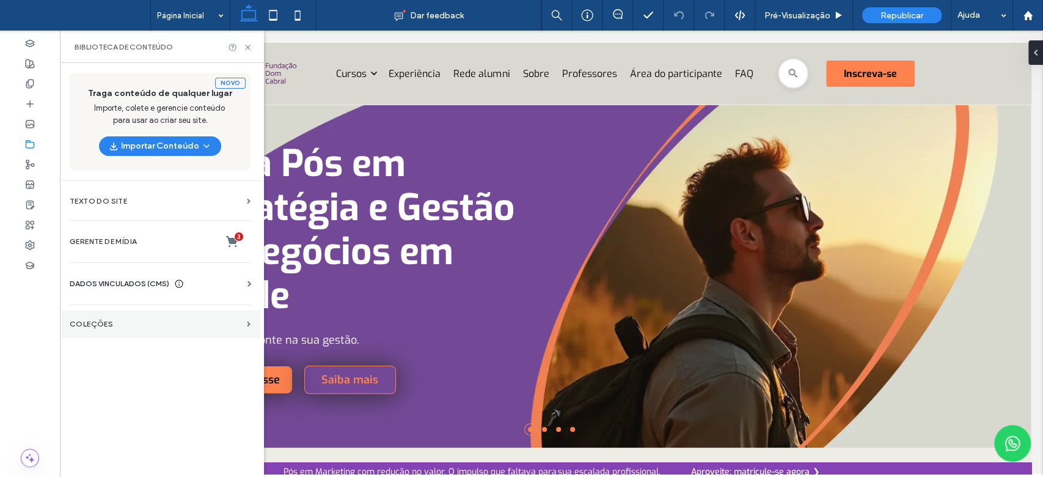
click at [97, 315] on section "COLEÇÕES" at bounding box center [160, 324] width 200 height 28
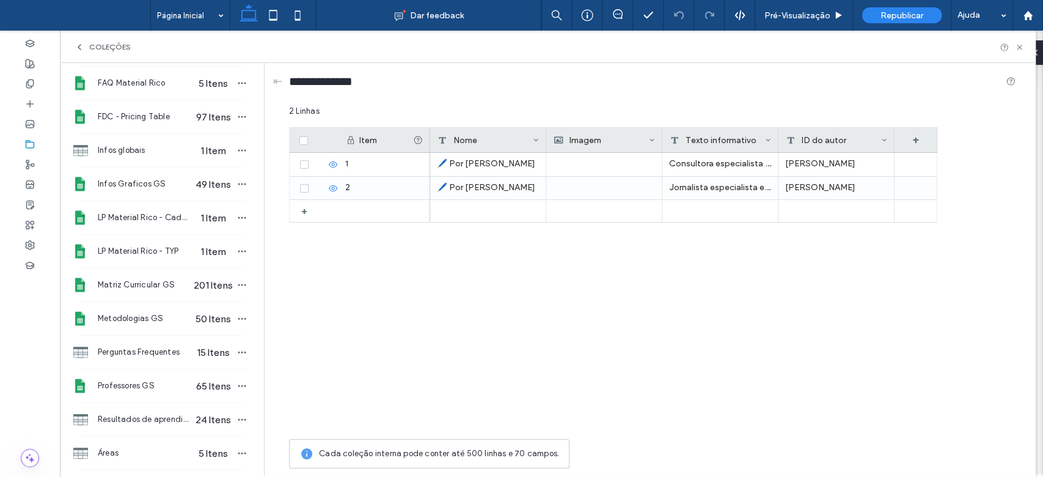
scroll to position [162, 0]
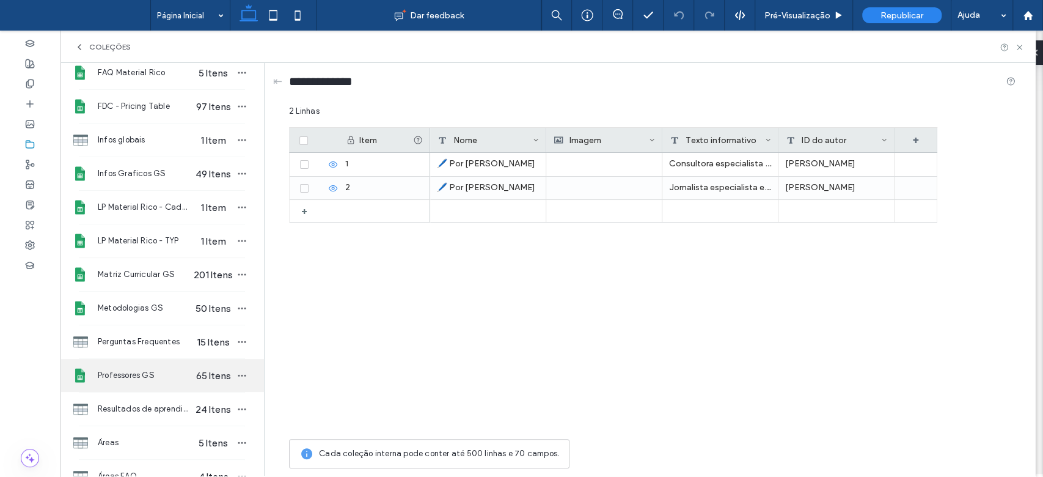
click at [134, 384] on div "Professores GS 65 Itens" at bounding box center [162, 375] width 204 height 33
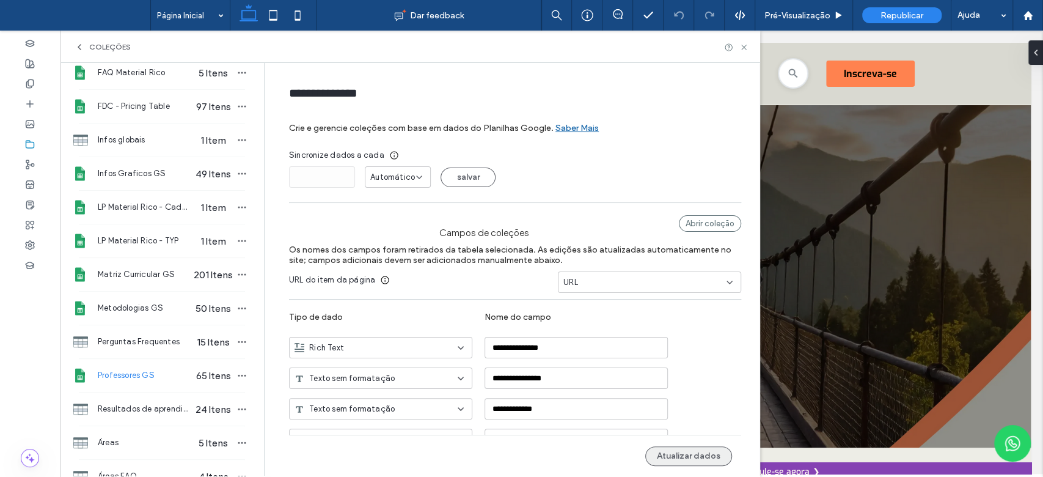
click at [679, 459] on button "Atualizar dados" at bounding box center [688, 456] width 87 height 20
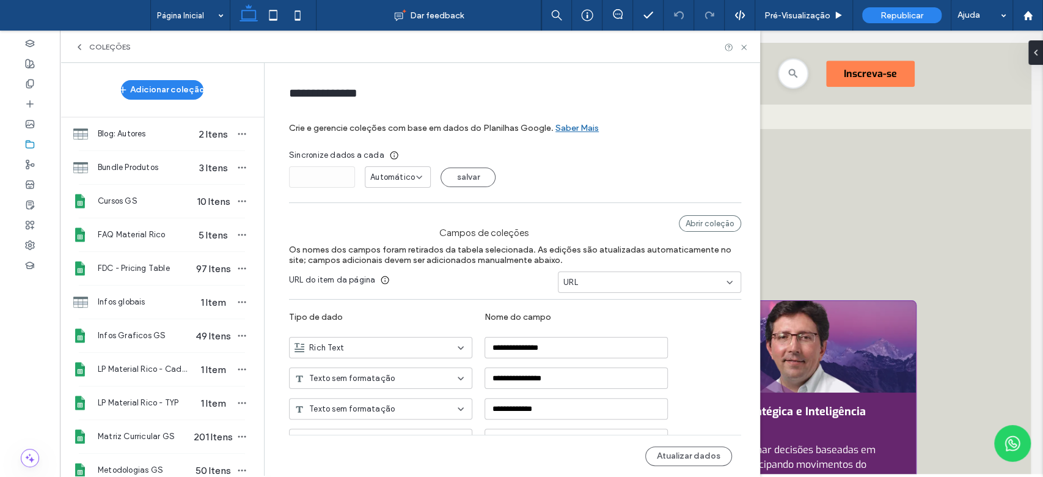
scroll to position [1088, 0]
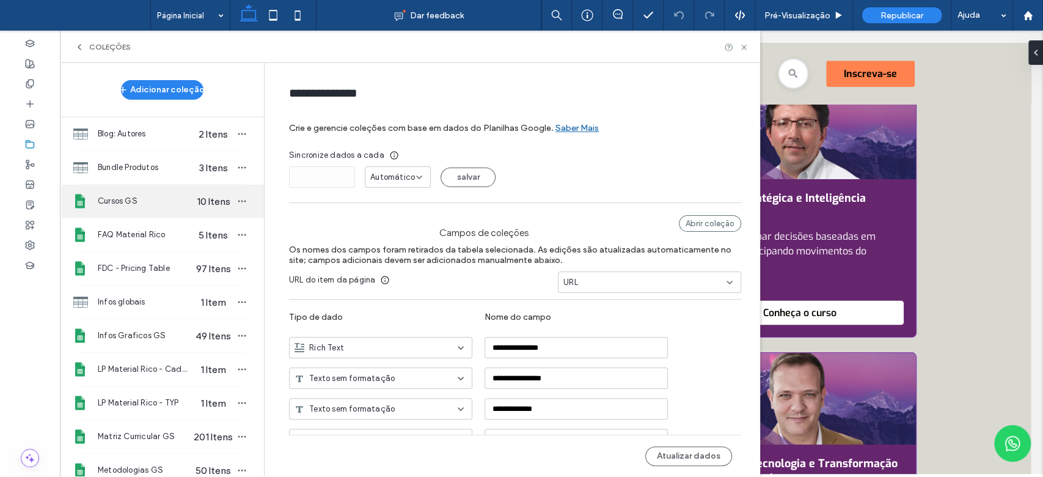
click at [139, 197] on span "Cursos GS" at bounding box center [145, 201] width 94 height 12
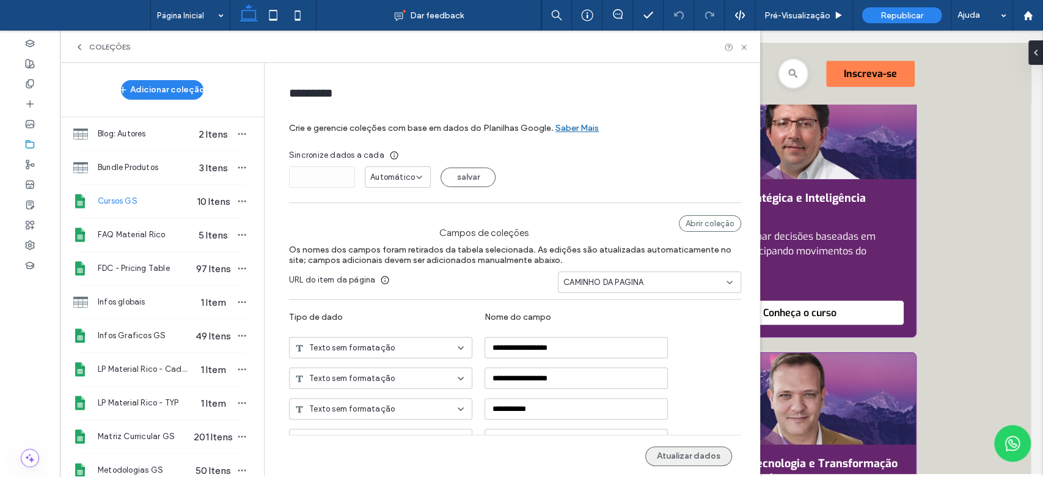
type input "*********"
click at [662, 452] on button "Atualizar dados" at bounding box center [688, 456] width 87 height 20
click at [667, 455] on button "Atualizar dados" at bounding box center [688, 456] width 87 height 20
click at [745, 44] on icon at bounding box center [743, 47] width 9 height 9
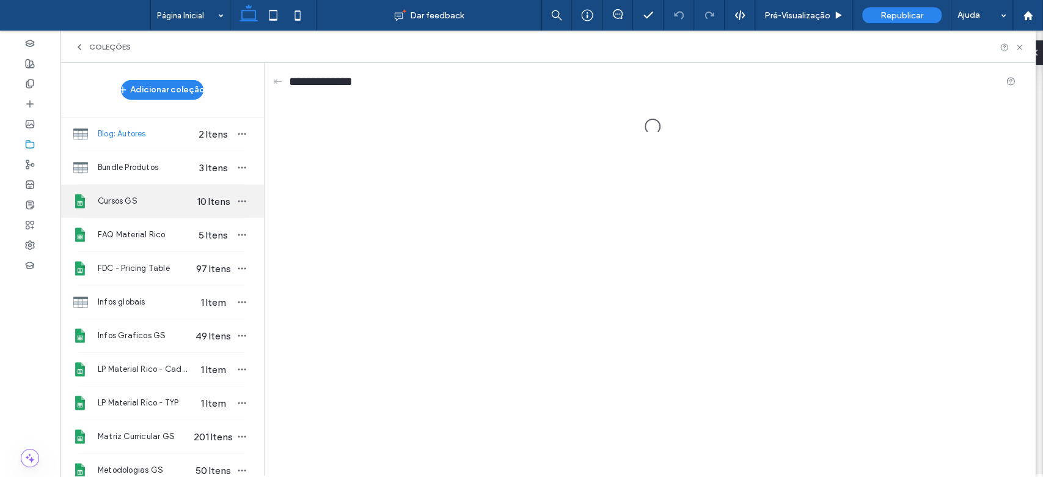
click at [151, 199] on span "Cursos GS" at bounding box center [145, 201] width 94 height 12
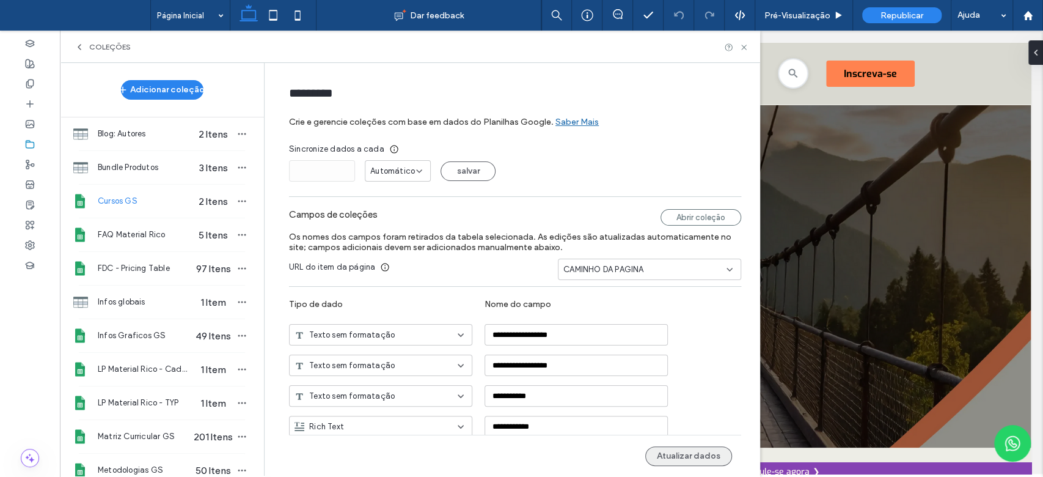
click at [677, 449] on button "Atualizar dados" at bounding box center [688, 456] width 87 height 20
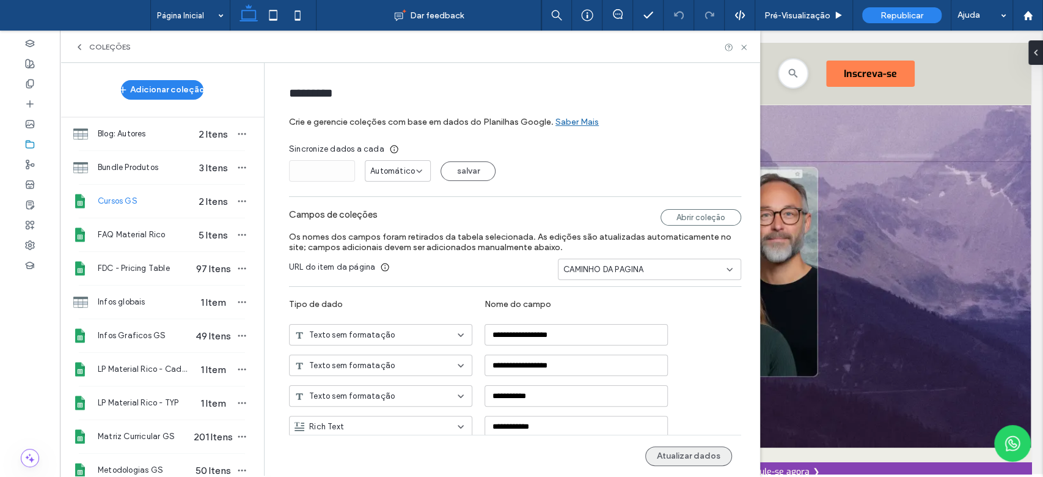
click at [694, 460] on button "Atualizar dados" at bounding box center [688, 456] width 87 height 20
click at [237, 201] on icon "button" at bounding box center [242, 201] width 10 height 10
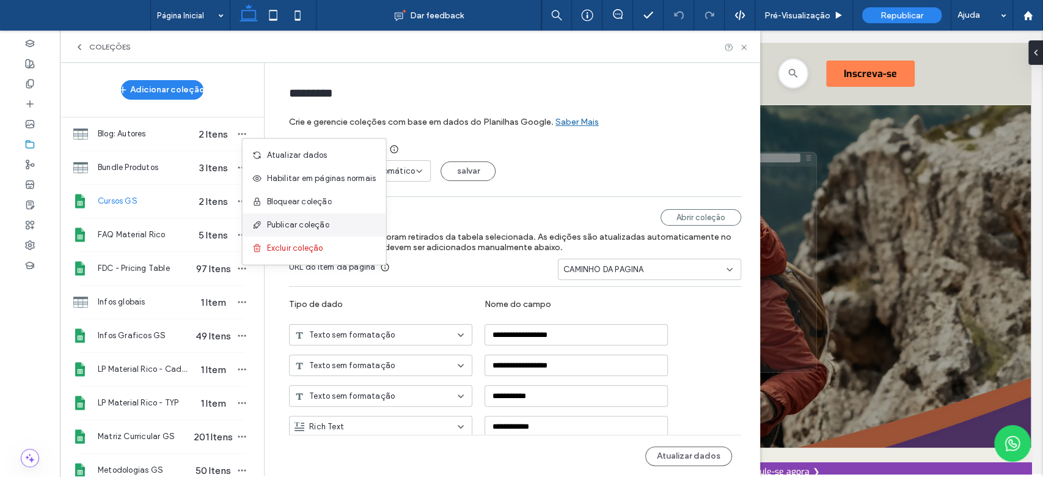
click at [277, 226] on span "Publicar coleção" at bounding box center [298, 225] width 62 height 12
